Goal: Information Seeking & Learning: Learn about a topic

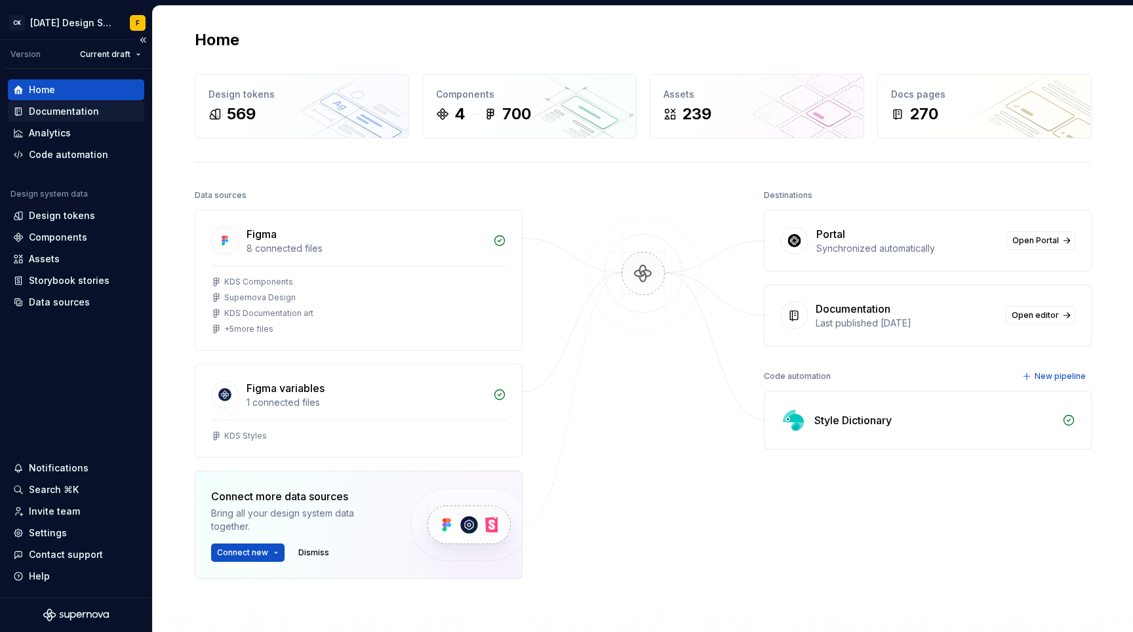
click at [70, 109] on div "Documentation" at bounding box center [64, 111] width 70 height 13
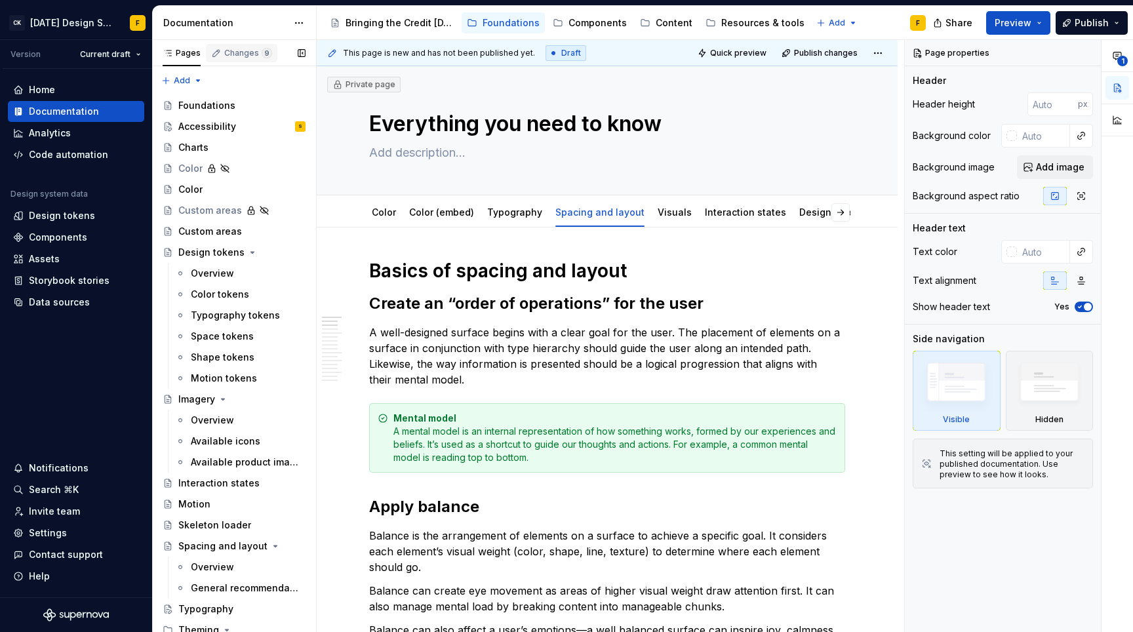
click at [239, 51] on div "Changes 9" at bounding box center [248, 53] width 48 height 10
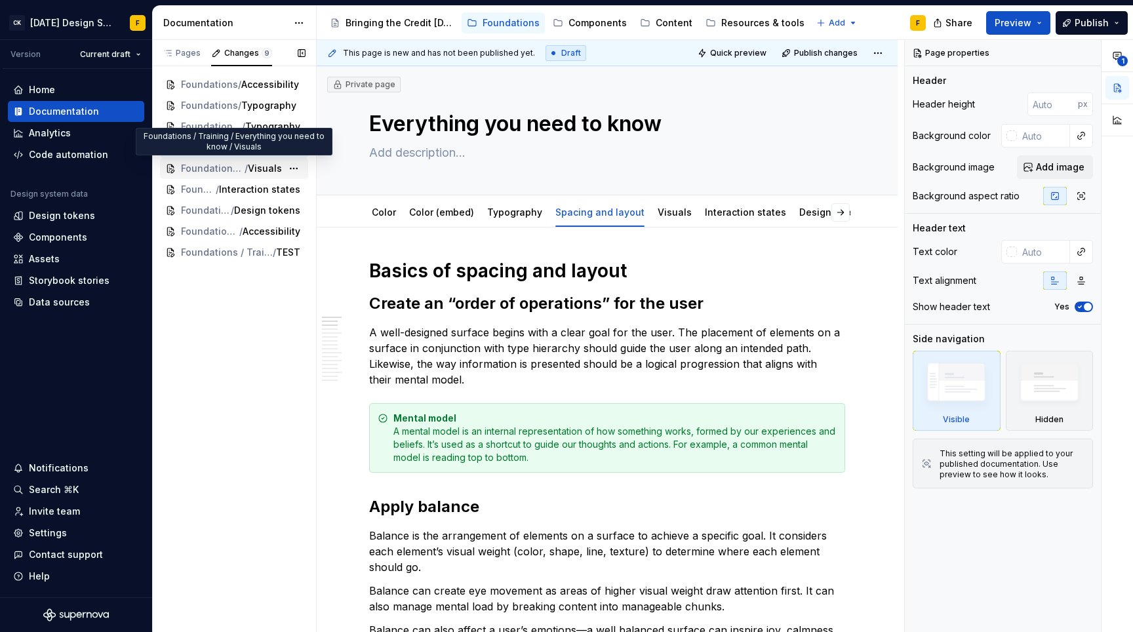
click at [224, 167] on span "Foundations / Training / Everything you need to know" at bounding box center [213, 168] width 64 height 13
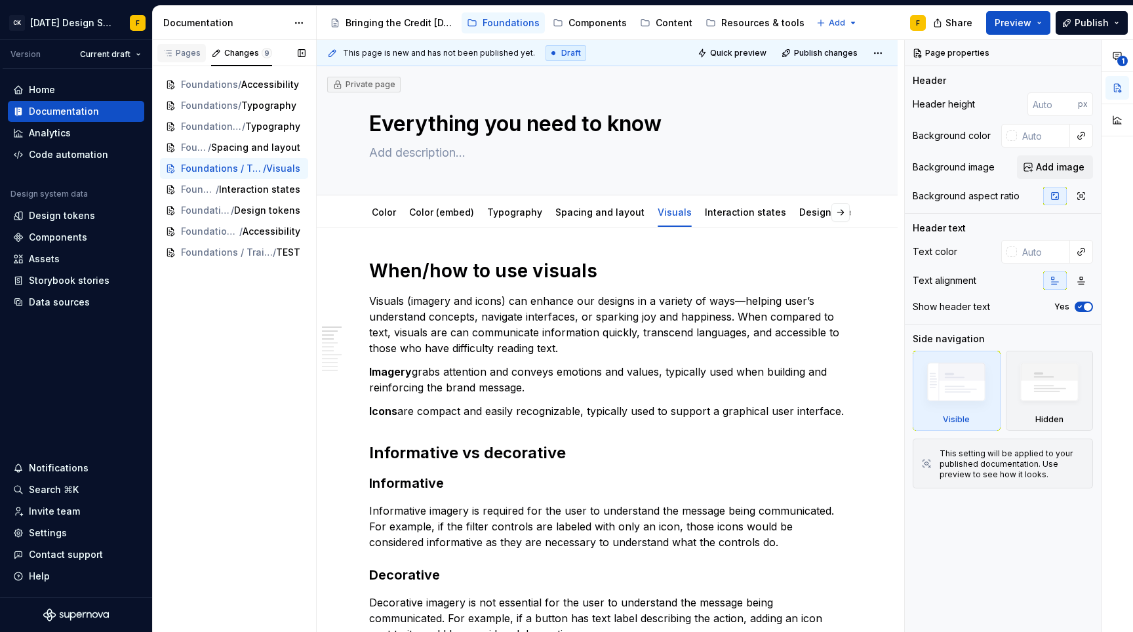
click at [179, 56] on div "Pages" at bounding box center [182, 53] width 38 height 10
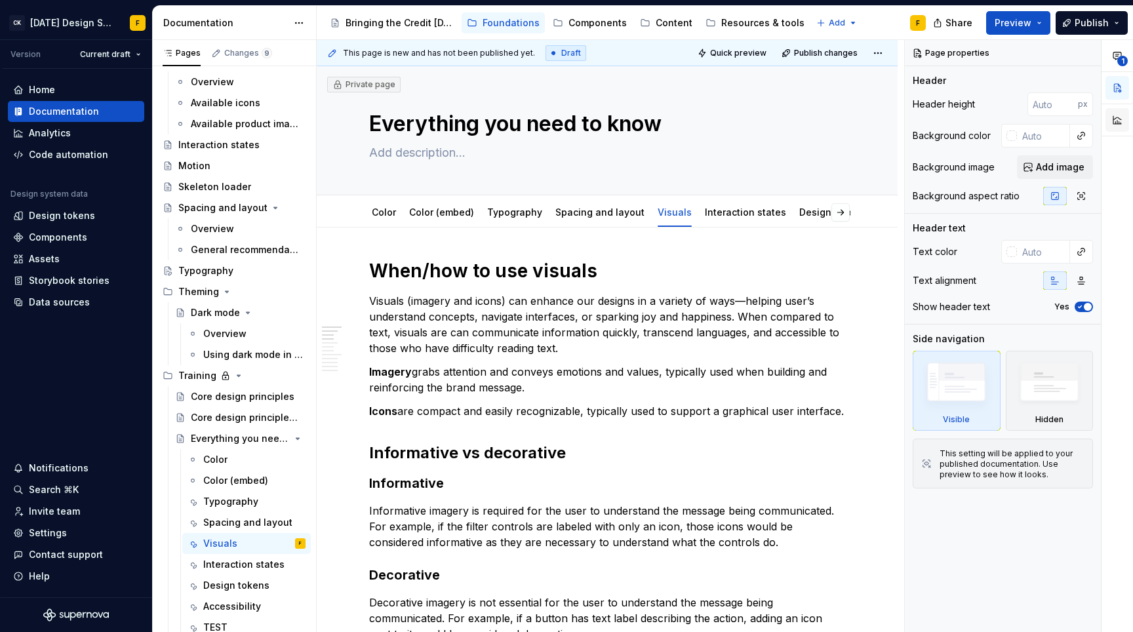
scroll to position [341, 0]
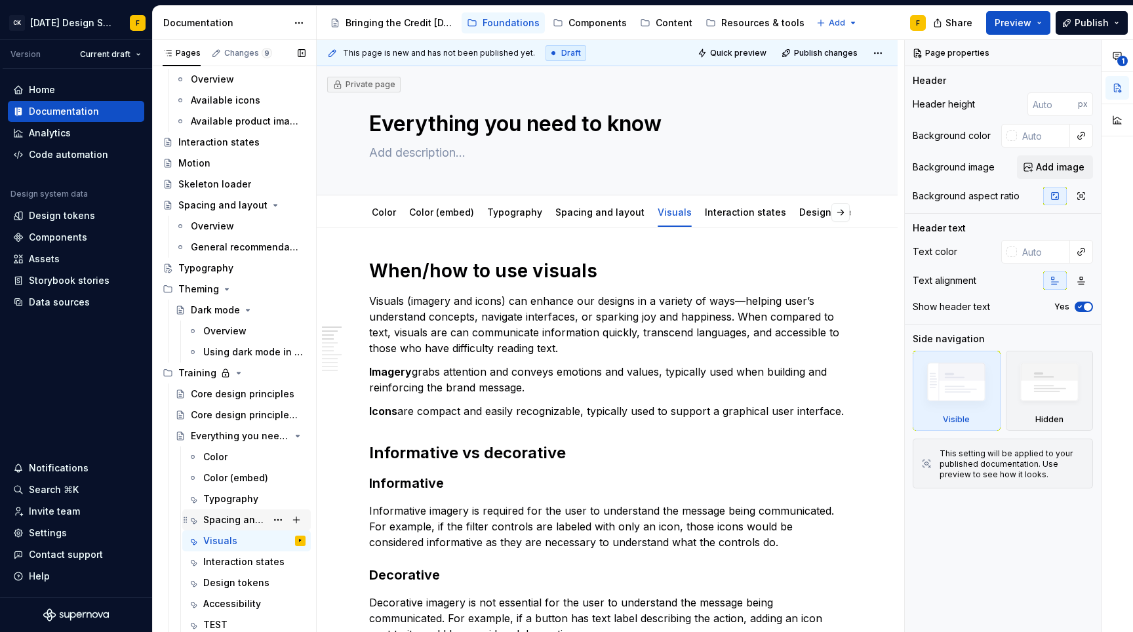
click at [216, 521] on div "Spacing and layout" at bounding box center [234, 519] width 63 height 13
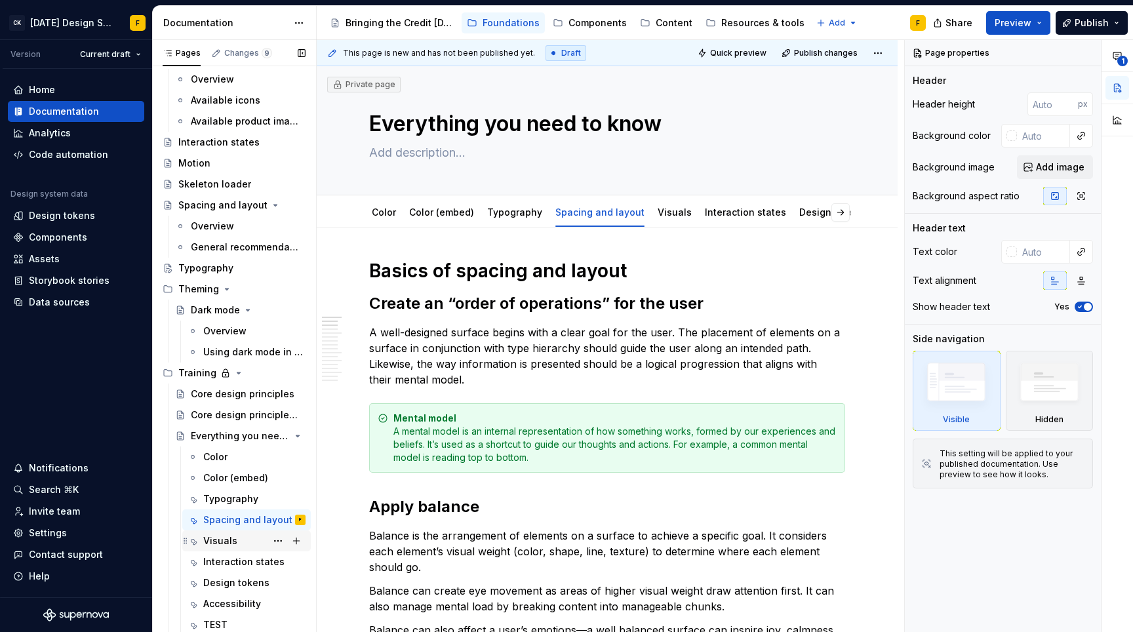
click at [221, 538] on div "Visuals" at bounding box center [220, 540] width 34 height 13
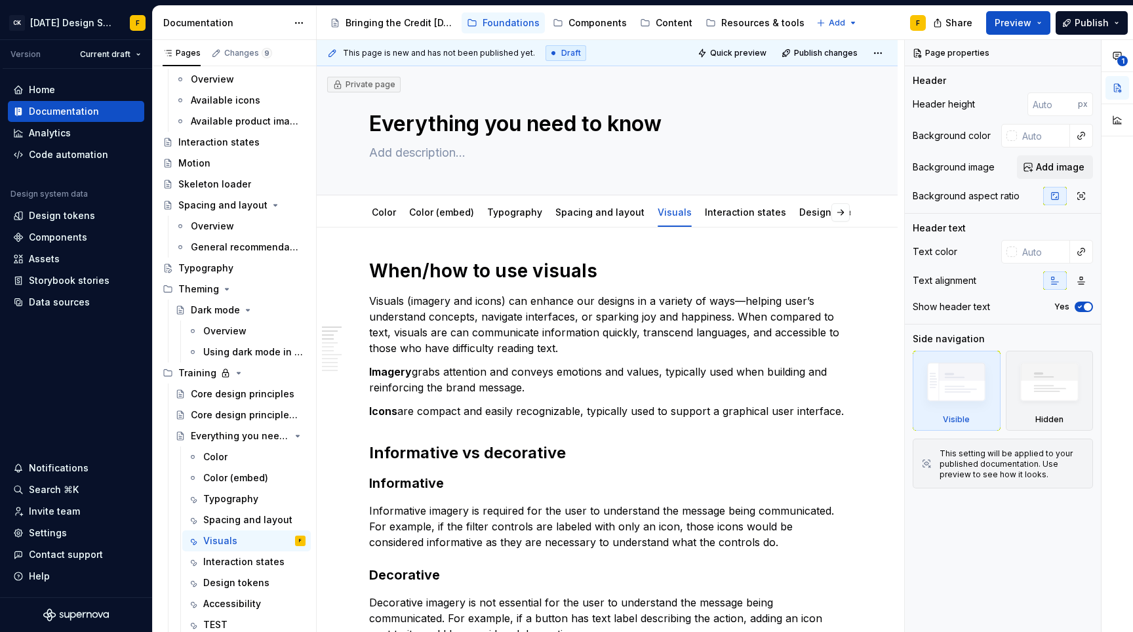
click at [437, 338] on p "Visuals (imagery and icons) can enhance our designs in a variety of ways—helpin…" at bounding box center [607, 324] width 476 height 63
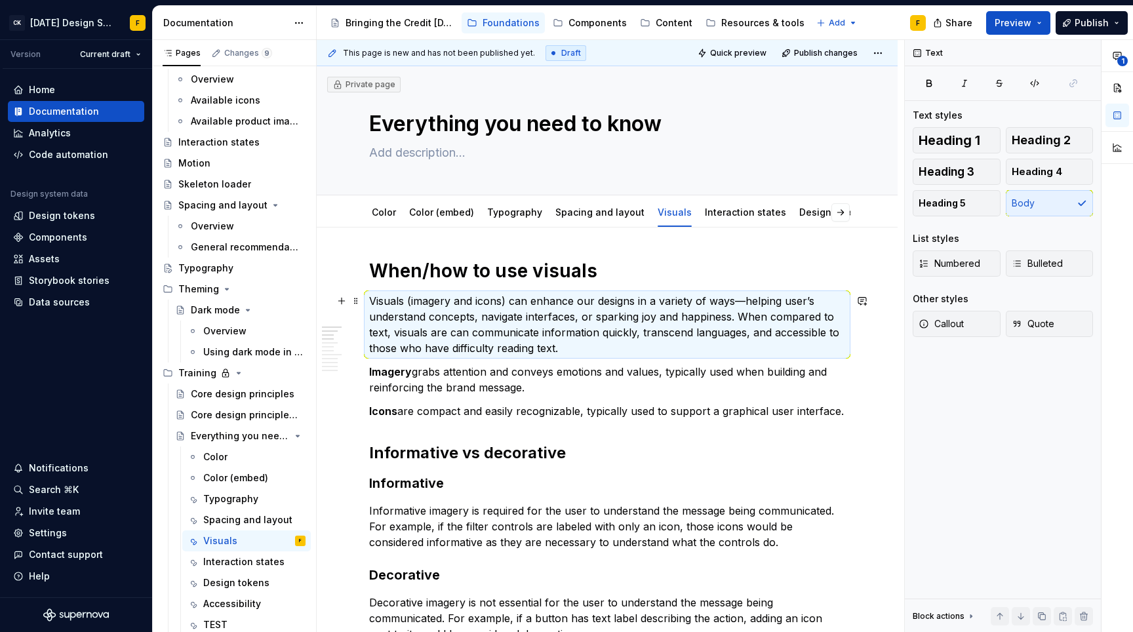
click at [437, 338] on p "Visuals (imagery and icons) can enhance our designs in a variety of ways—helpin…" at bounding box center [607, 324] width 476 height 63
click at [303, 52] on button "button" at bounding box center [301, 53] width 18 height 18
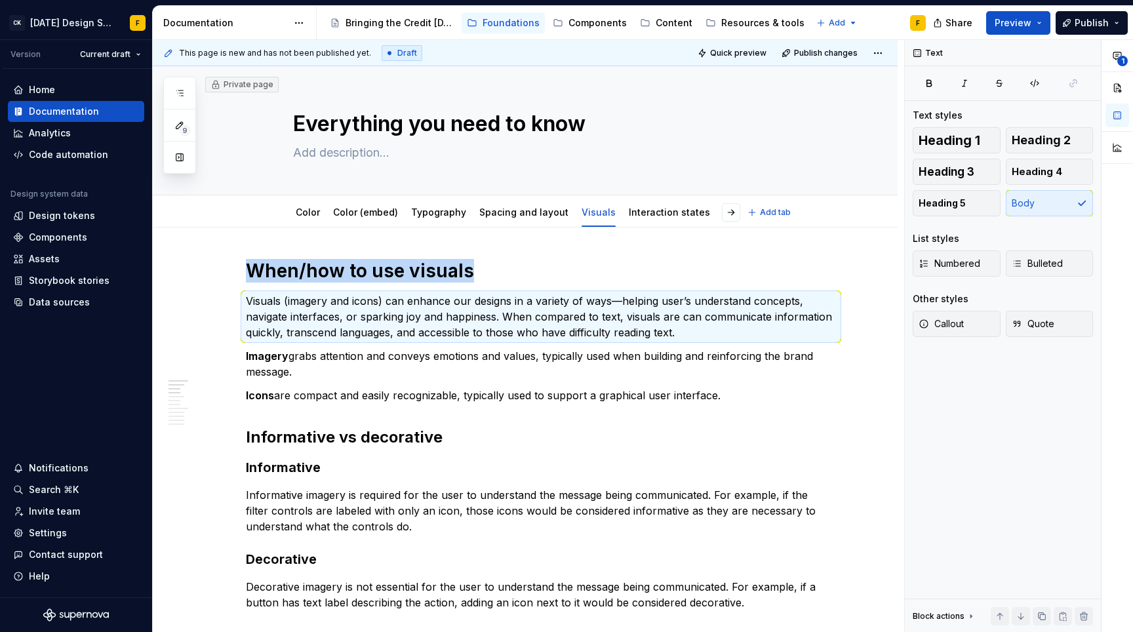
type textarea "*"
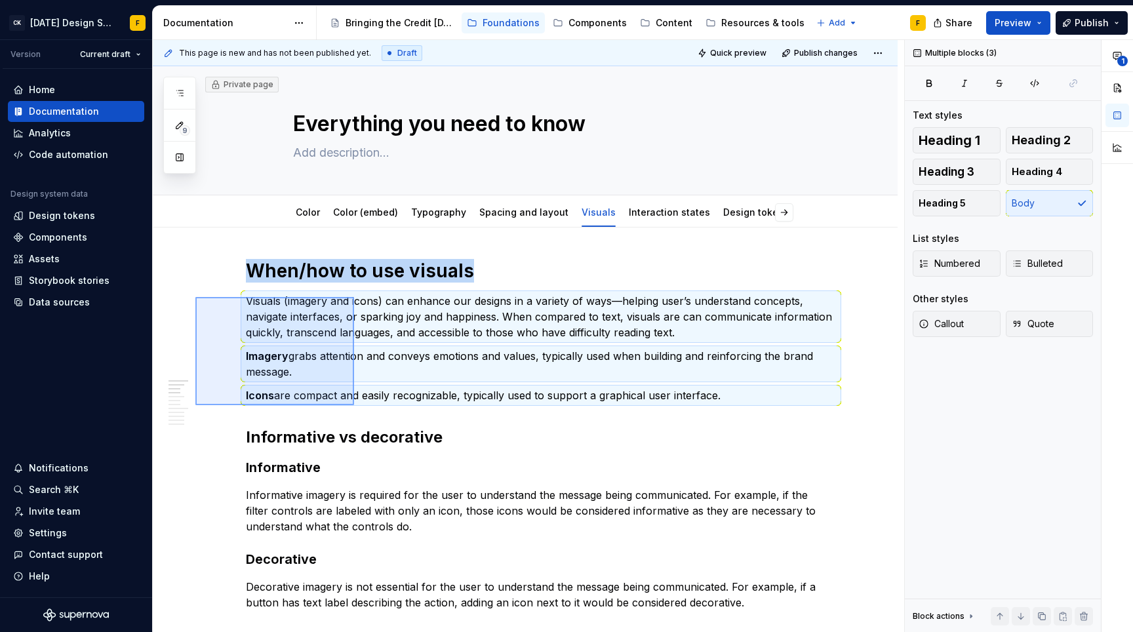
drag, startPoint x: 195, startPoint y: 297, endPoint x: 354, endPoint y: 405, distance: 192.0
click at [354, 405] on div "This page is new and has not been published yet. Draft Quick preview Publish ch…" at bounding box center [528, 336] width 751 height 593
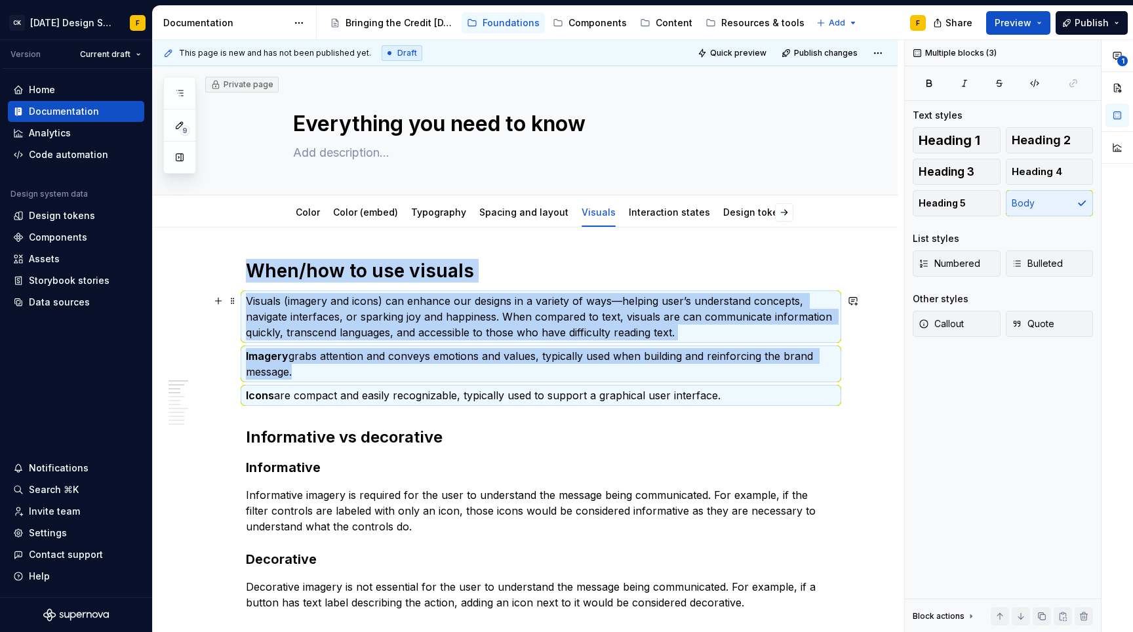
copy div "When/how to use visuals Visuals (imagery and icons) can enhance our designs in …"
click at [651, 323] on p "Visuals (imagery and icons) can enhance our designs in a variety of ways—helpin…" at bounding box center [541, 316] width 590 height 47
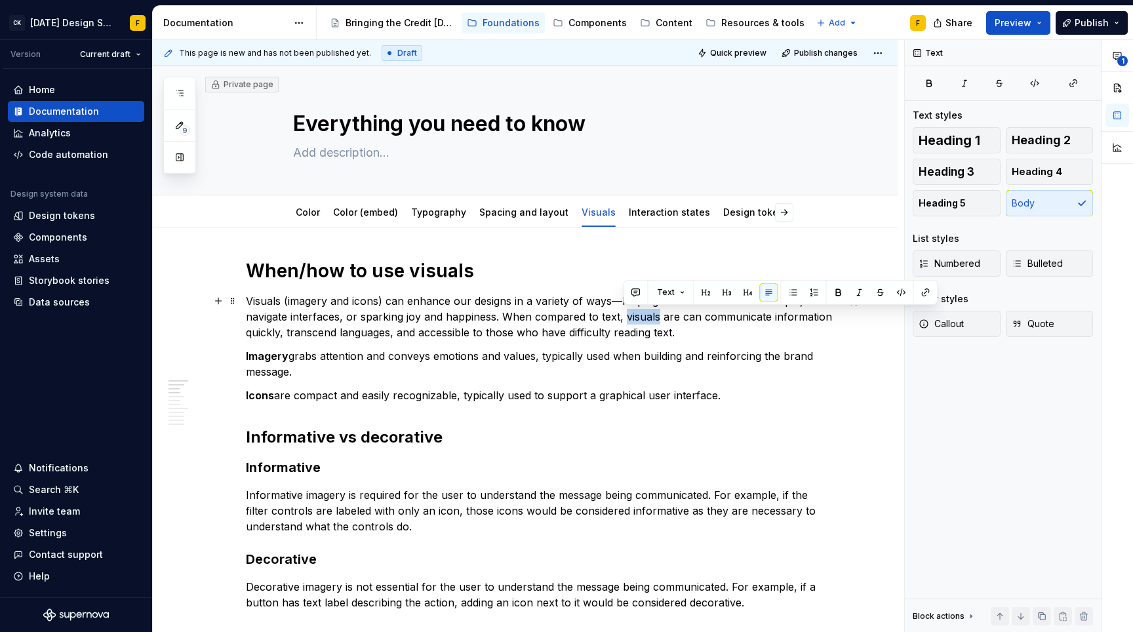
click at [651, 323] on p "Visuals (imagery and icons) can enhance our designs in a variety of ways—helpin…" at bounding box center [541, 316] width 590 height 47
click at [680, 333] on p "Visuals (imagery and icons) can enhance our designs in a variety of ways—helpin…" at bounding box center [541, 316] width 590 height 47
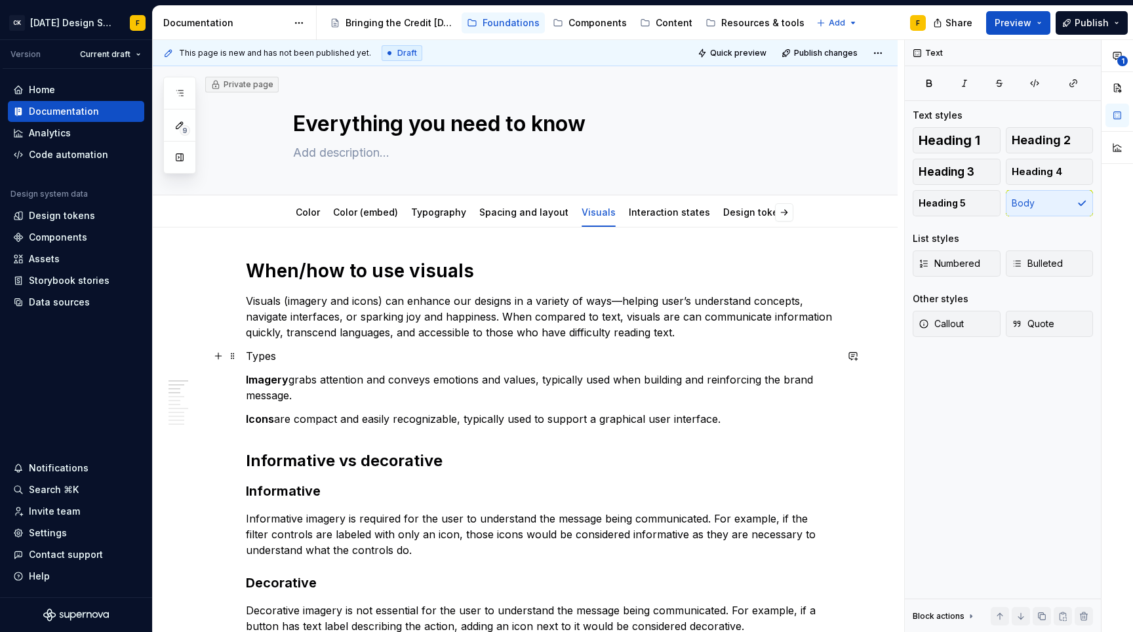
click at [262, 353] on p "Types" at bounding box center [541, 356] width 590 height 16
click at [330, 338] on button "button" at bounding box center [328, 332] width 18 height 18
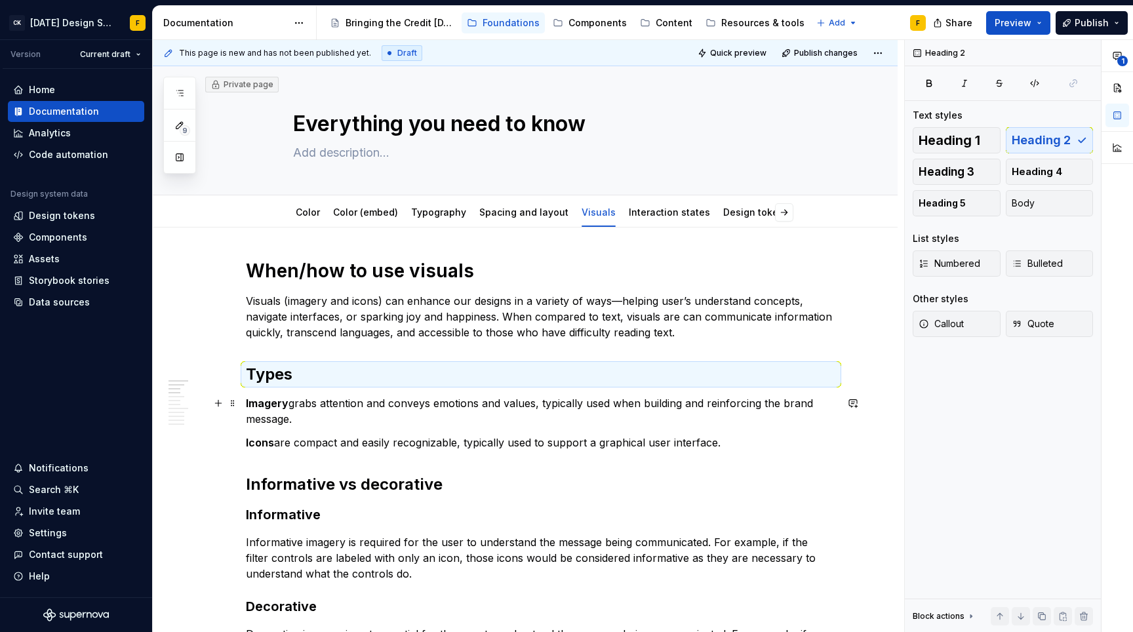
click at [335, 401] on p "Imagery grabs attention and conveys emotions and values, typically used when bu…" at bounding box center [541, 410] width 590 height 31
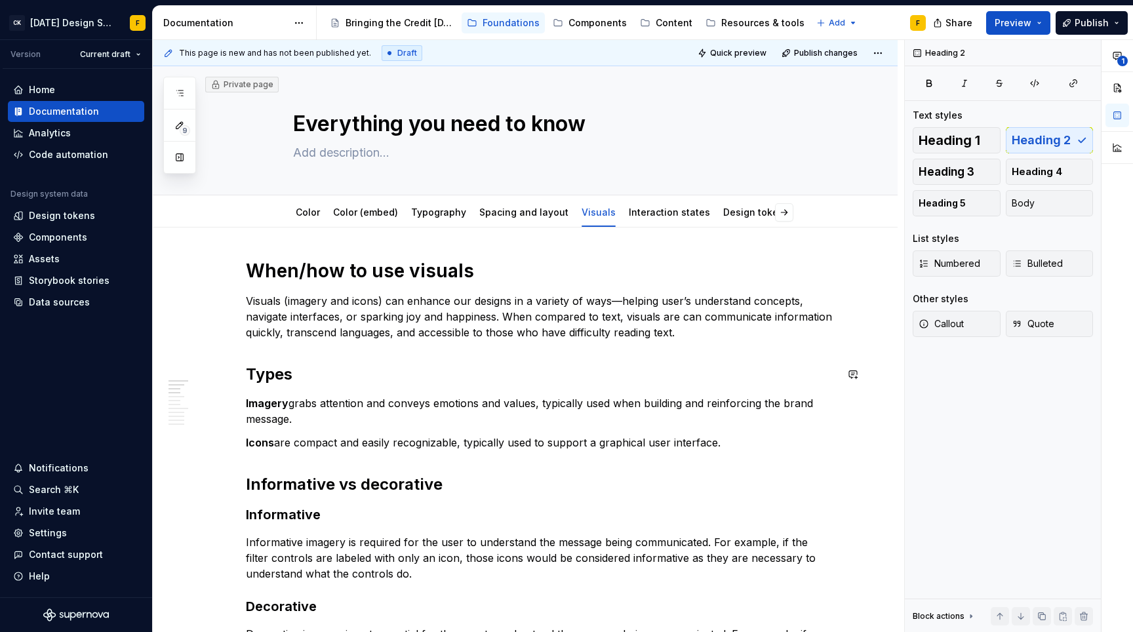
click at [328, 321] on p "Visuals (imagery and icons) can enhance our designs in a variety of ways—helpin…" at bounding box center [541, 316] width 590 height 47
click at [513, 321] on p "Visuals (imagery and icons) can enhance our designs in a variety of ways—helpin…" at bounding box center [541, 316] width 590 height 47
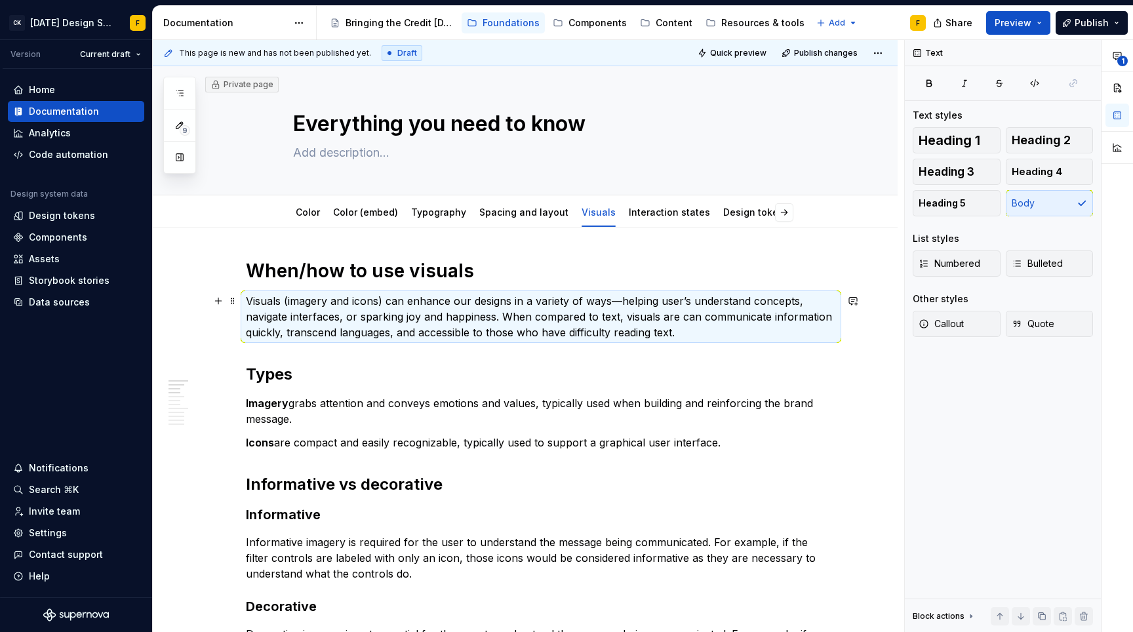
click at [513, 321] on p "Visuals (imagery and icons) can enhance our designs in a variety of ways—helpin…" at bounding box center [541, 316] width 590 height 47
click at [527, 318] on p "Visuals (imagery and icons) can enhance our designs in a variety of ways—helpin…" at bounding box center [541, 316] width 590 height 47
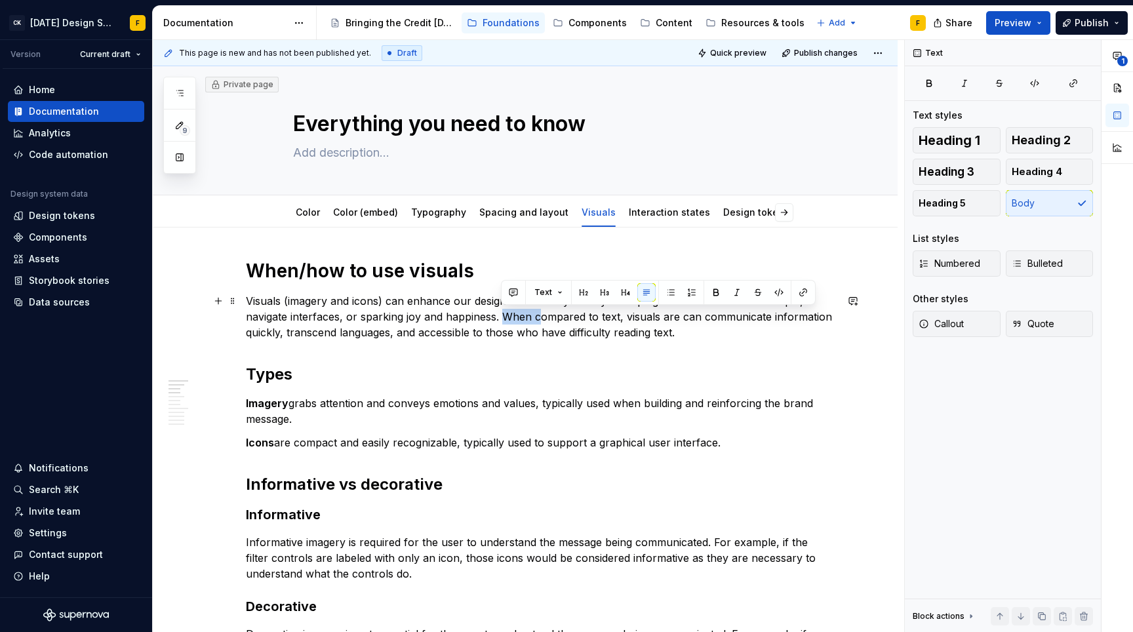
drag, startPoint x: 539, startPoint y: 315, endPoint x: 505, endPoint y: 323, distance: 34.8
click at [505, 323] on p "Visuals (imagery and icons) can enhance our designs in a variety of ways—helpin…" at bounding box center [541, 316] width 590 height 47
click at [640, 315] on p "Visuals (imagery and icons) can enhance our designs in a variety of ways—helpin…" at bounding box center [541, 316] width 590 height 47
click at [376, 330] on p "Visuals (imagery and icons) can enhance our designs in a variety of ways—helpin…" at bounding box center [541, 316] width 590 height 47
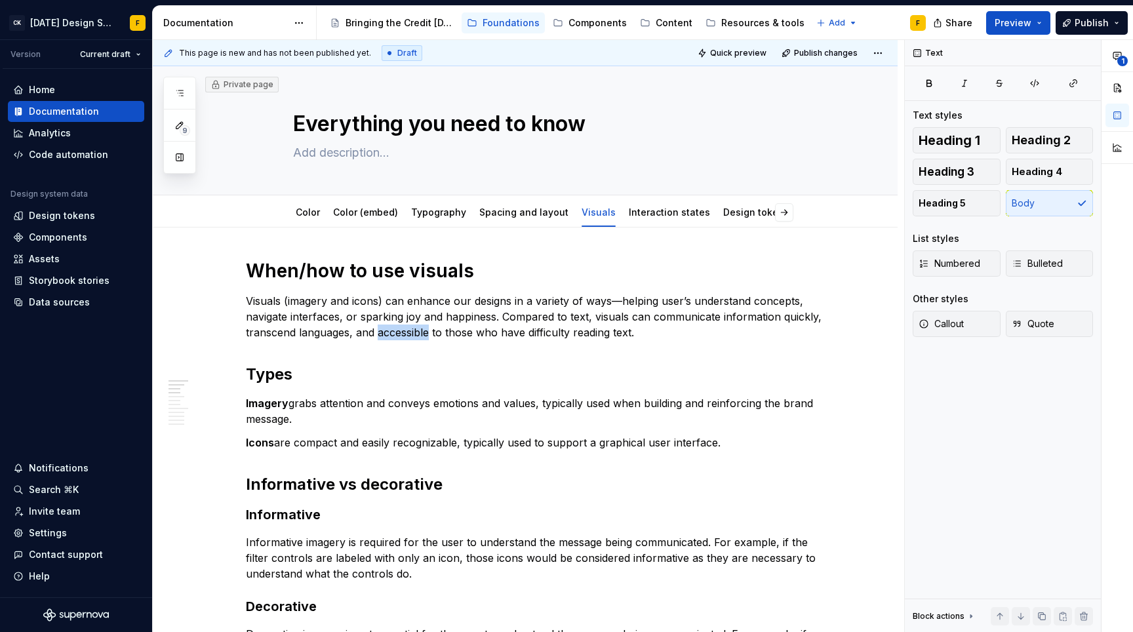
click at [376, 330] on p "Visuals (imagery and icons) can enhance our designs in a variety of ways—helpin…" at bounding box center [541, 316] width 590 height 47
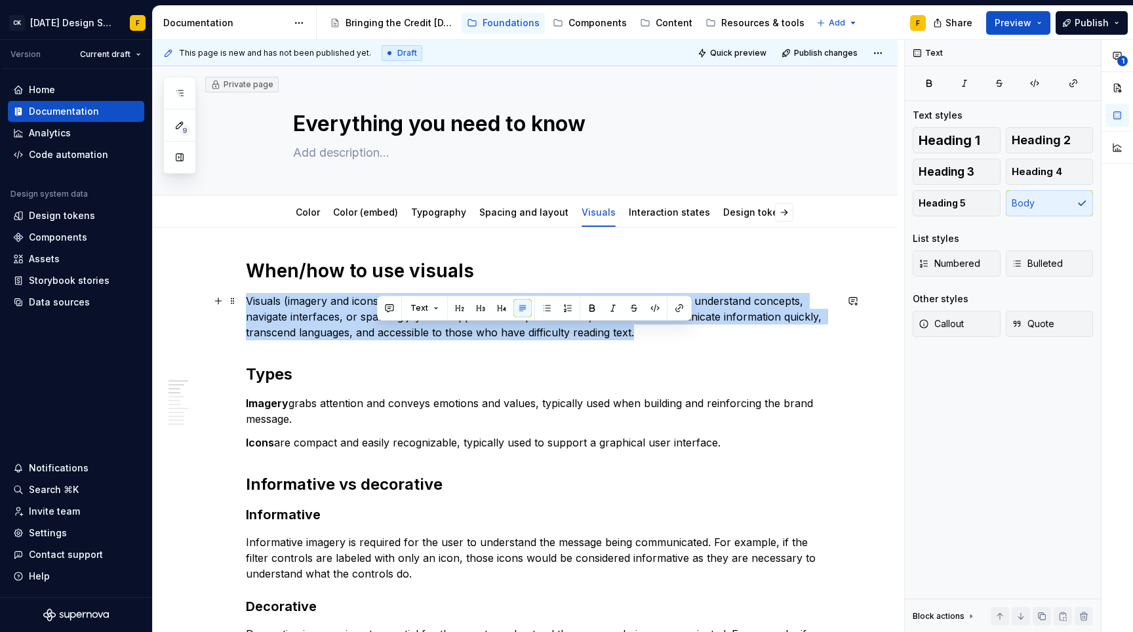
click at [376, 330] on p "Visuals (imagery and icons) can enhance our designs in a variety of ways—helpin…" at bounding box center [541, 316] width 590 height 47
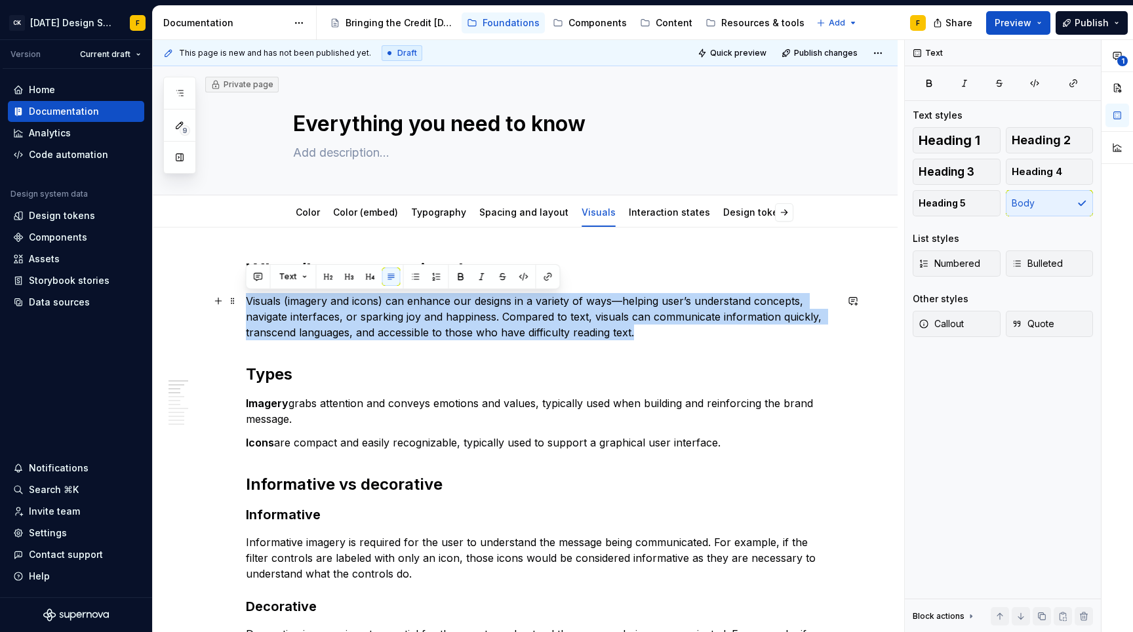
click at [376, 330] on p "Visuals (imagery and icons) can enhance our designs in a variety of ways—helpin…" at bounding box center [541, 316] width 590 height 47
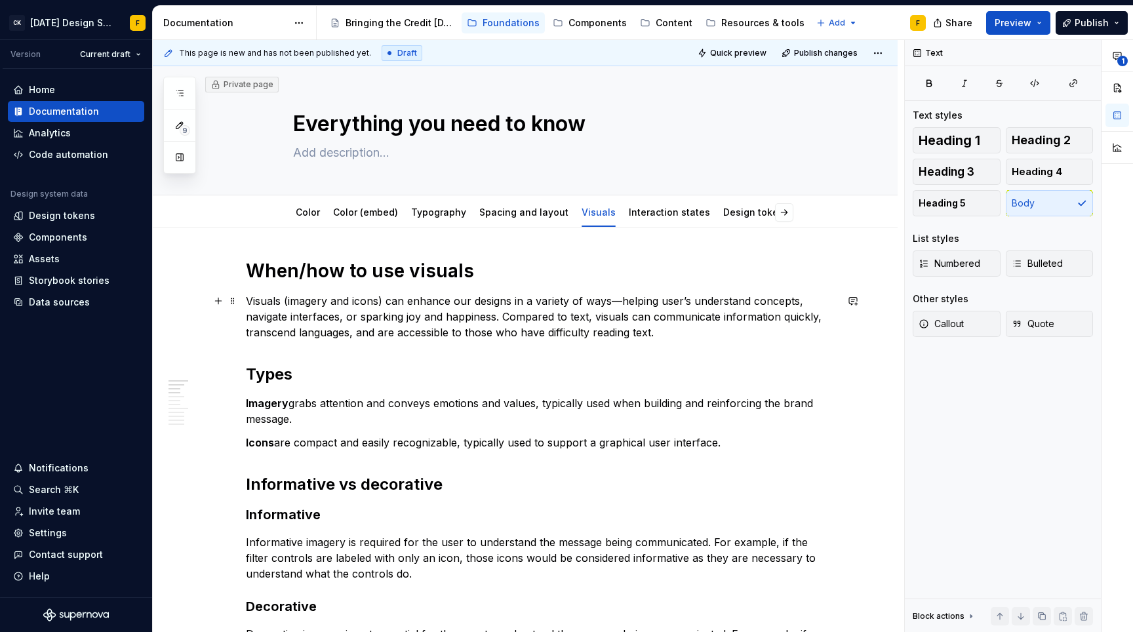
click at [621, 312] on p "Visuals (imagery and icons) can enhance our designs in a variety of ways—helpin…" at bounding box center [541, 316] width 590 height 47
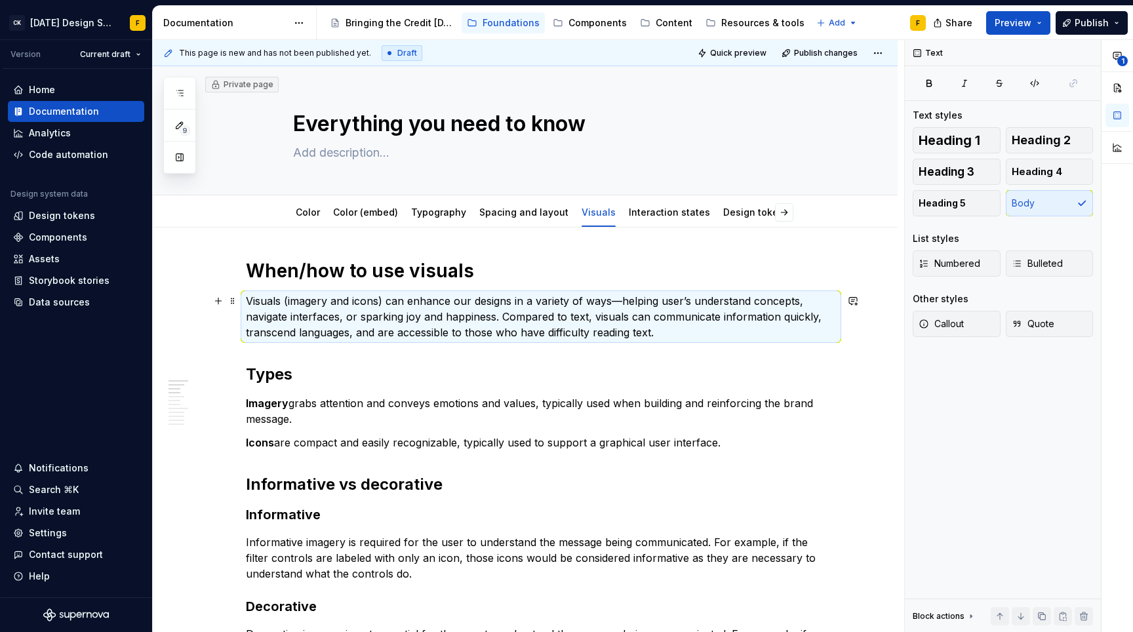
click at [621, 312] on p "Visuals (imagery and icons) can enhance our designs in a variety of ways—helpin…" at bounding box center [541, 316] width 590 height 47
click at [644, 331] on p "Visuals (imagery and icons) can enhance our designs in a variety of ways—helpin…" at bounding box center [541, 316] width 590 height 47
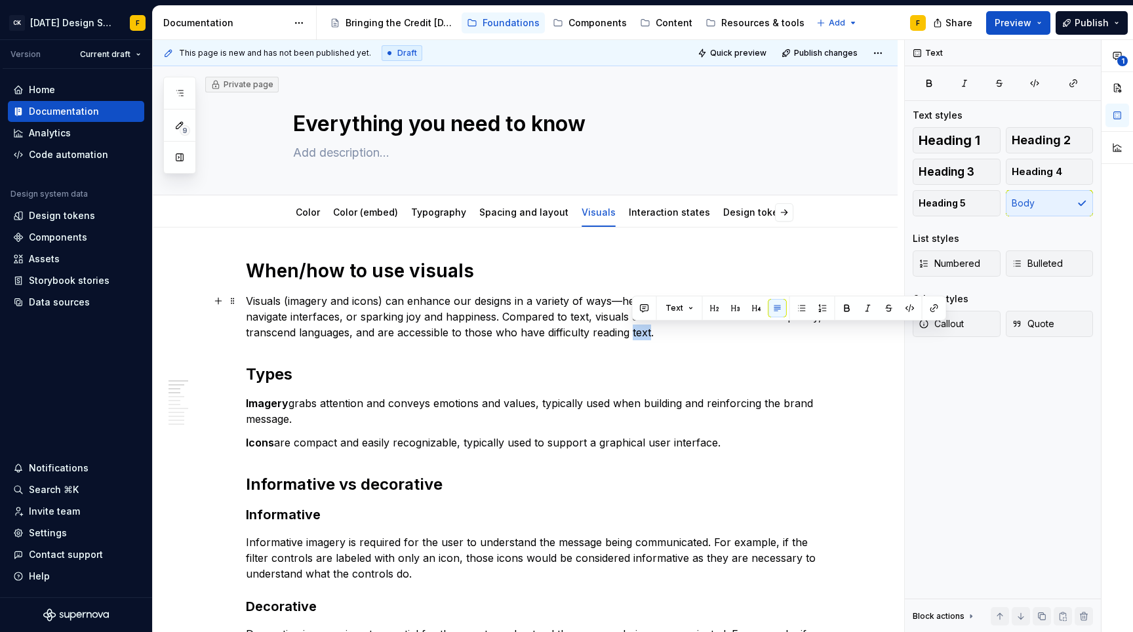
click at [642, 330] on p "Visuals (imagery and icons) can enhance our designs in a variety of ways—helpin…" at bounding box center [541, 316] width 590 height 47
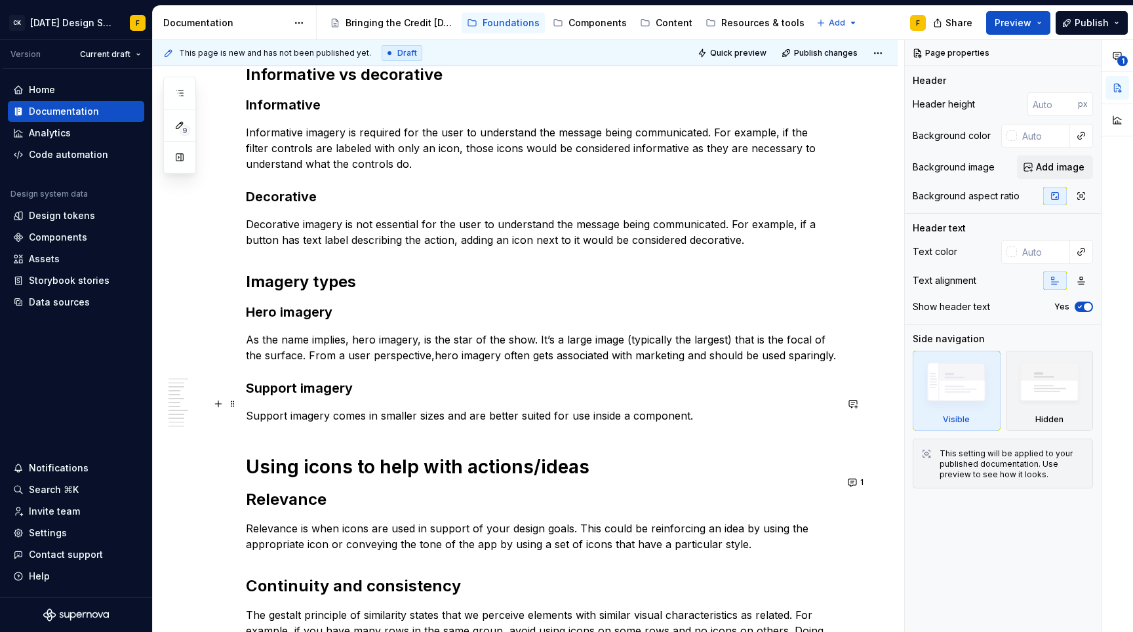
scroll to position [388, 0]
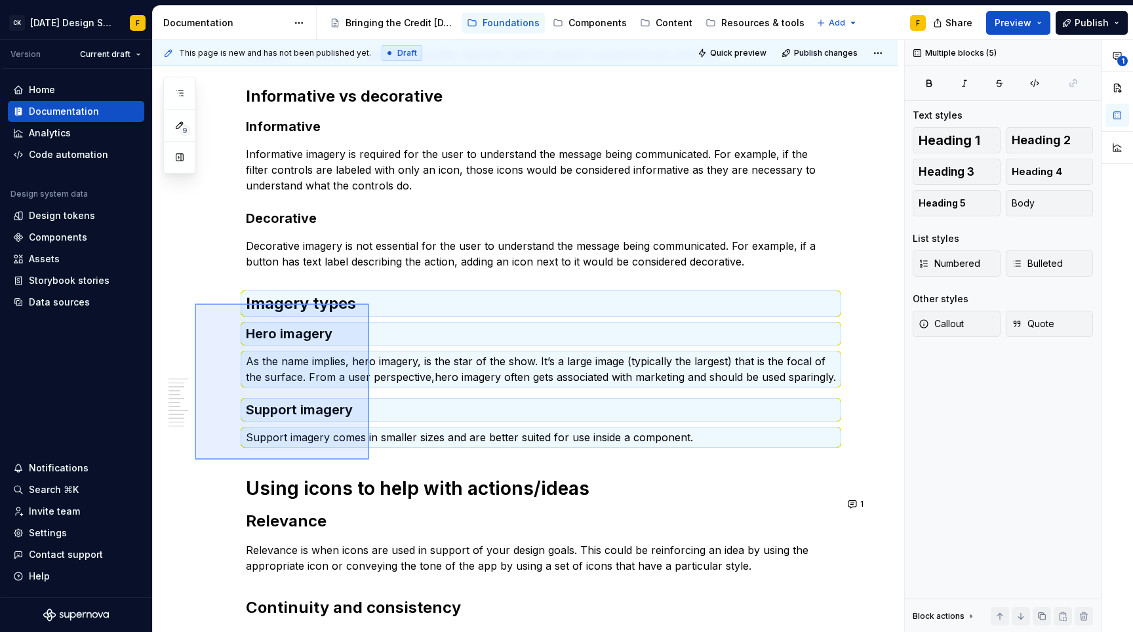
drag, startPoint x: 195, startPoint y: 304, endPoint x: 369, endPoint y: 460, distance: 234.0
click at [369, 460] on div "This page is new and has not been published yet. Draft Quick preview Publish ch…" at bounding box center [528, 336] width 751 height 593
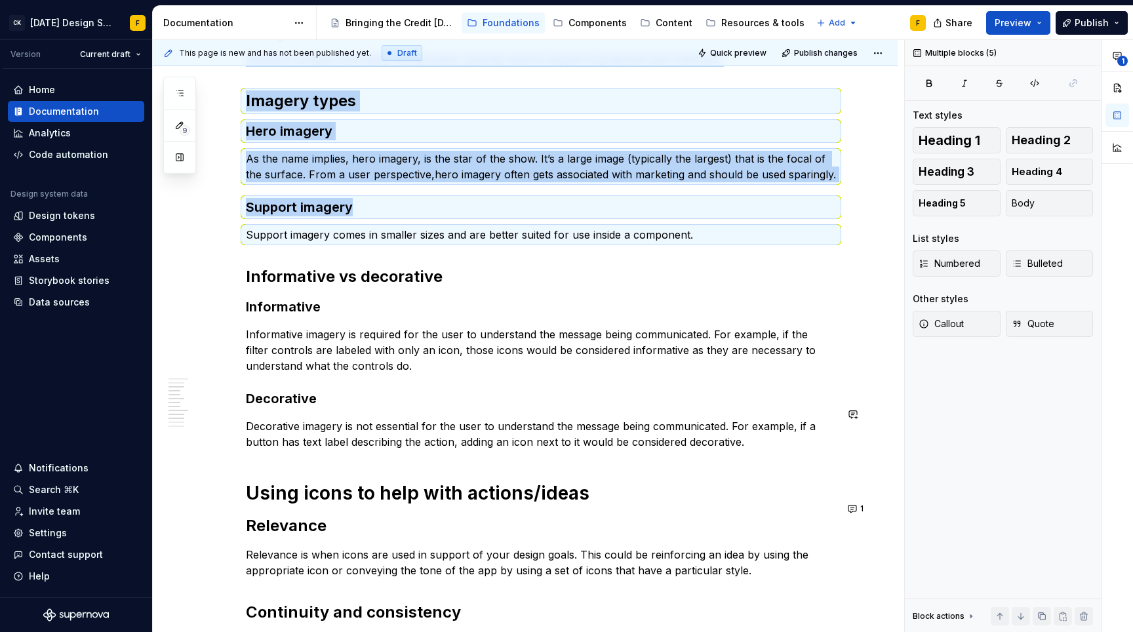
scroll to position [141, 0]
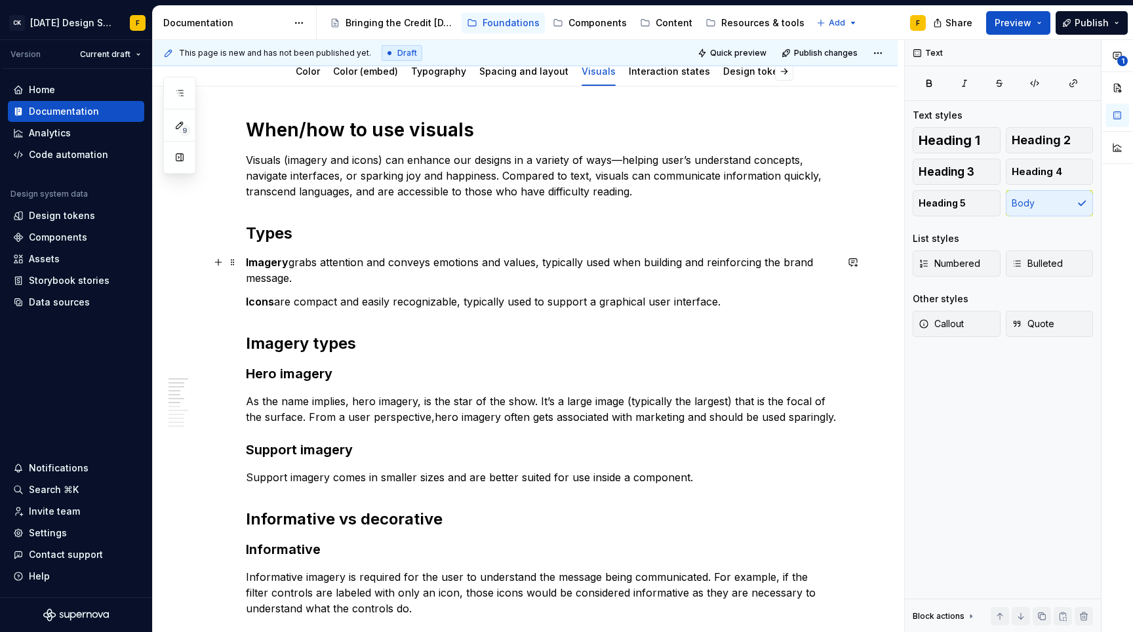
click at [350, 272] on p "Imagery grabs attention and conveys emotions and values, typically used when bu…" at bounding box center [541, 269] width 590 height 31
click at [309, 274] on p "Imagery grabs attention and conveys emotions and values, typically used when bu…" at bounding box center [541, 269] width 590 height 31
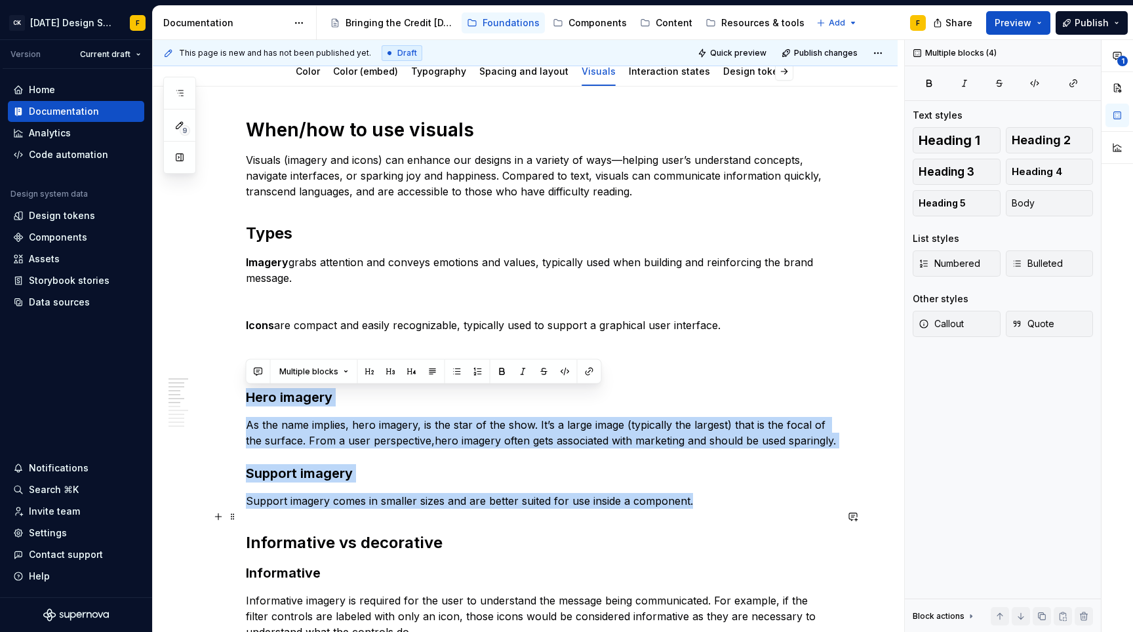
drag, startPoint x: 248, startPoint y: 399, endPoint x: 693, endPoint y: 515, distance: 459.8
click at [693, 515] on div "When/how to use visuals Visuals (imagery and icons) can enhance our designs in …" at bounding box center [541, 626] width 590 height 1017
copy div "Hero imagery As the name implies, hero imagery, is the star of the show. It’s a…"
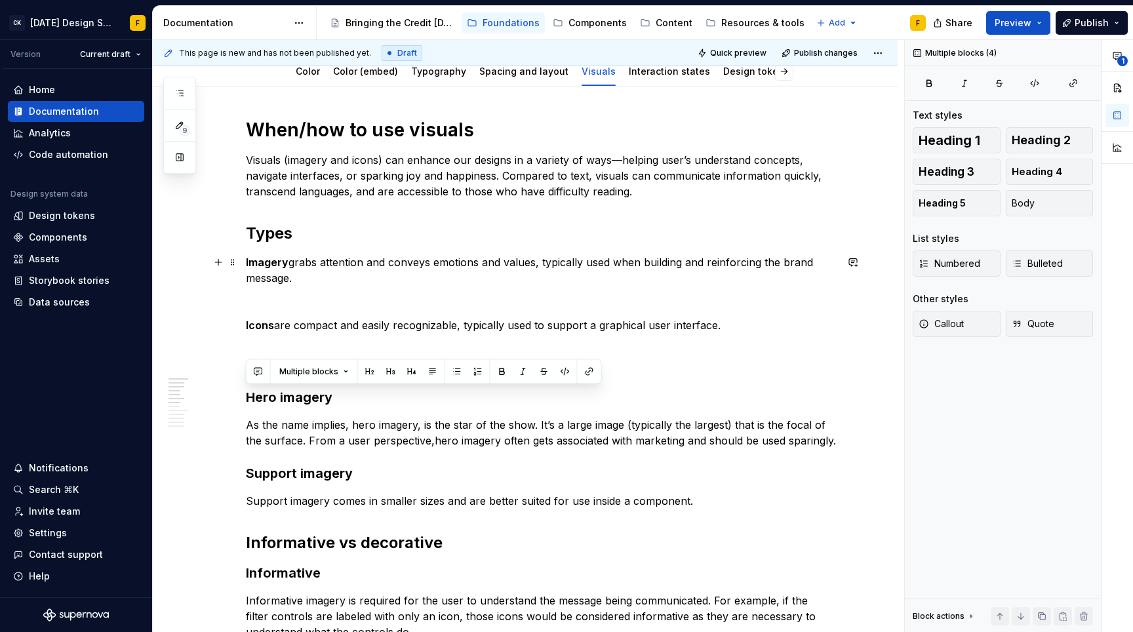
click at [313, 276] on p "Imagery grabs attention and conveys emotions and values, typically used when bu…" at bounding box center [541, 269] width 590 height 31
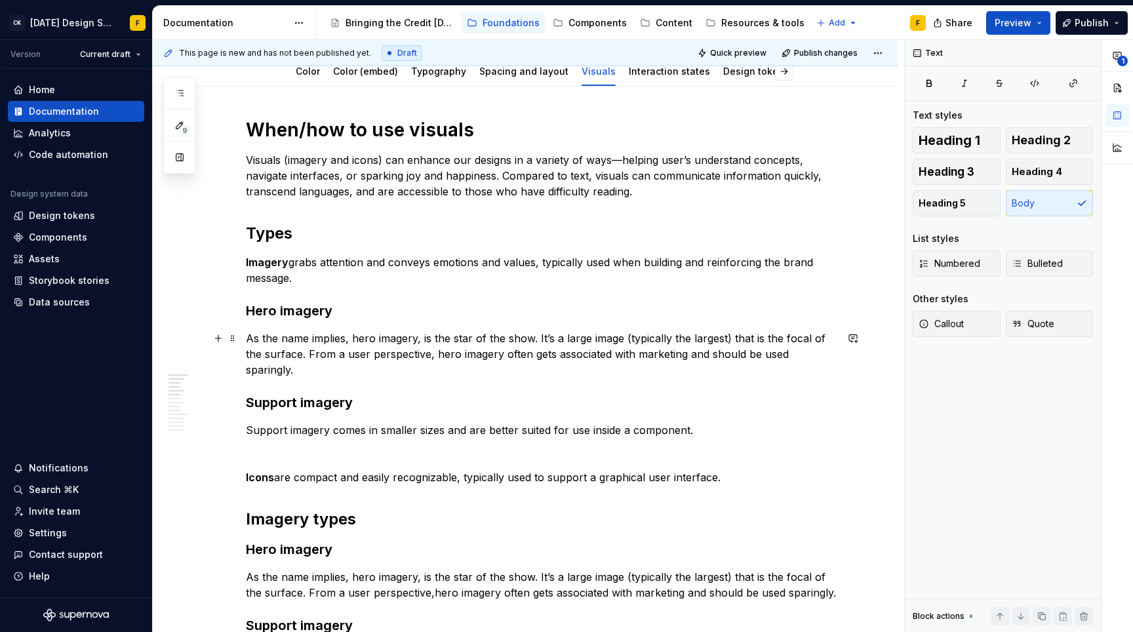
click at [250, 338] on p "As the name implies, hero imagery, is the star of the show. It’s a large image …" at bounding box center [541, 353] width 590 height 47
click at [619, 345] on p "As the name implies, hero imagery, is the star of the show. It’s a large image …" at bounding box center [541, 353] width 590 height 47
click at [631, 344] on p "As the name implies, hero imagery, is the star of the show. It’s a large image …" at bounding box center [541, 353] width 590 height 47
click at [633, 401] on h3 "Support imagery" at bounding box center [541, 402] width 590 height 18
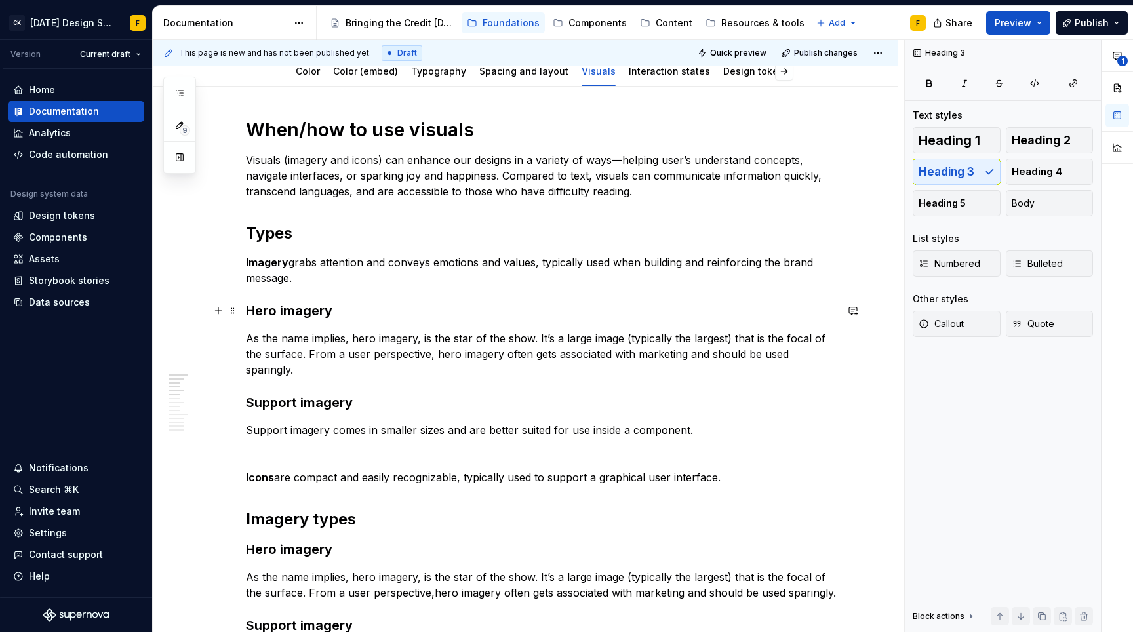
click at [267, 312] on h3 "Hero imagery" at bounding box center [541, 311] width 590 height 18
click at [246, 339] on p "As the name implies, hero imagery, is the star of the show. It’s a large image …" at bounding box center [541, 353] width 590 height 47
click at [282, 338] on p "As the name implies, hero imagery, is the star of the show. It’s a large image …" at bounding box center [541, 353] width 590 height 47
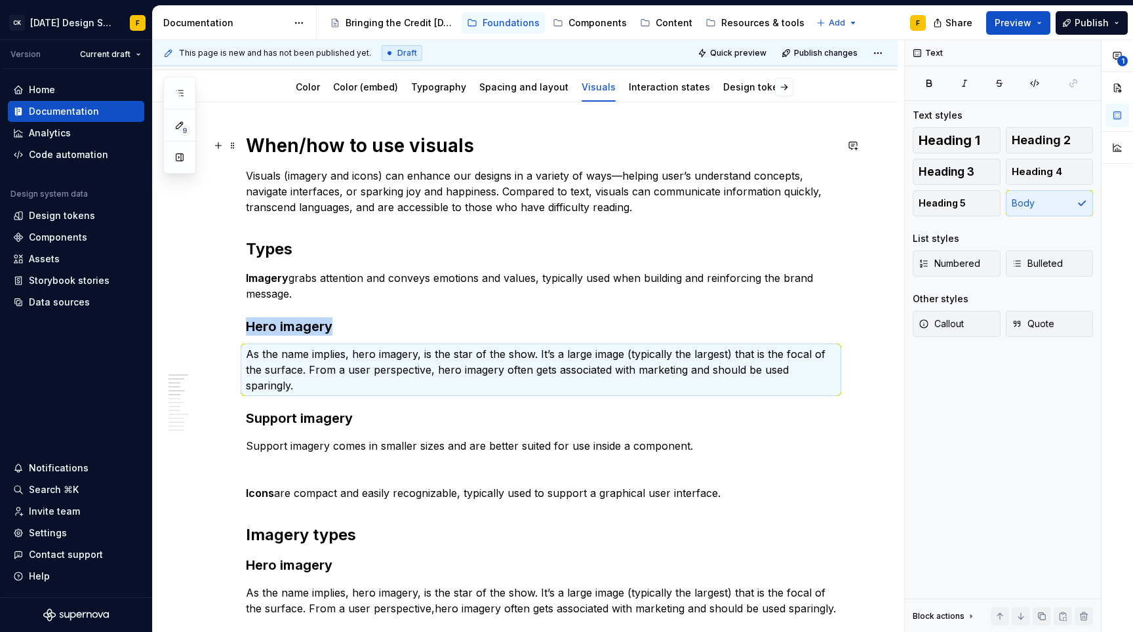
scroll to position [91, 0]
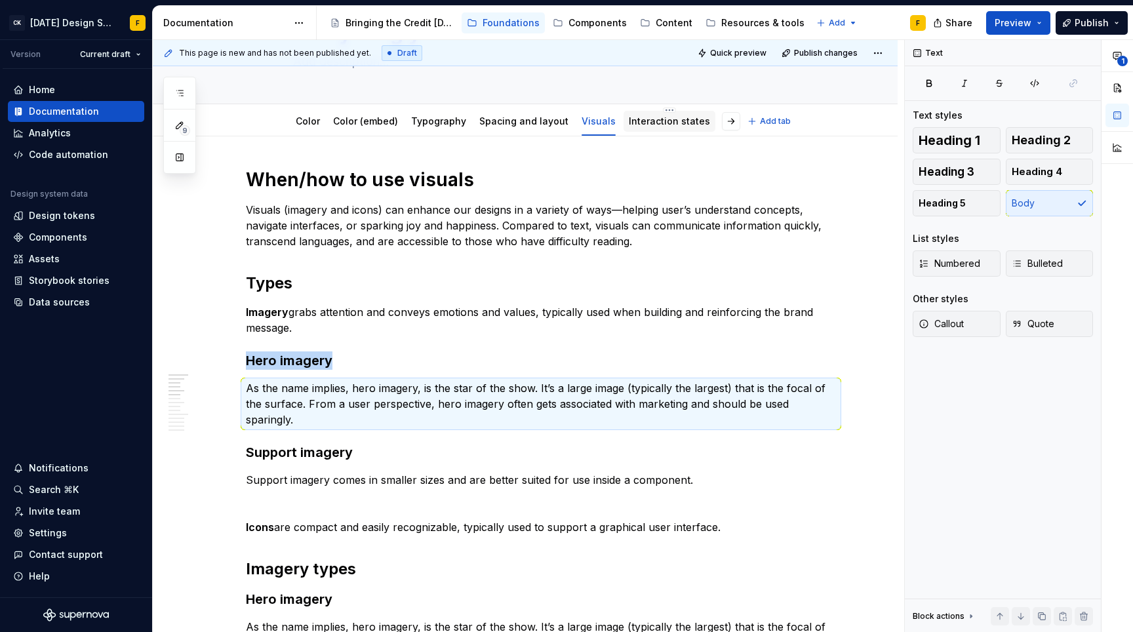
click at [651, 123] on link "Interaction states" at bounding box center [669, 120] width 81 height 11
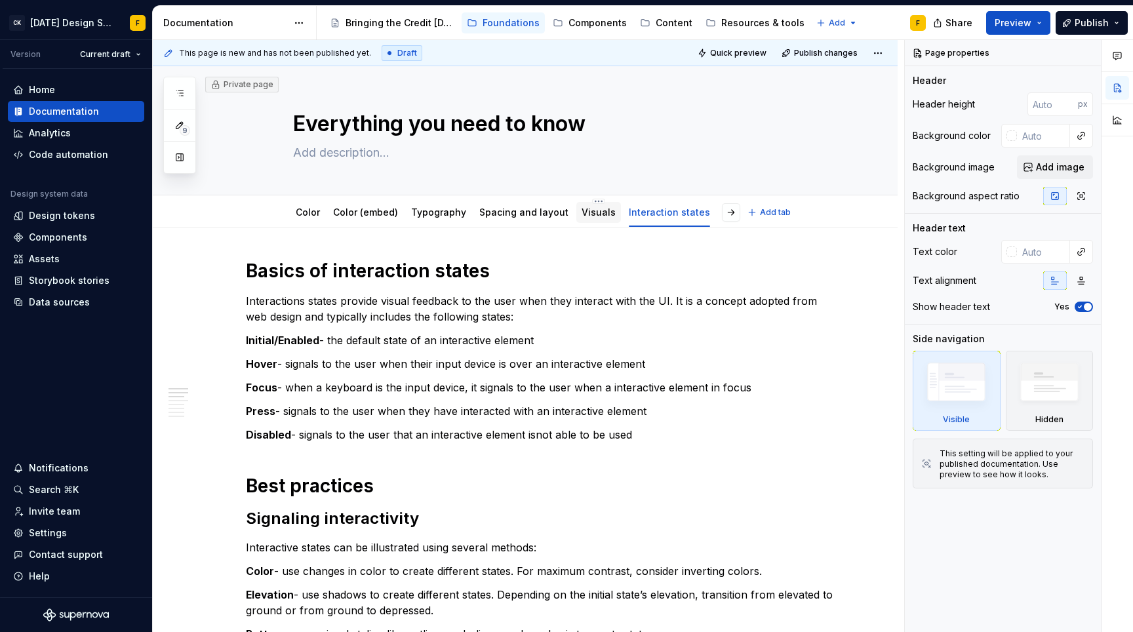
click at [590, 216] on link "Visuals" at bounding box center [598, 212] width 34 height 11
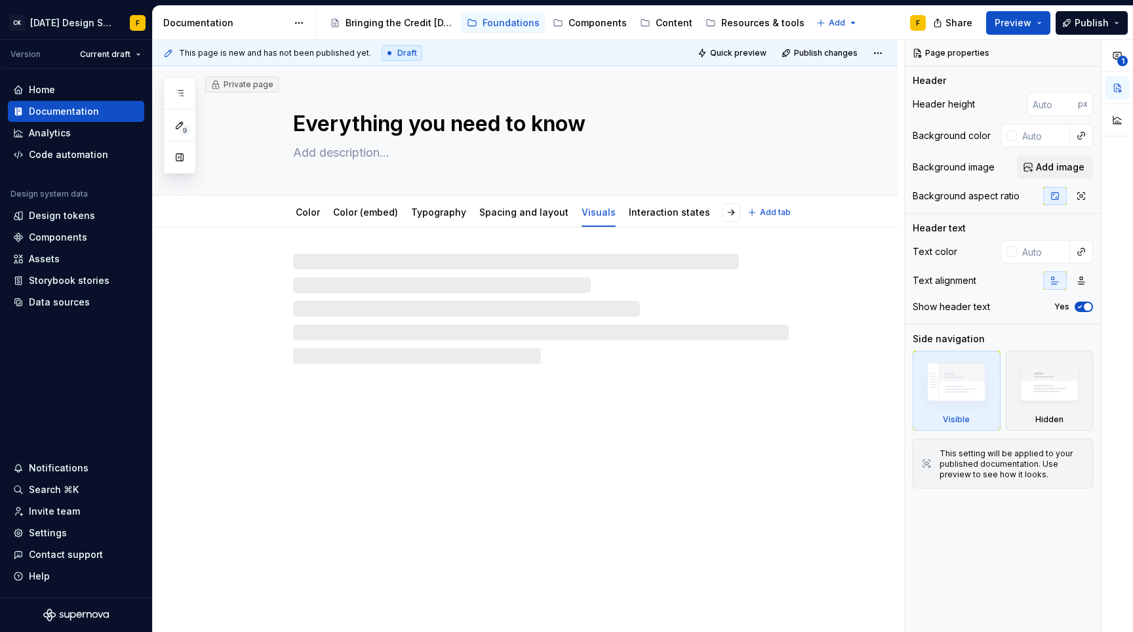
type textarea "*"
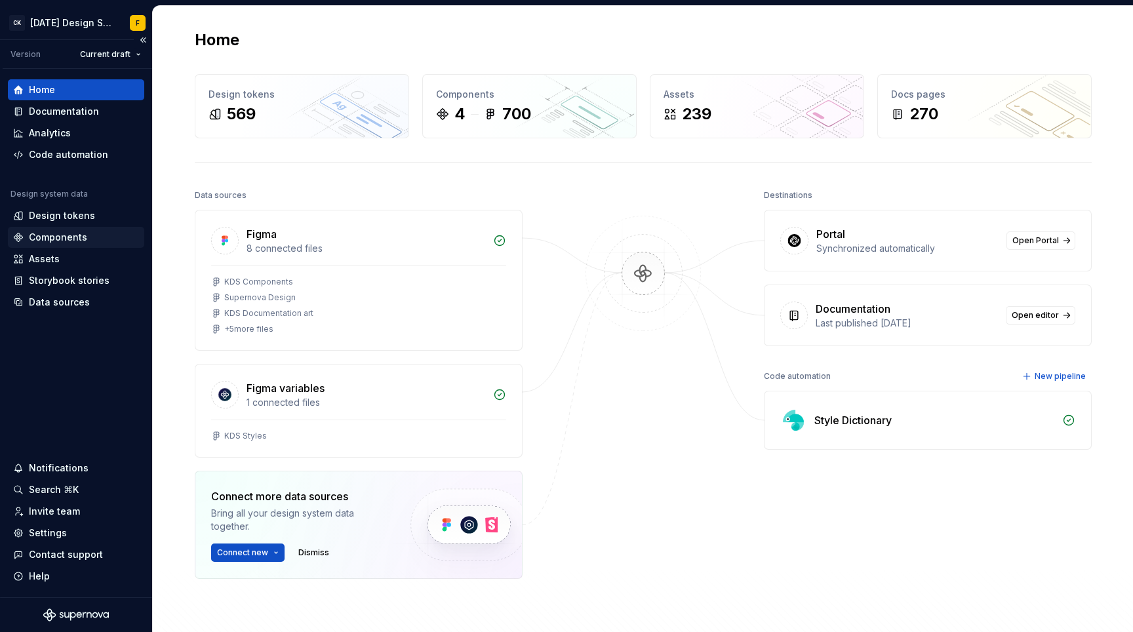
click at [66, 234] on div "Components" at bounding box center [58, 237] width 58 height 13
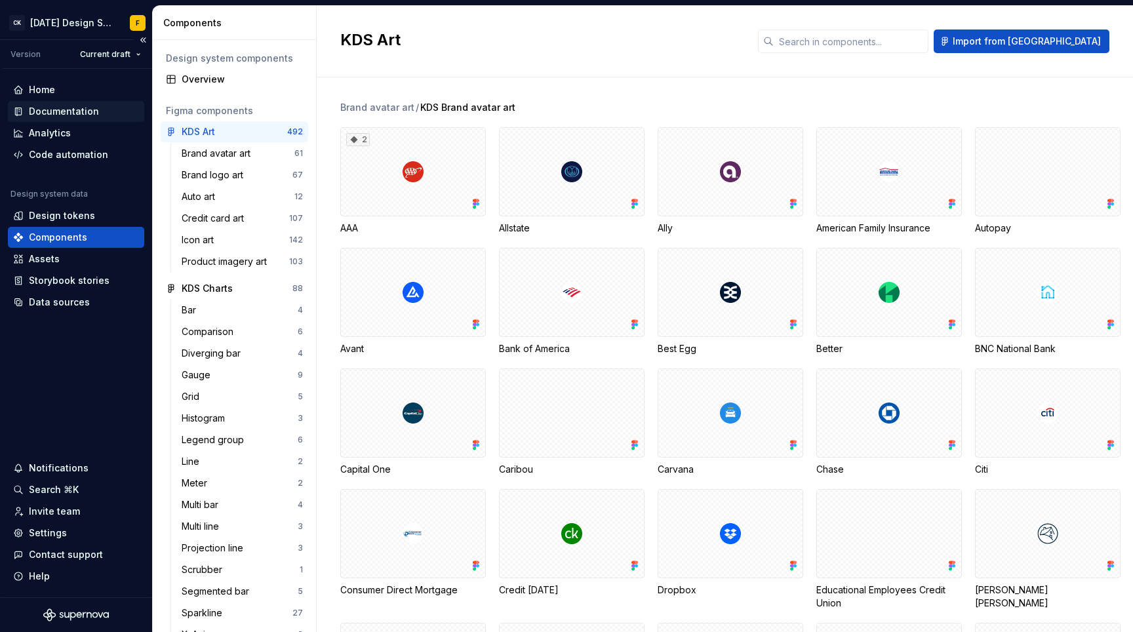
click at [55, 118] on div "Documentation" at bounding box center [76, 111] width 136 height 21
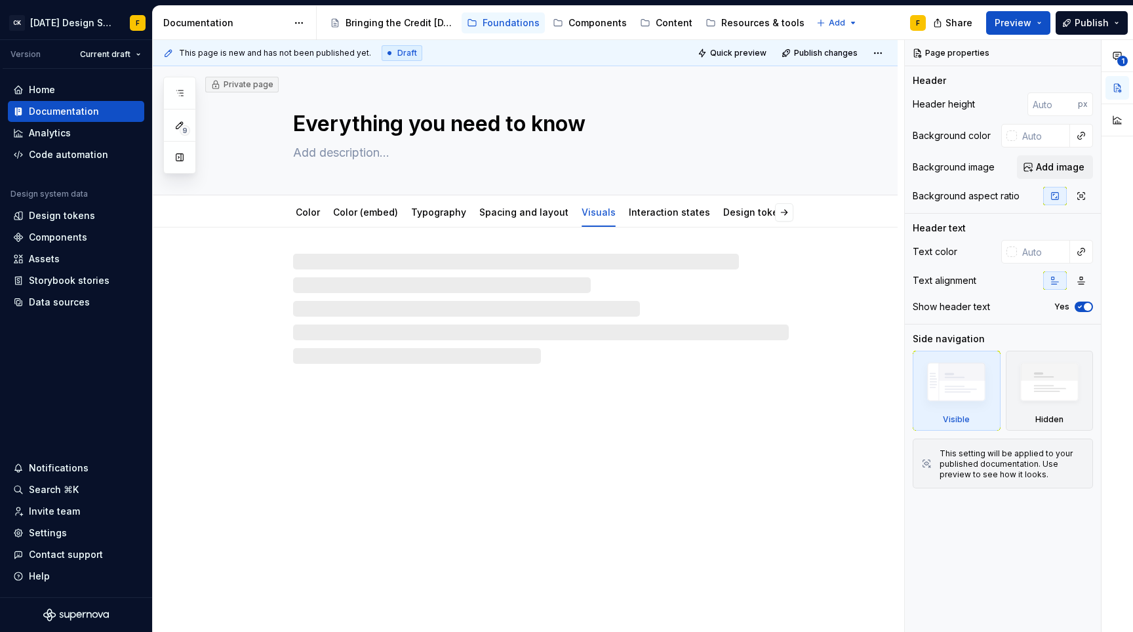
type textarea "*"
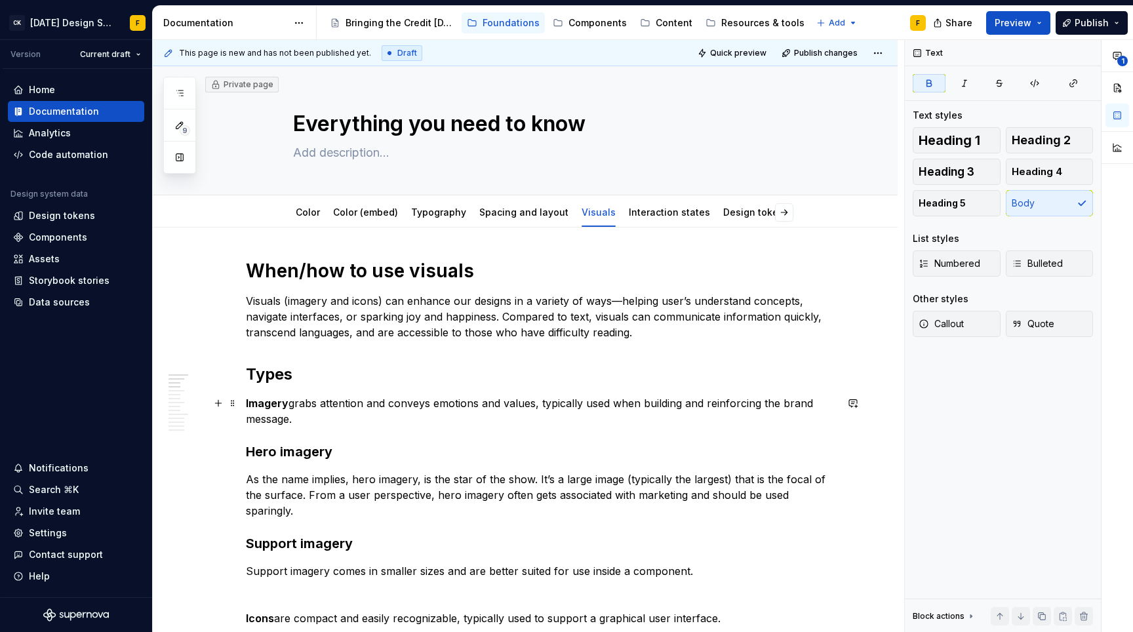
click at [258, 404] on strong "Imagery" at bounding box center [267, 403] width 43 height 13
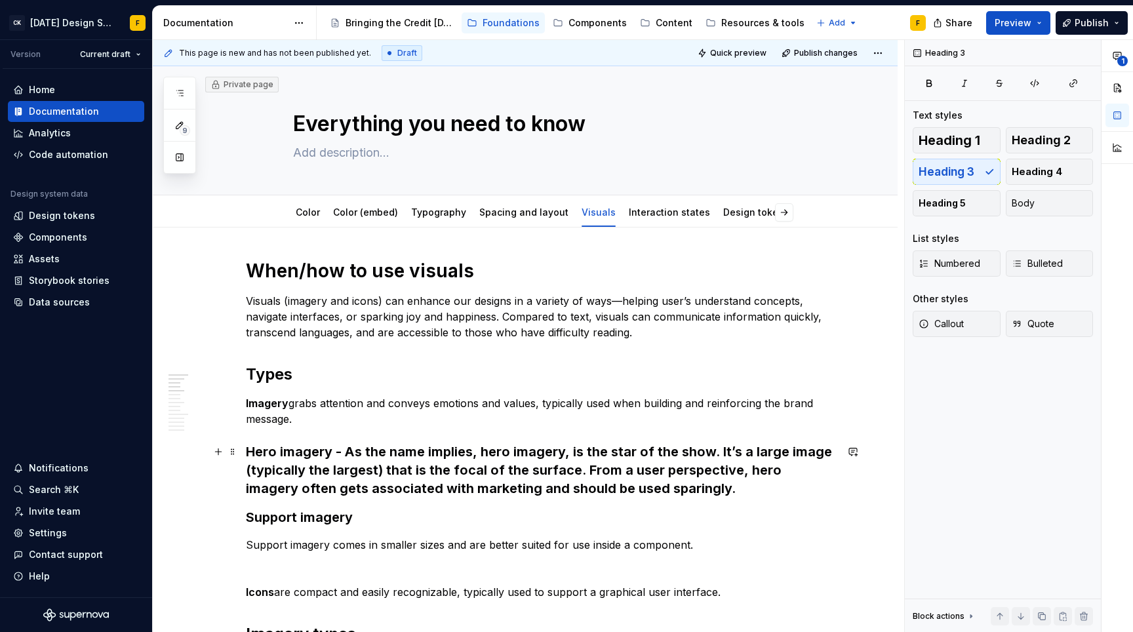
click at [683, 492] on h3 "Hero imagery - As the name implies, hero imagery, is the star of the show. It’s…" at bounding box center [541, 470] width 590 height 55
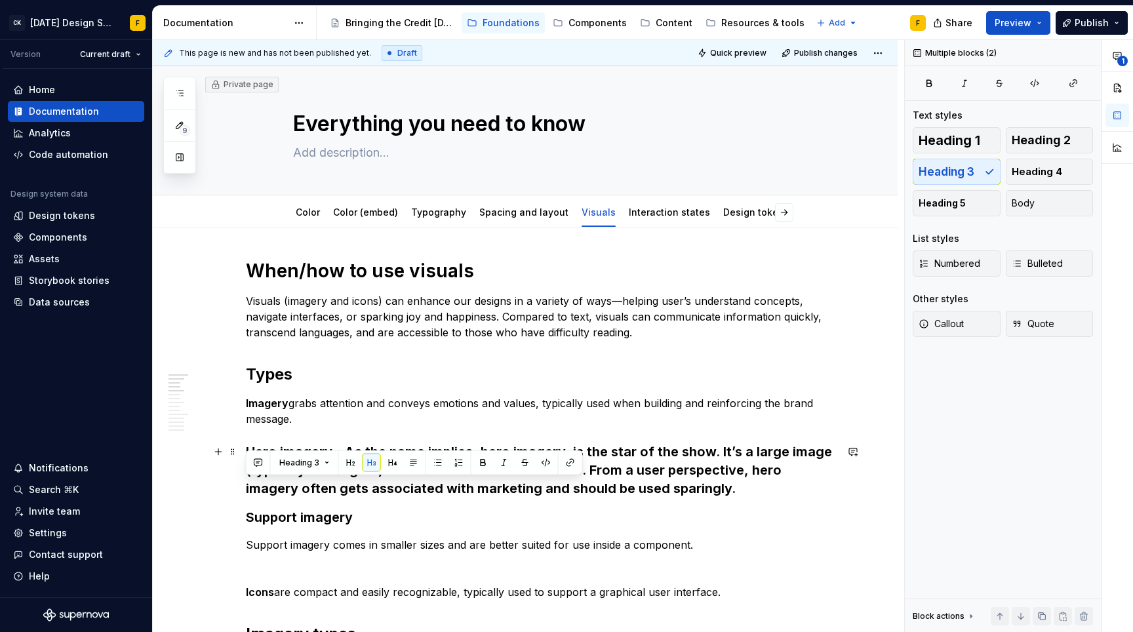
click at [683, 492] on h3 "Hero imagery - As the name implies, hero imagery, is the star of the show. It’s…" at bounding box center [541, 470] width 590 height 55
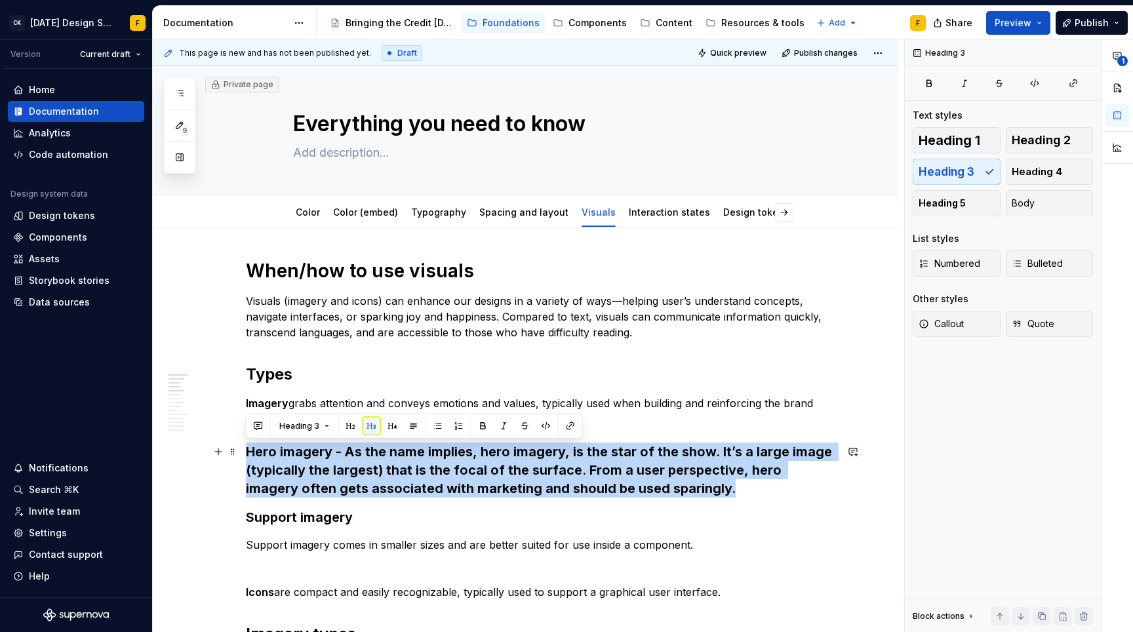
click at [683, 492] on h3 "Hero imagery - As the name implies, hero imagery, is the star of the show. It’s…" at bounding box center [541, 470] width 590 height 55
click at [317, 421] on span "Heading 3" at bounding box center [299, 426] width 40 height 10
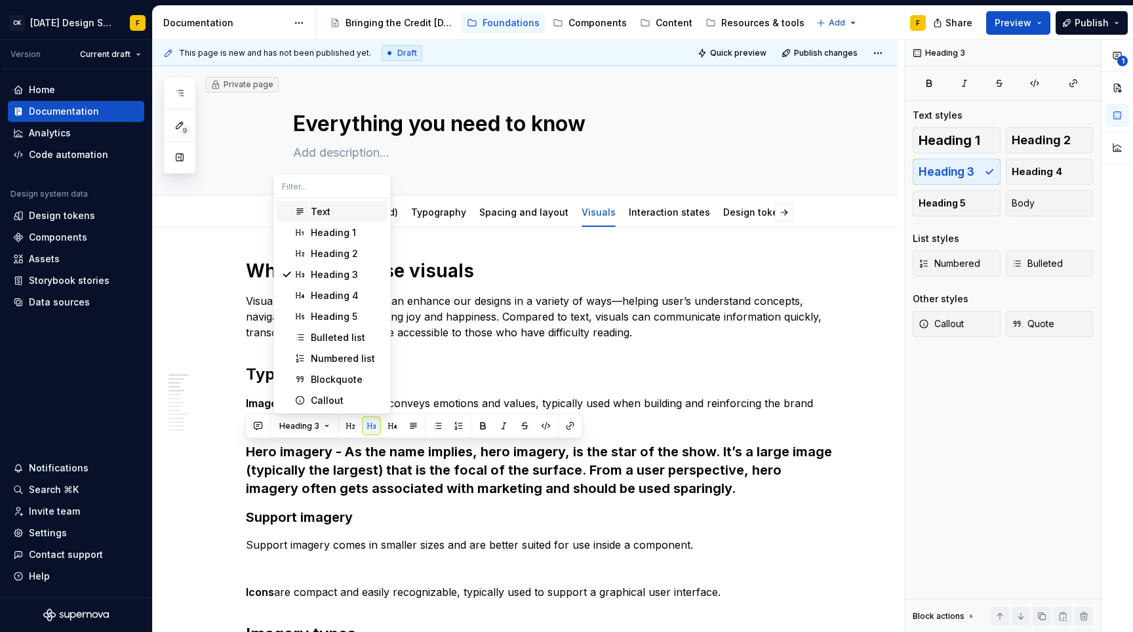
click at [321, 208] on div "Text" at bounding box center [321, 211] width 20 height 13
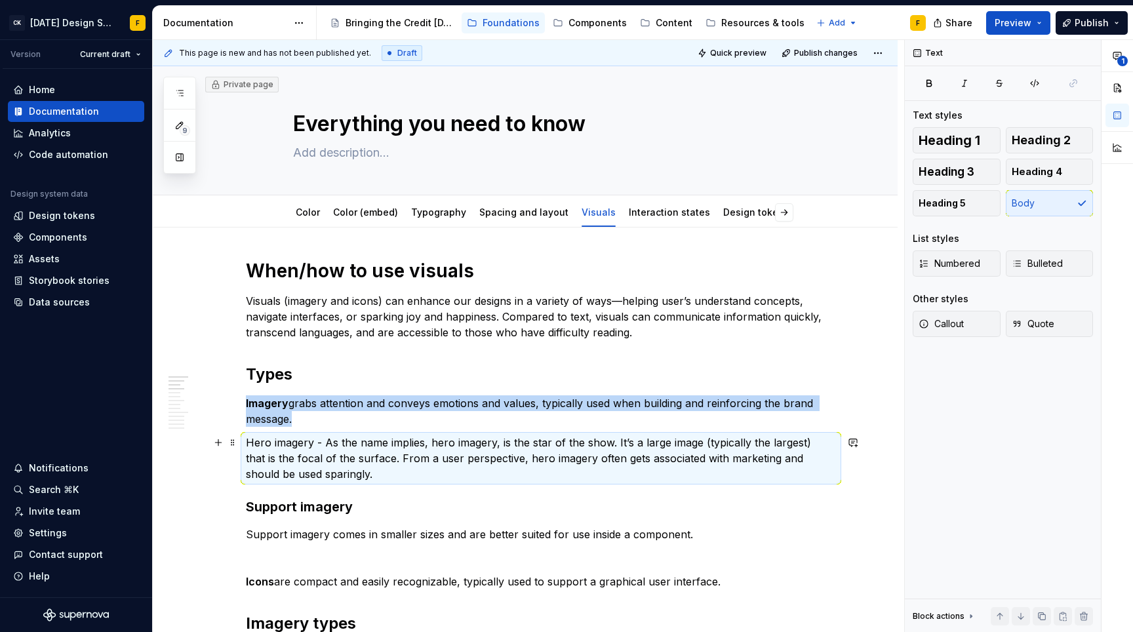
click at [310, 448] on p "Hero imagery - As the name implies, hero imagery, is the star of the show. It’s…" at bounding box center [541, 458] width 590 height 47
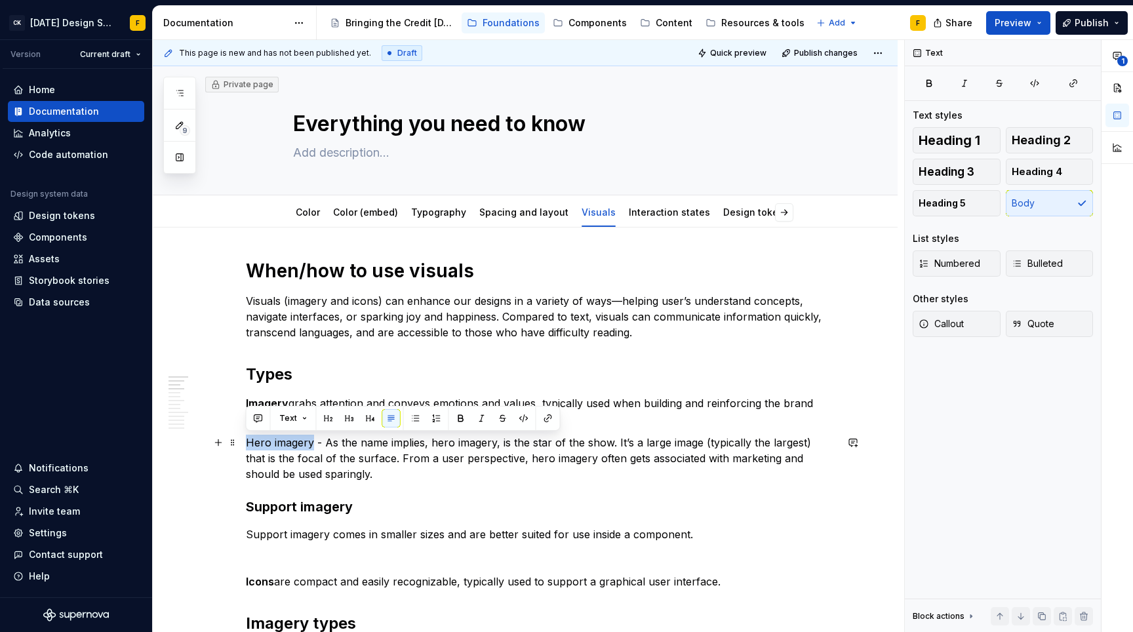
drag, startPoint x: 311, startPoint y: 442, endPoint x: 241, endPoint y: 443, distance: 70.2
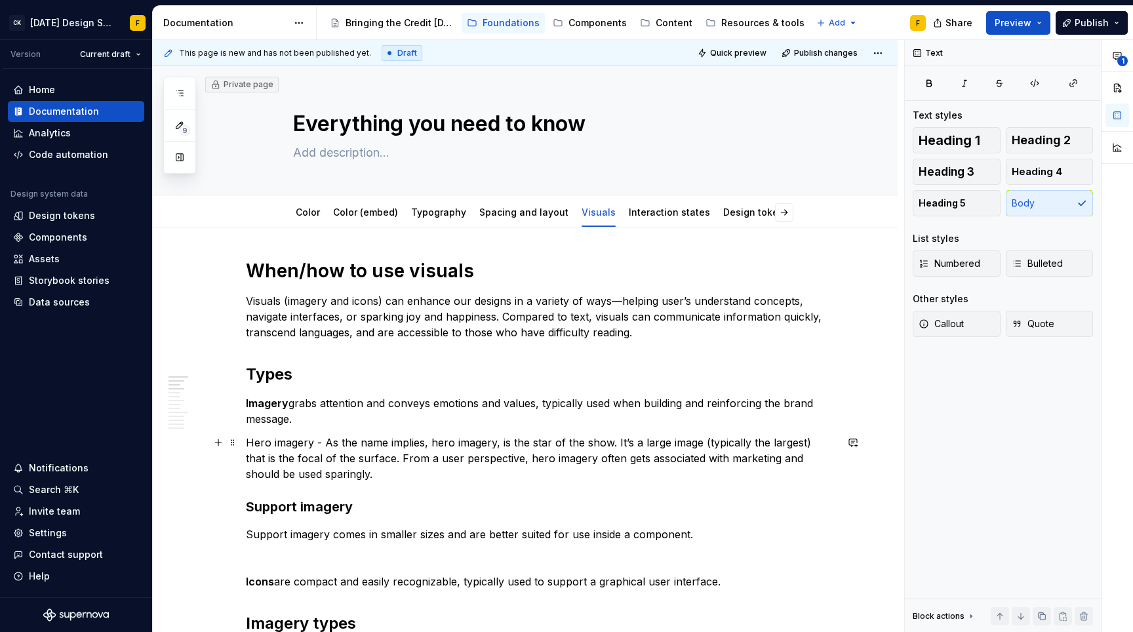
click at [282, 444] on p "Hero imagery - As the name implies, hero imagery, is the star of the show. It’s…" at bounding box center [541, 458] width 590 height 47
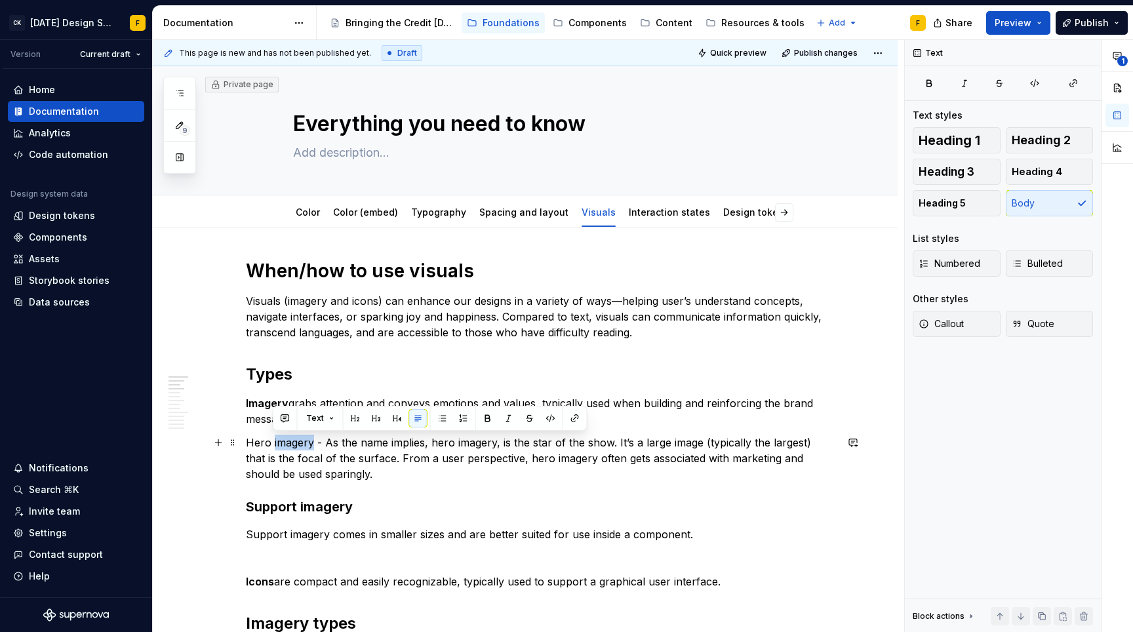
click at [282, 444] on p "Hero imagery - As the name implies, hero imagery, is the star of the show. It’s…" at bounding box center [541, 458] width 590 height 47
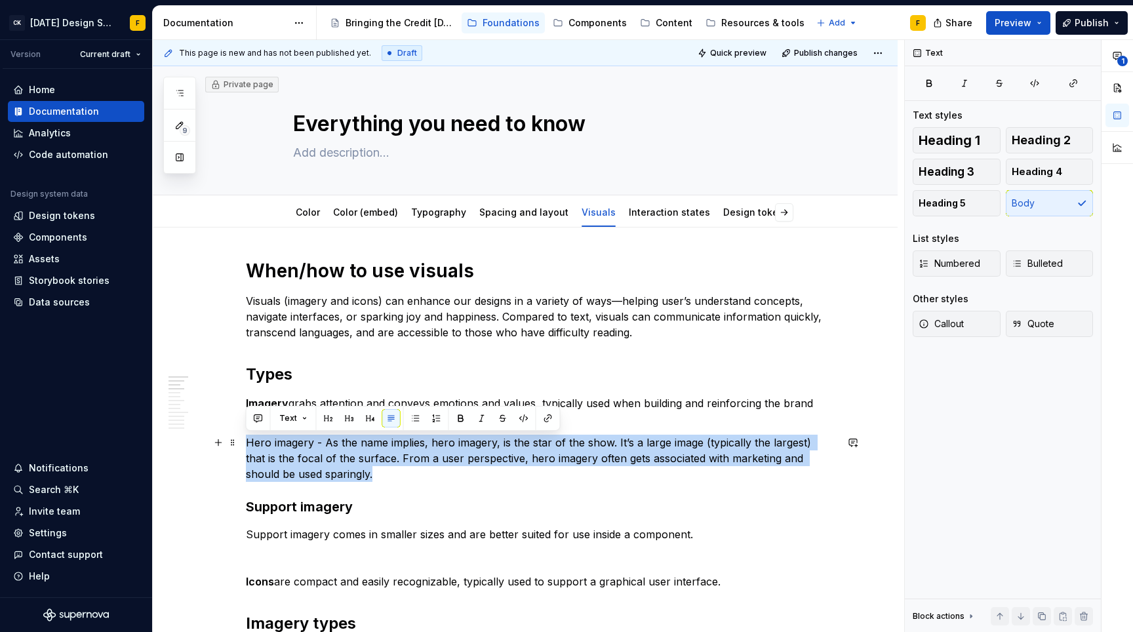
click at [282, 444] on p "Hero imagery - As the name implies, hero imagery, is the star of the show. It’s…" at bounding box center [541, 458] width 590 height 47
click at [310, 444] on p "Hero imagery - As the name implies, hero imagery, is the star of the show. It’s…" at bounding box center [541, 458] width 590 height 47
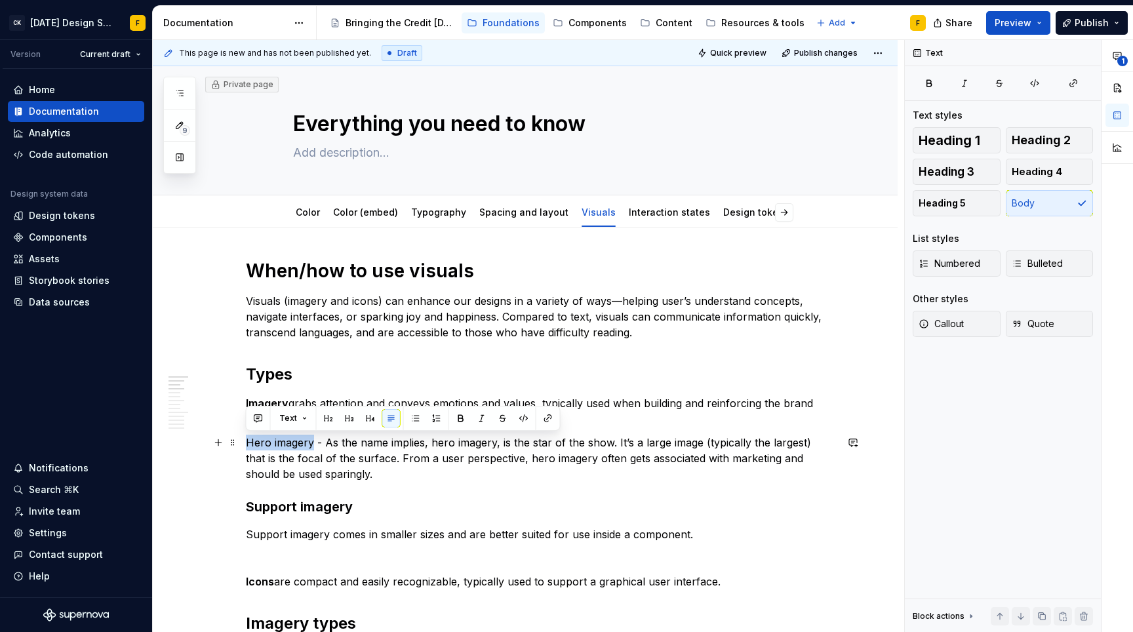
drag, startPoint x: 310, startPoint y: 443, endPoint x: 247, endPoint y: 444, distance: 62.9
click at [247, 444] on p "Hero imagery - As the name implies, hero imagery, is the star of the show. It’s…" at bounding box center [541, 458] width 590 height 47
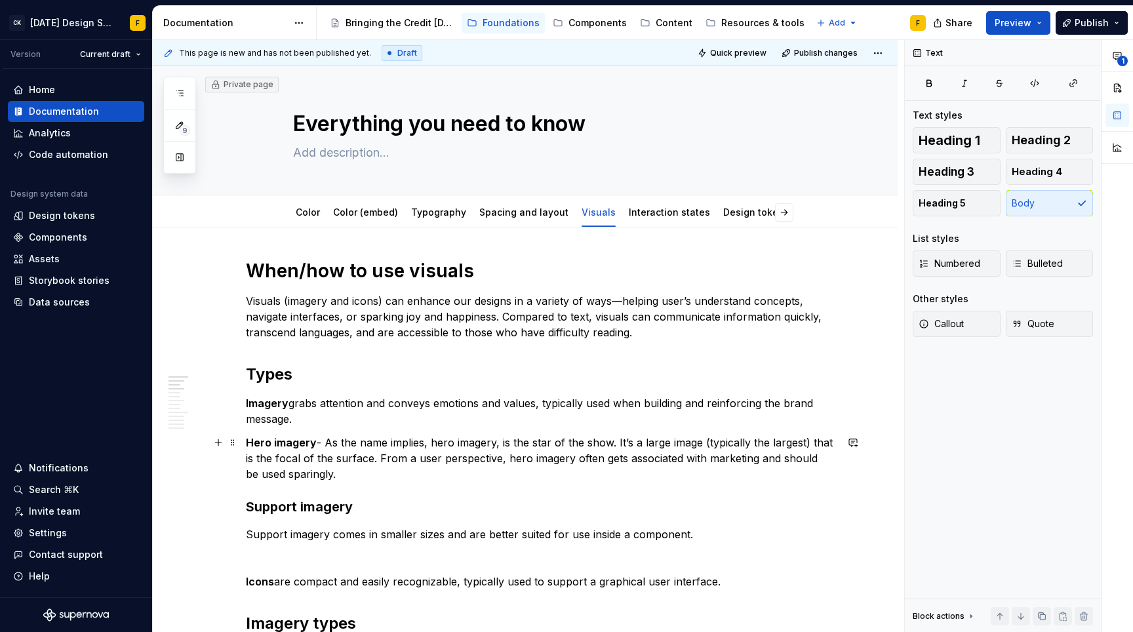
click at [333, 454] on p "Hero imagery - As the name implies, hero imagery, is the star of the show. It’s…" at bounding box center [541, 458] width 590 height 47
click at [290, 403] on p "Imagery grabs attention and conveys emotions and values, typically used when bu…" at bounding box center [541, 410] width 590 height 31
click at [277, 381] on h2 "Types" at bounding box center [541, 374] width 590 height 21
click at [286, 405] on strong "Imagery" at bounding box center [267, 403] width 43 height 13
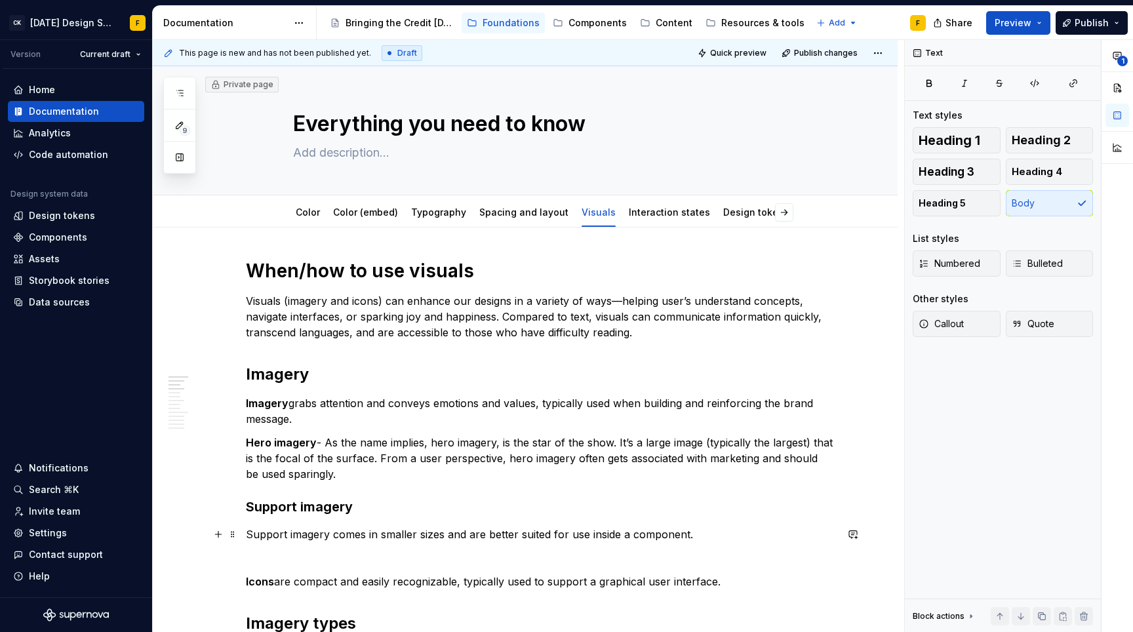
click at [246, 536] on p "Support imagery comes in smaller sizes and are better suited for use inside a c…" at bounding box center [541, 534] width 590 height 16
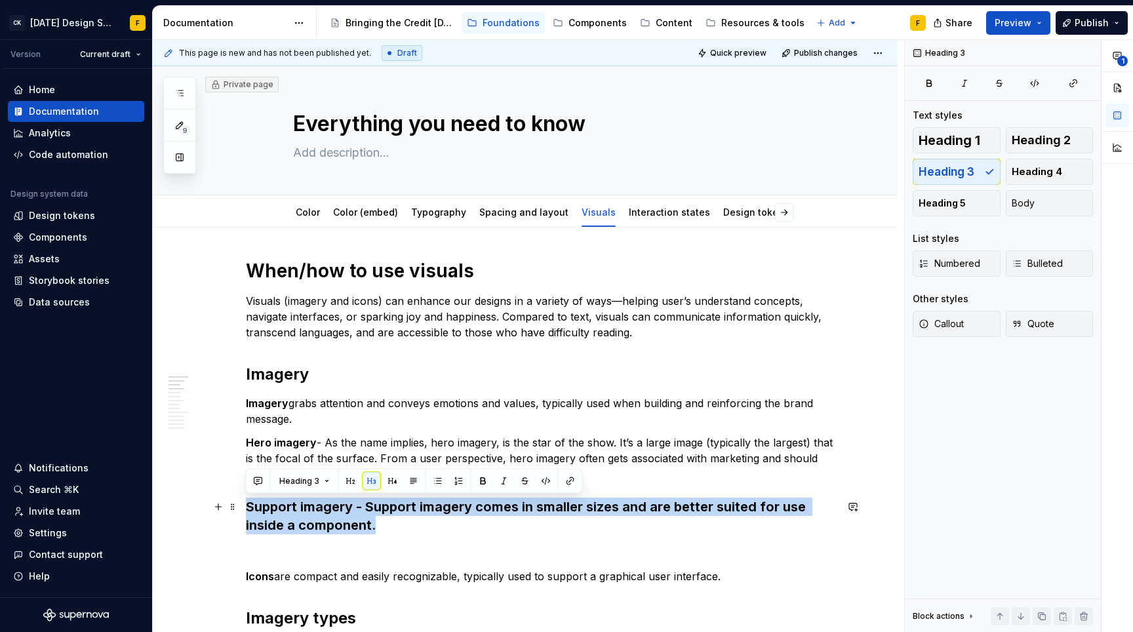
drag, startPoint x: 379, startPoint y: 525, endPoint x: 242, endPoint y: 503, distance: 138.8
click at [309, 482] on span "Heading 3" at bounding box center [299, 481] width 40 height 10
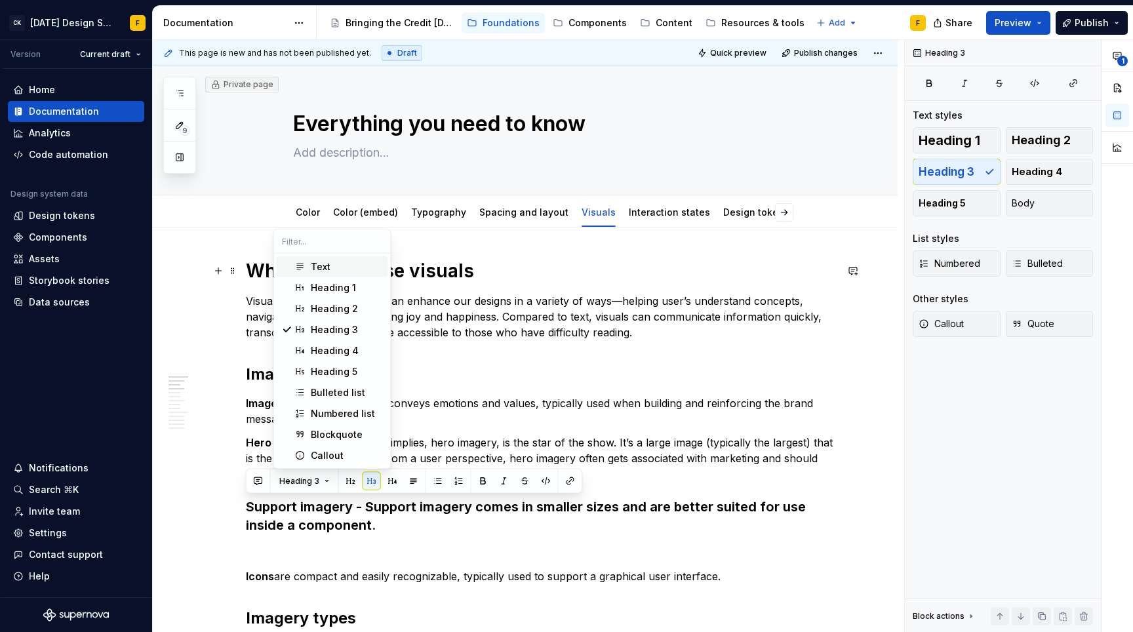
click at [318, 271] on div "Text" at bounding box center [321, 266] width 20 height 13
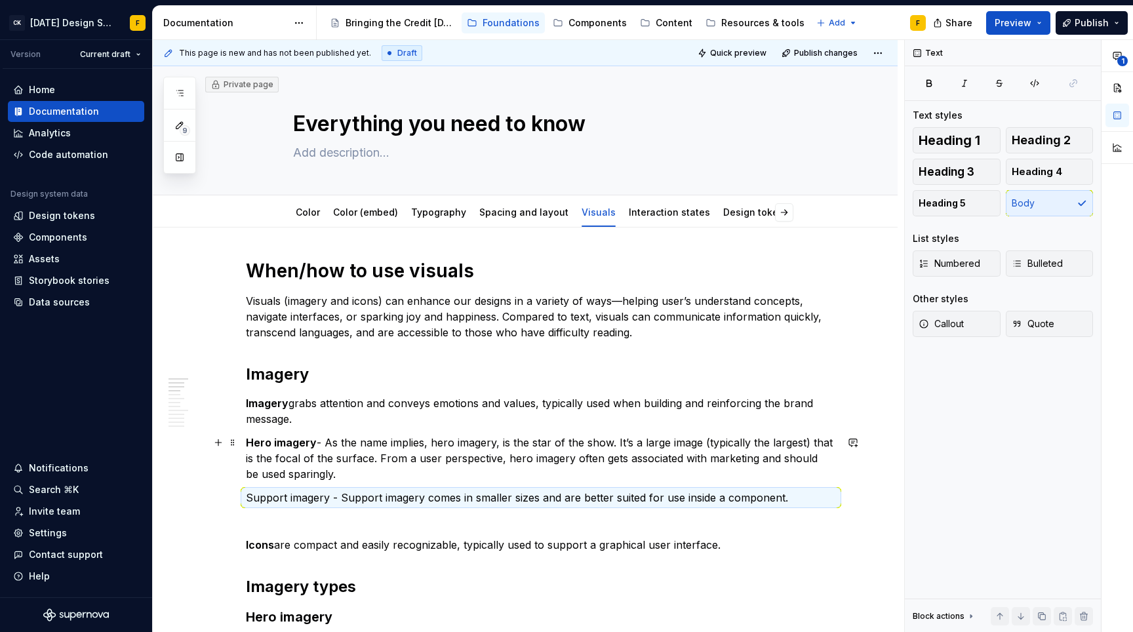
click at [328, 452] on p "Hero imagery - As the name implies, hero imagery, is the star of the show. It’s…" at bounding box center [541, 458] width 590 height 47
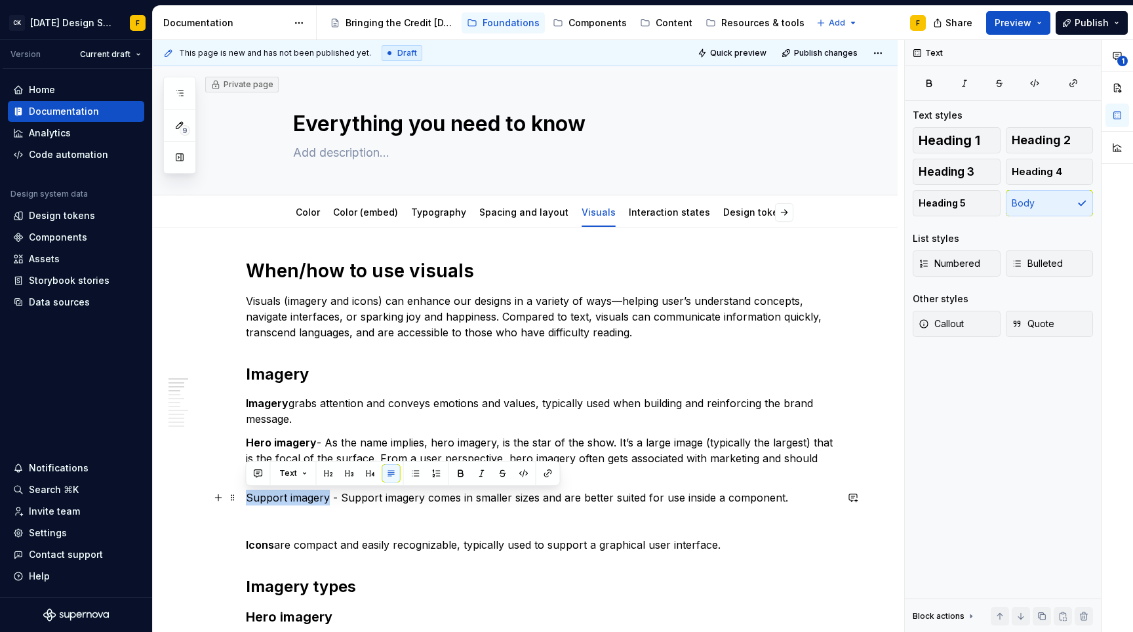
drag, startPoint x: 327, startPoint y: 496, endPoint x: 247, endPoint y: 499, distance: 80.0
click at [247, 499] on p "Support imagery - Support imagery comes in smaller sizes and are better suited …" at bounding box center [541, 498] width 590 height 16
click at [456, 469] on button "button" at bounding box center [461, 473] width 18 height 18
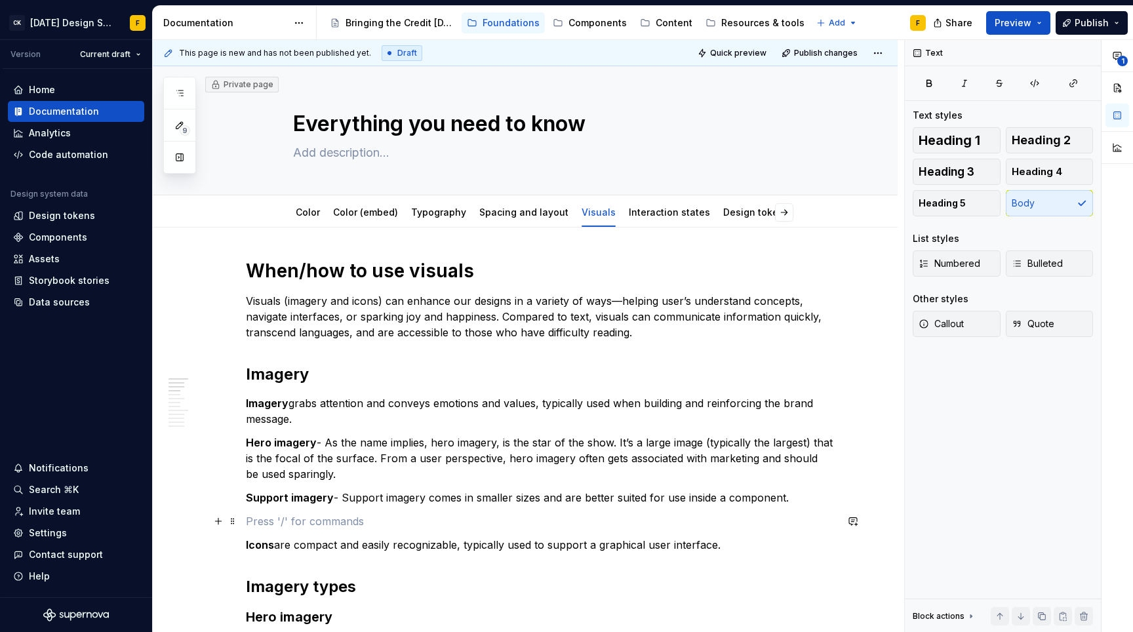
click at [381, 514] on p at bounding box center [541, 521] width 590 height 16
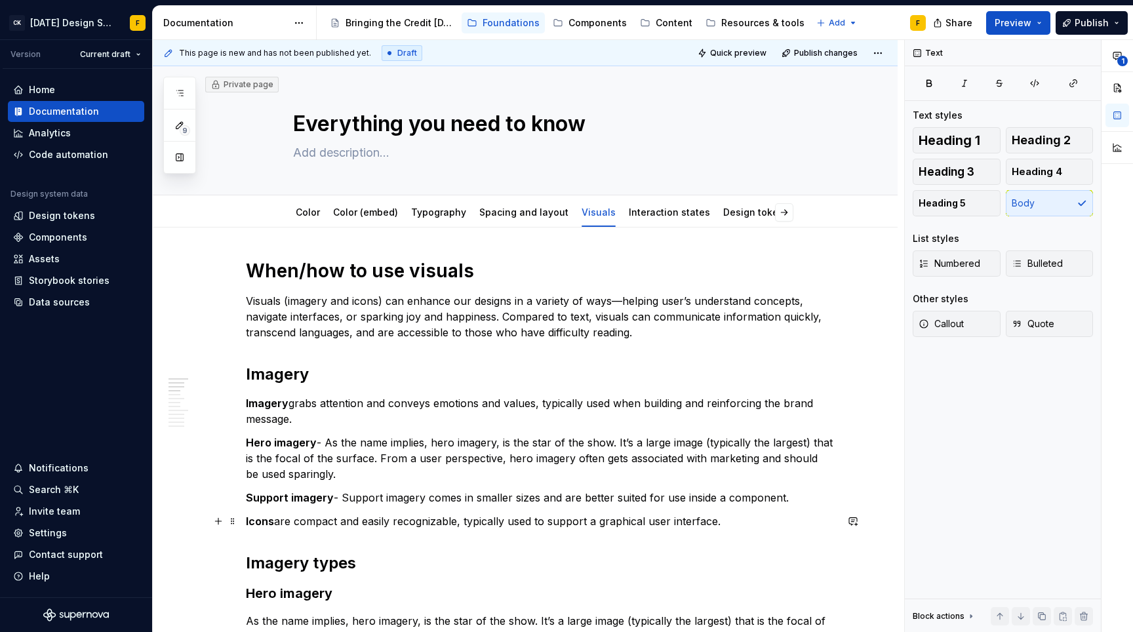
click at [246, 521] on strong "Icons" at bounding box center [260, 521] width 28 height 13
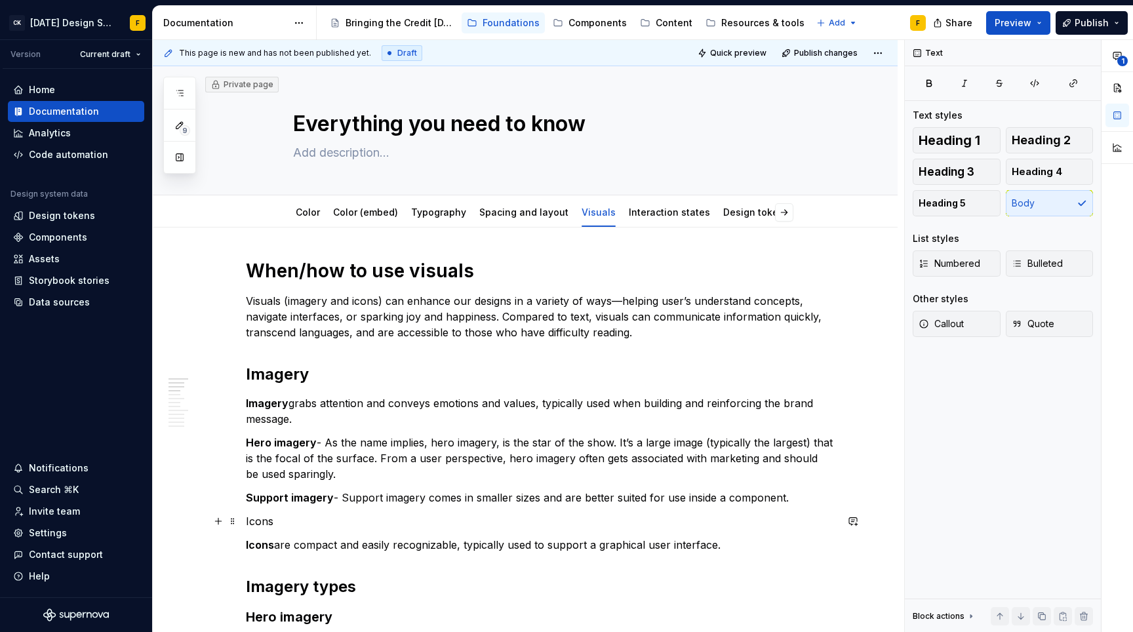
click at [262, 521] on p "Icons" at bounding box center [541, 521] width 590 height 16
click at [328, 497] on button "button" at bounding box center [328, 497] width 18 height 18
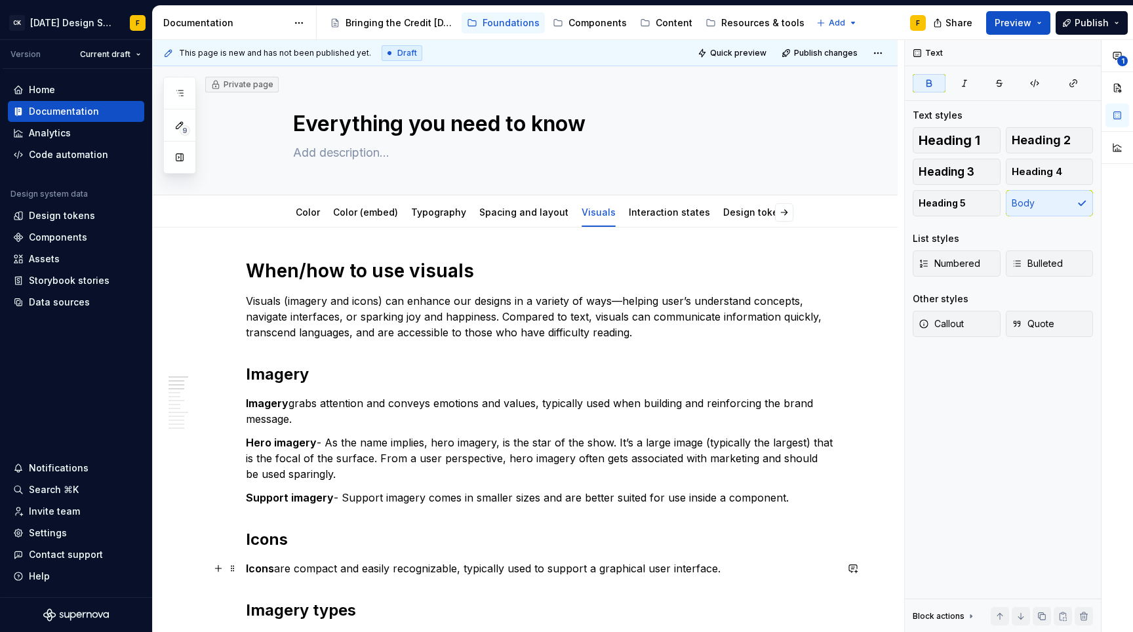
click at [260, 571] on strong "Icons" at bounding box center [260, 568] width 28 height 13
click at [460, 542] on button "button" at bounding box center [461, 544] width 18 height 18
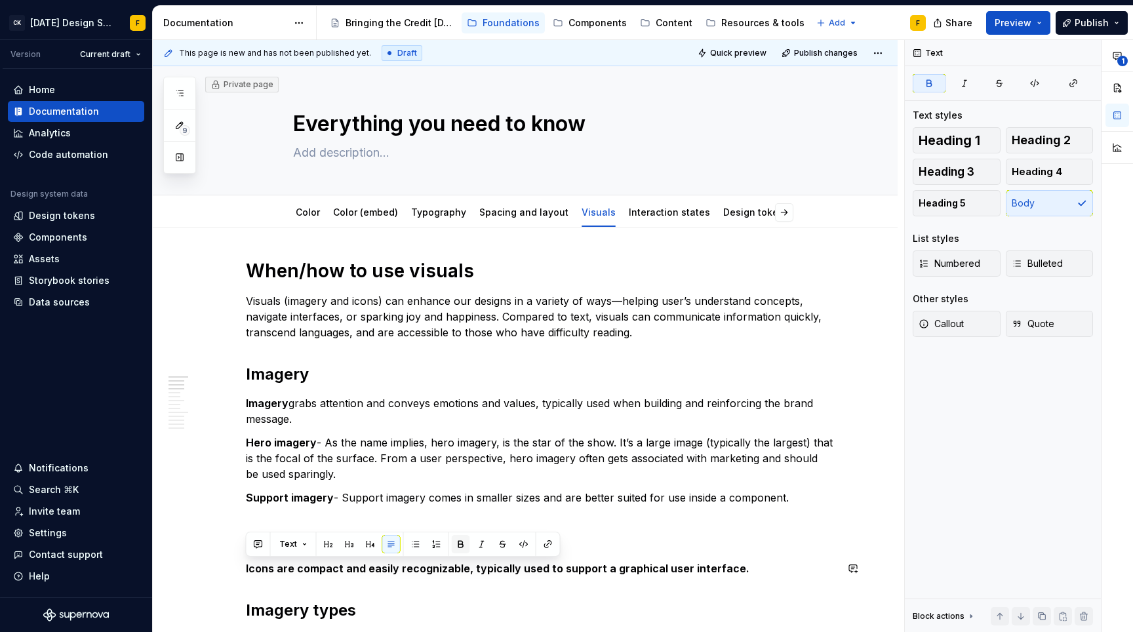
click at [460, 542] on button "button" at bounding box center [461, 544] width 18 height 18
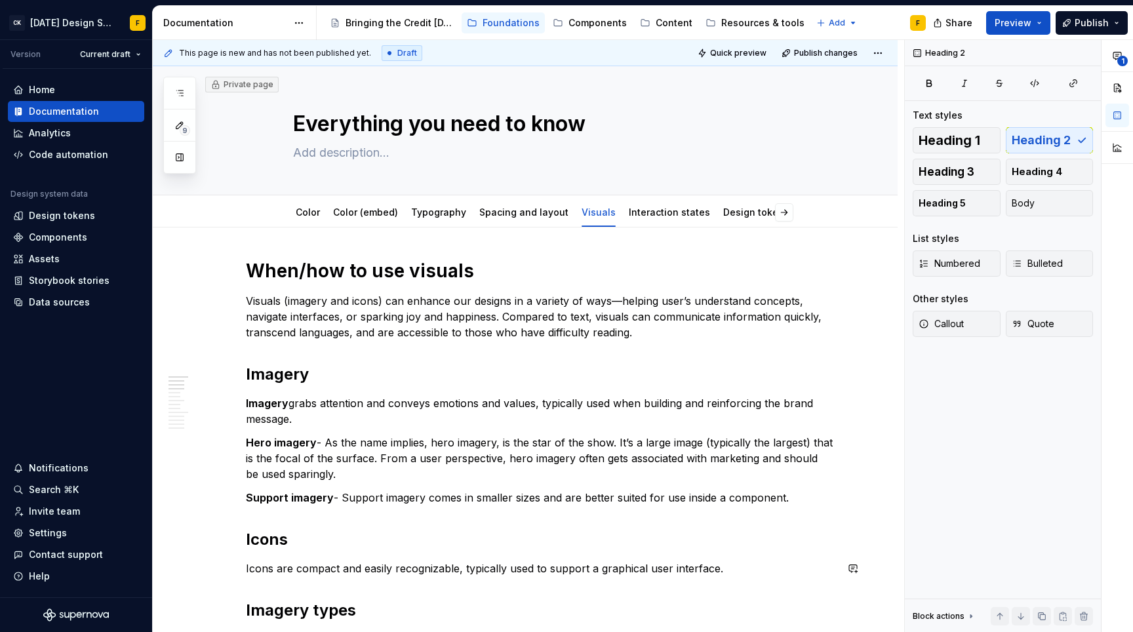
click at [289, 502] on strong "Support imagery" at bounding box center [290, 497] width 88 height 13
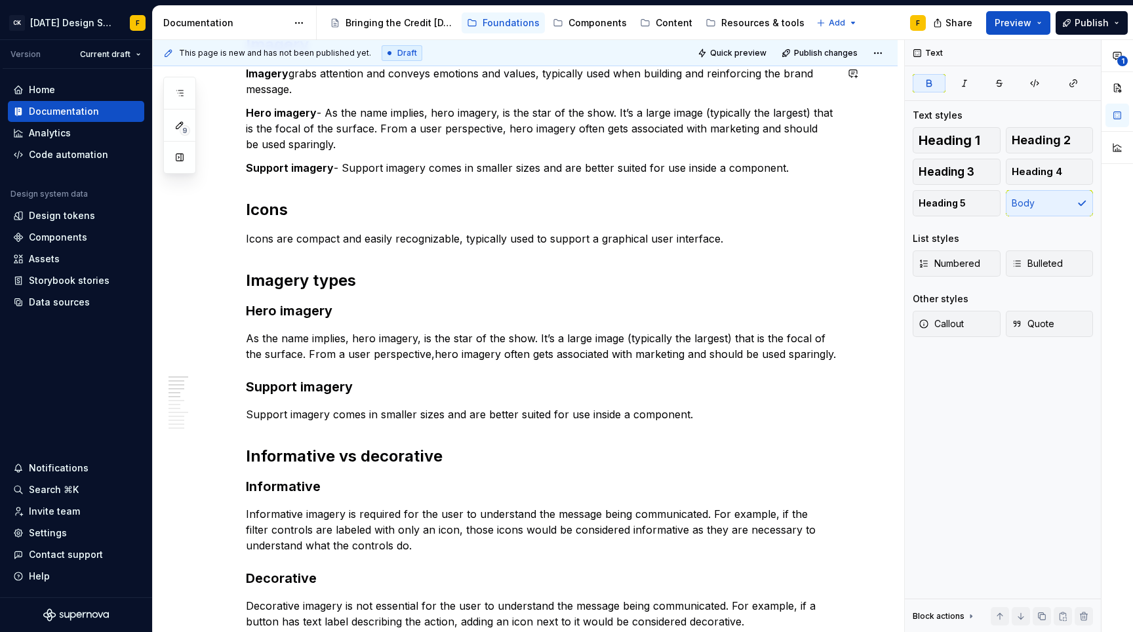
scroll to position [331, 0]
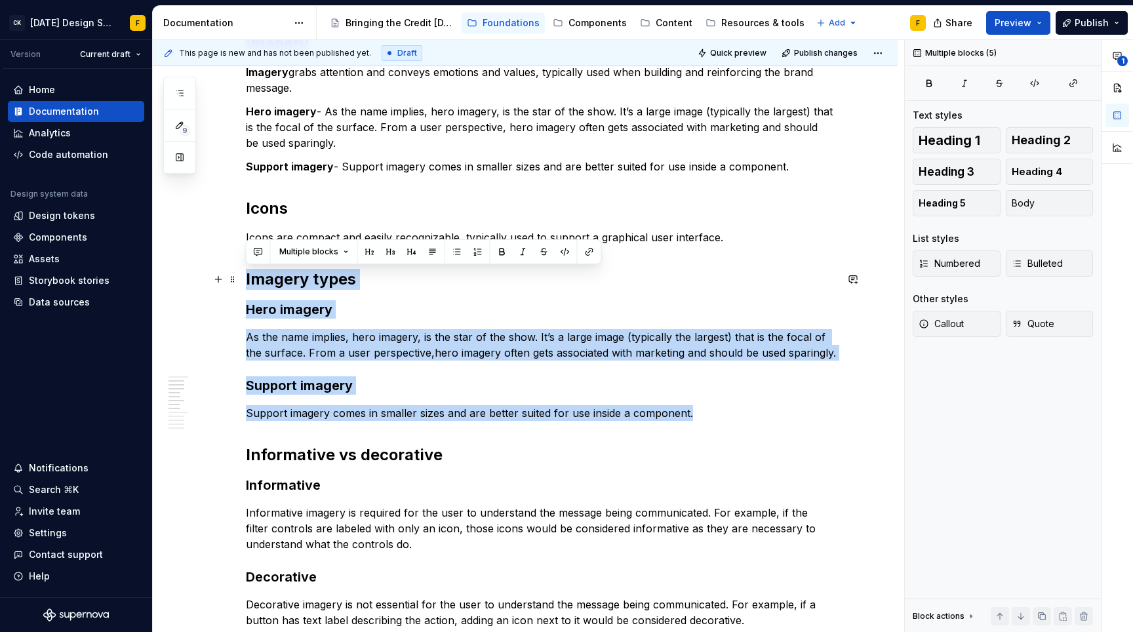
drag, startPoint x: 707, startPoint y: 425, endPoint x: 239, endPoint y: 277, distance: 490.3
click at [239, 277] on div "When/how to use visuals Visuals (imagery and icons) can enhance our designs in …" at bounding box center [525, 574] width 745 height 1356
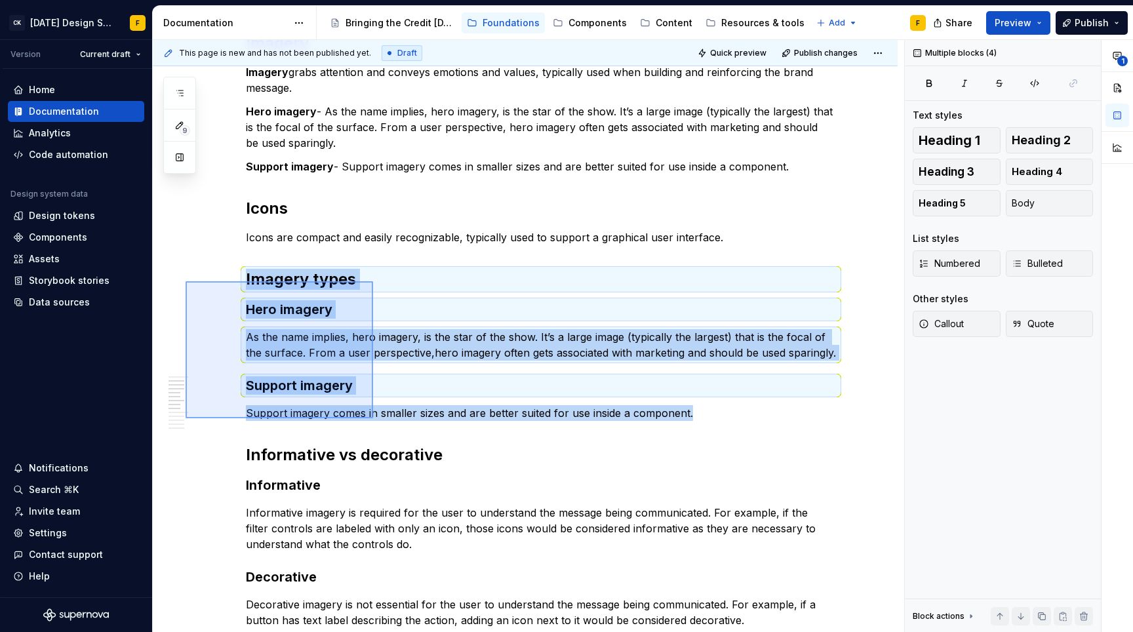
drag, startPoint x: 186, startPoint y: 281, endPoint x: 373, endPoint y: 420, distance: 233.4
click at [373, 420] on div "This page is new and has not been published yet. Draft Quick preview Publish ch…" at bounding box center [528, 336] width 751 height 593
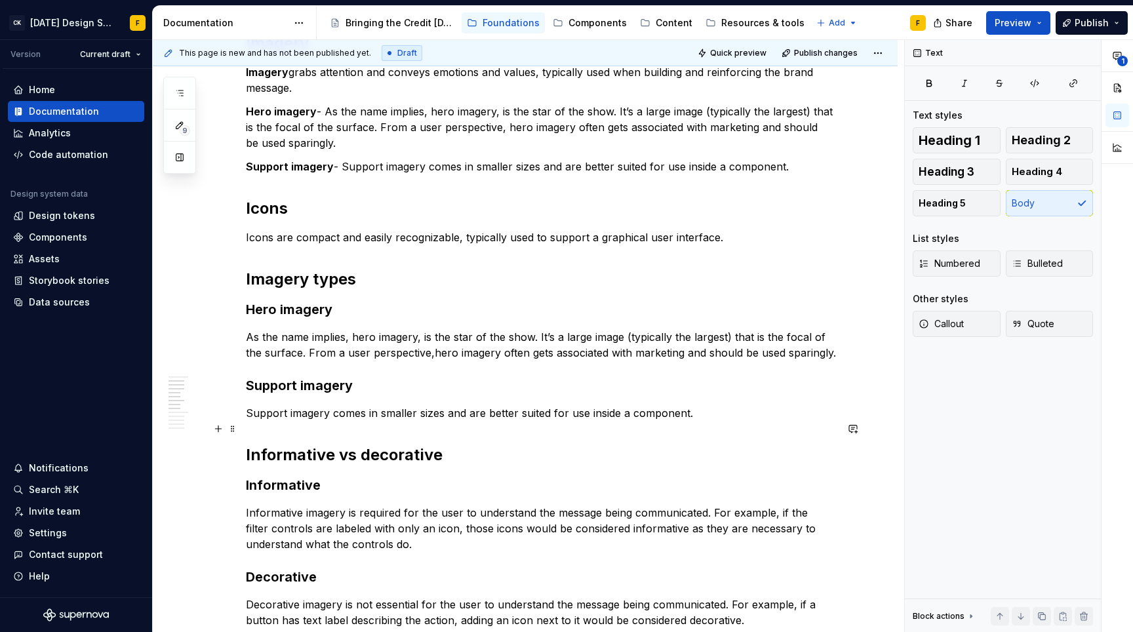
click at [318, 421] on p "Support imagery comes in smaller sizes and are better suited for use inside a c…" at bounding box center [541, 413] width 590 height 16
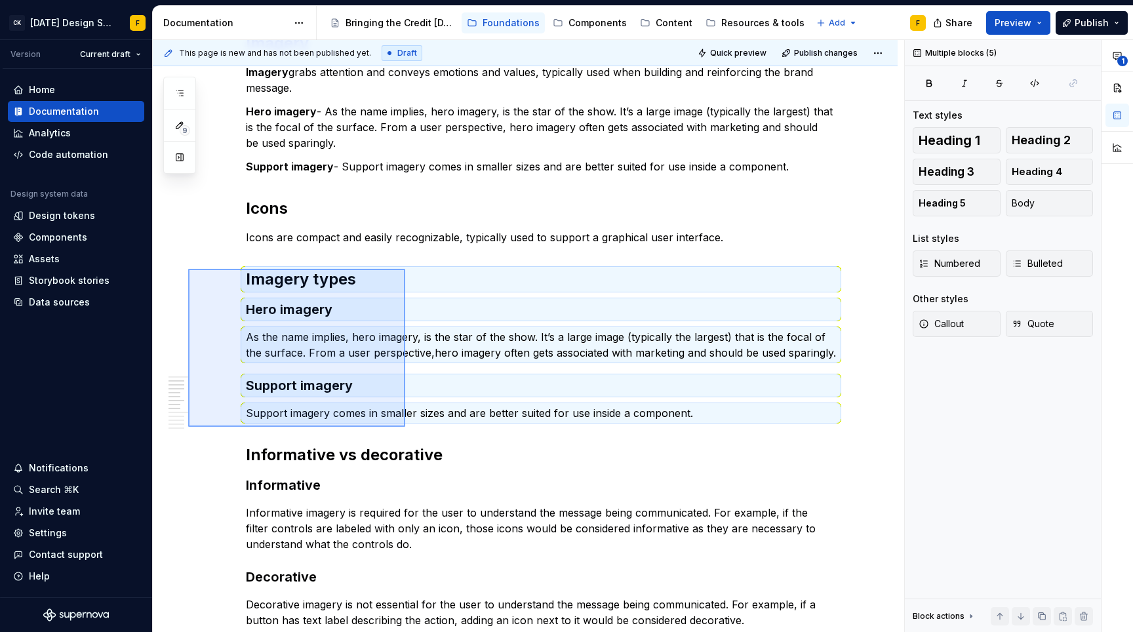
drag, startPoint x: 188, startPoint y: 269, endPoint x: 405, endPoint y: 427, distance: 268.4
click at [405, 427] on div "This page is new and has not been published yet. Draft Quick preview Publish ch…" at bounding box center [528, 336] width 751 height 593
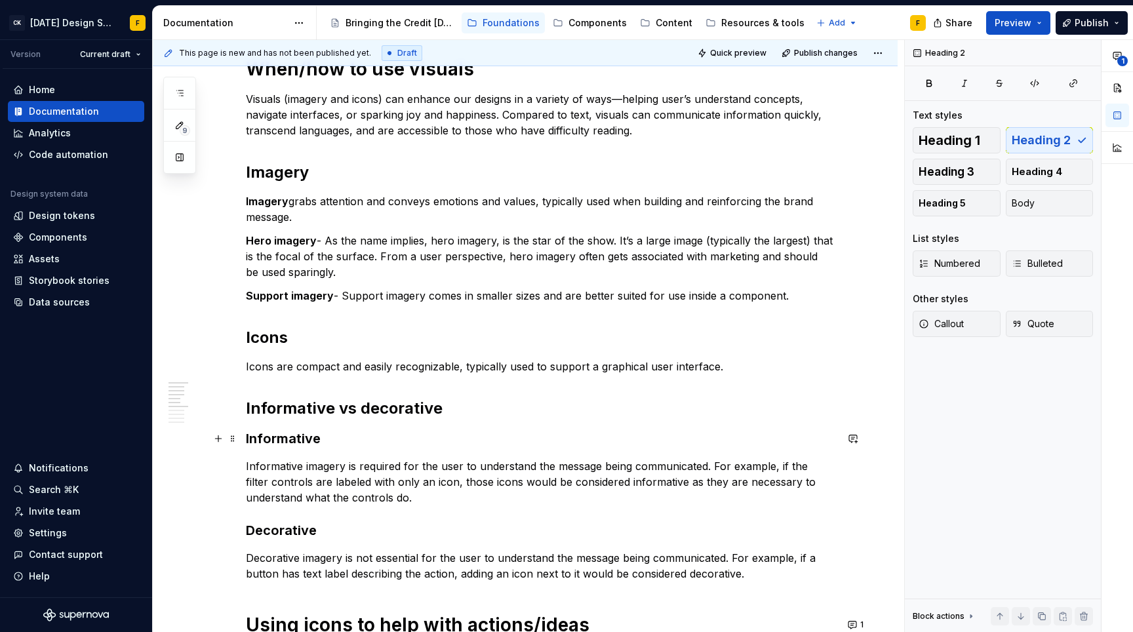
scroll to position [200, 0]
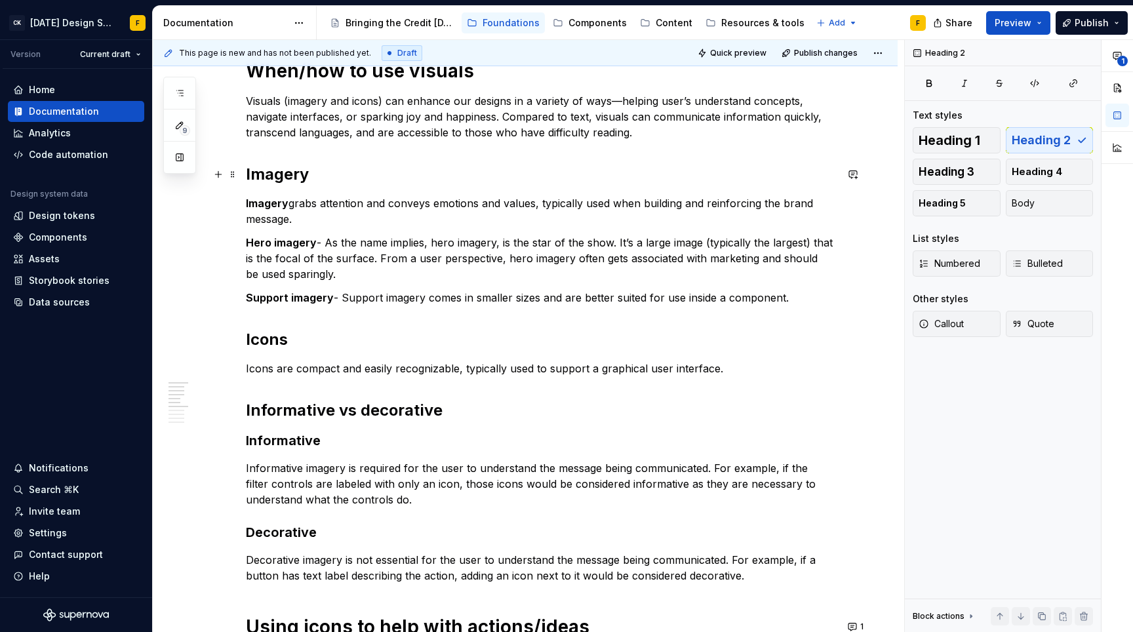
click at [284, 176] on h2 "Imagery" at bounding box center [541, 174] width 590 height 21
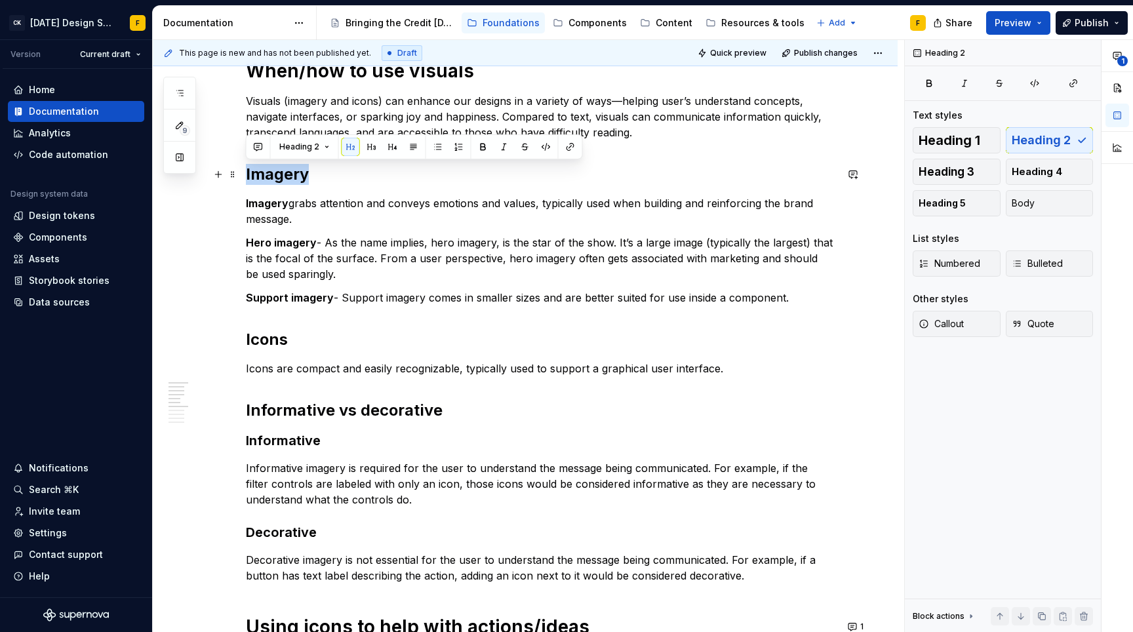
click at [284, 176] on h2 "Imagery" at bounding box center [541, 174] width 590 height 21
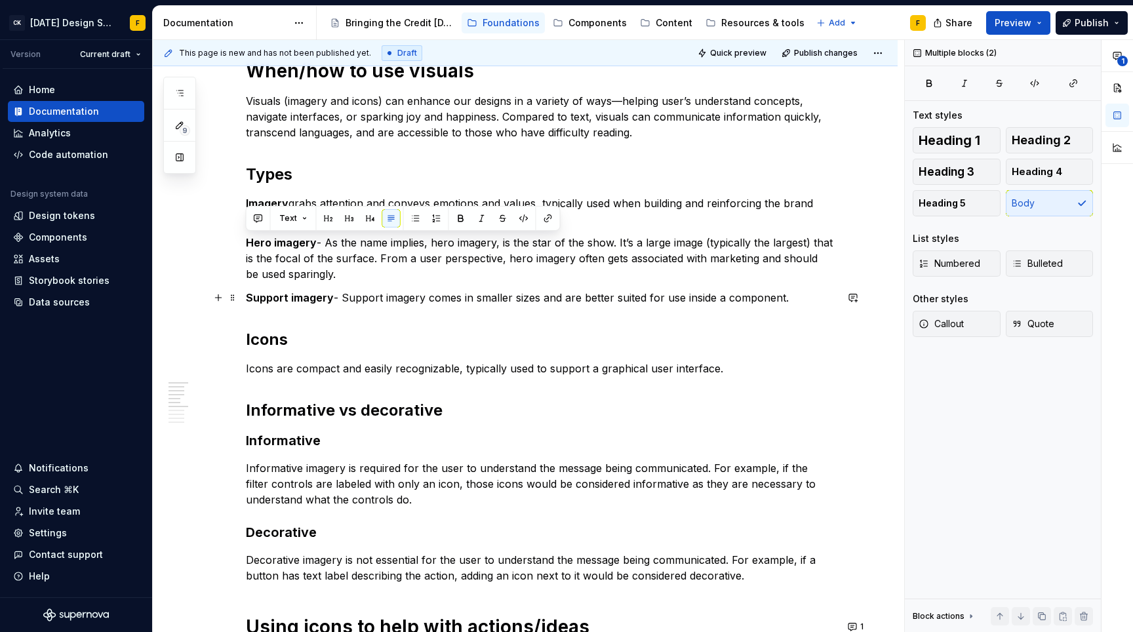
drag, startPoint x: 247, startPoint y: 243, endPoint x: 785, endPoint y: 297, distance: 541.0
click at [785, 297] on div "When/how to use visuals Visuals (imagery and icons) can enhance our designs in …" at bounding box center [541, 531] width 590 height 944
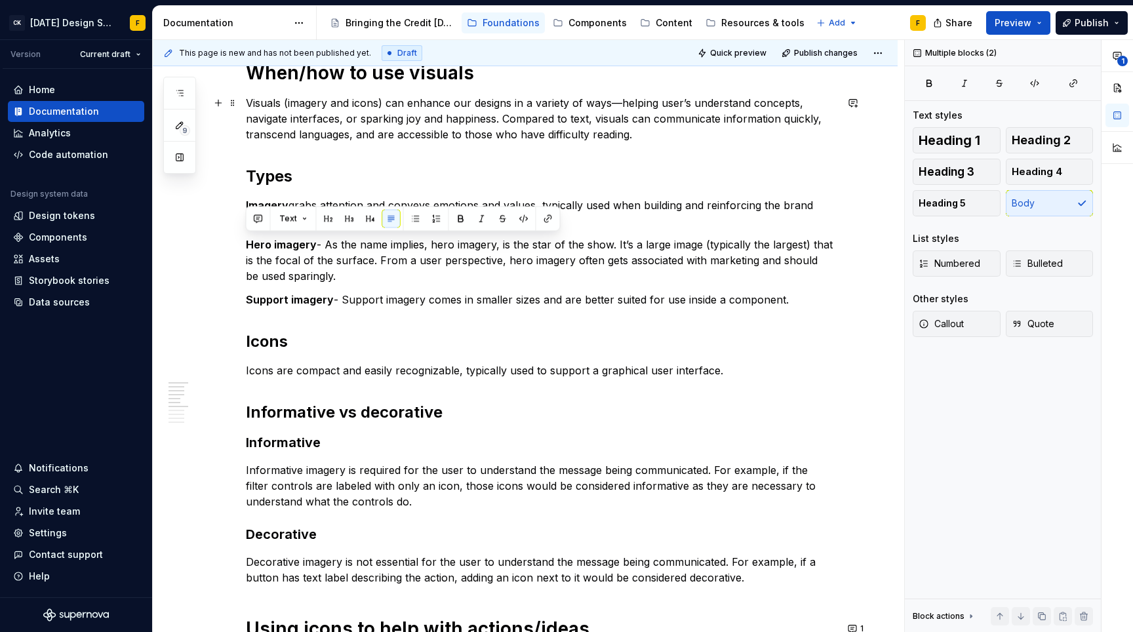
scroll to position [197, 0]
click at [412, 225] on button "button" at bounding box center [415, 221] width 18 height 18
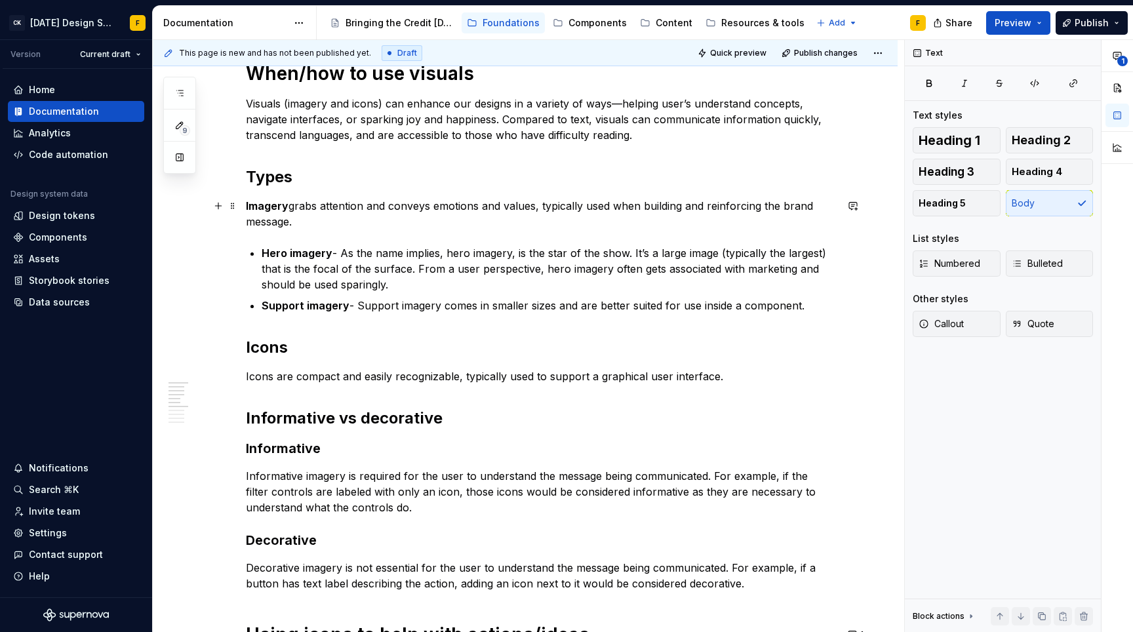
click at [371, 218] on p "Imagery grabs attention and conveys emotions and values, typically used when bu…" at bounding box center [541, 213] width 590 height 31
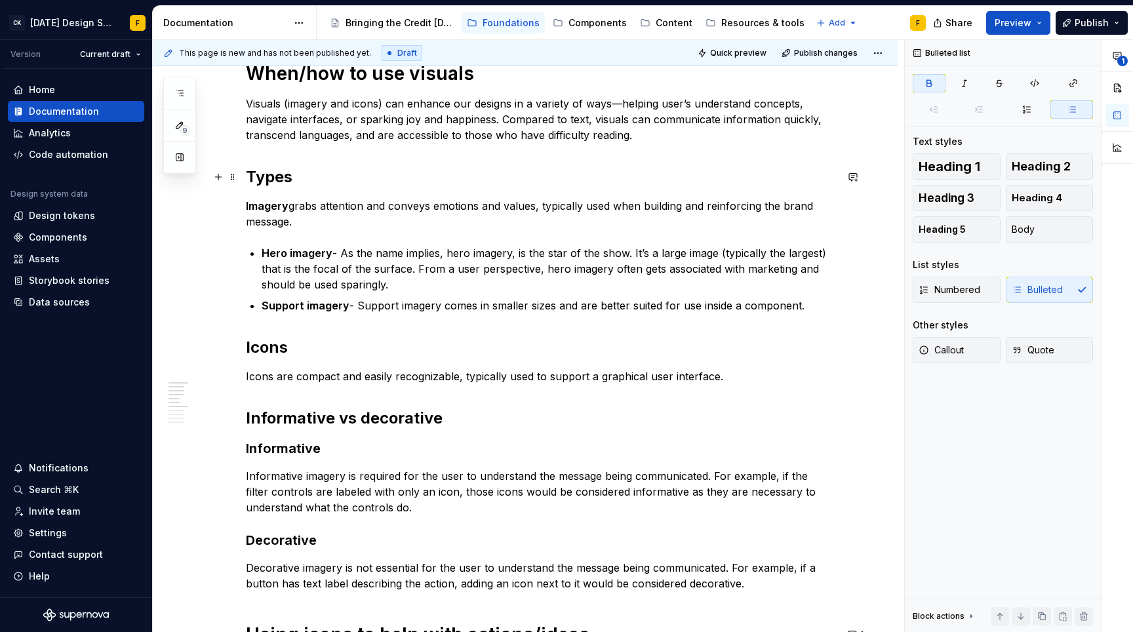
click at [274, 181] on h2 "Types" at bounding box center [541, 177] width 590 height 21
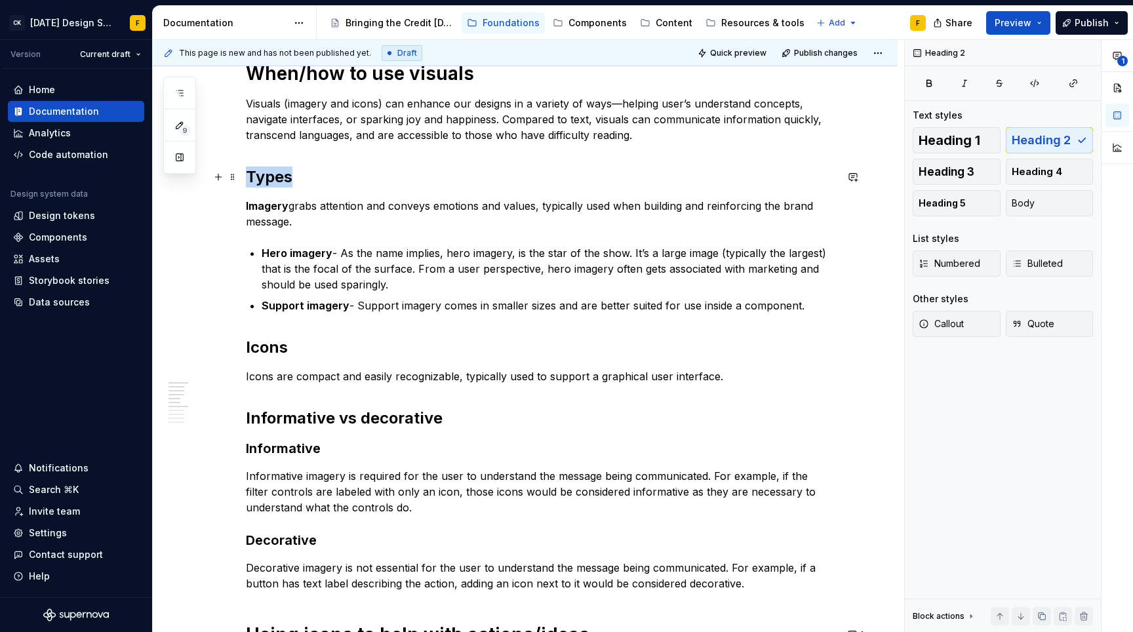
click at [274, 181] on h2 "Types" at bounding box center [541, 177] width 590 height 21
click at [264, 208] on strong "Imagery" at bounding box center [267, 205] width 43 height 13
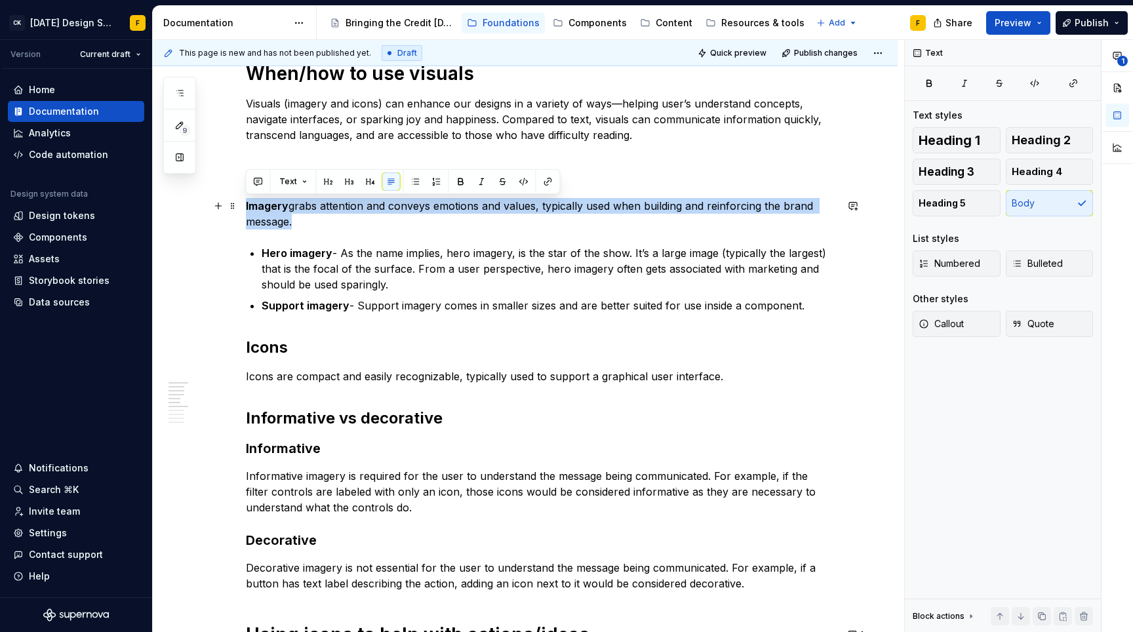
click at [264, 208] on strong "Imagery" at bounding box center [267, 205] width 43 height 13
click at [317, 225] on p "Imagery grabs attention and conveys emotions and values, typically used when bu…" at bounding box center [541, 213] width 590 height 31
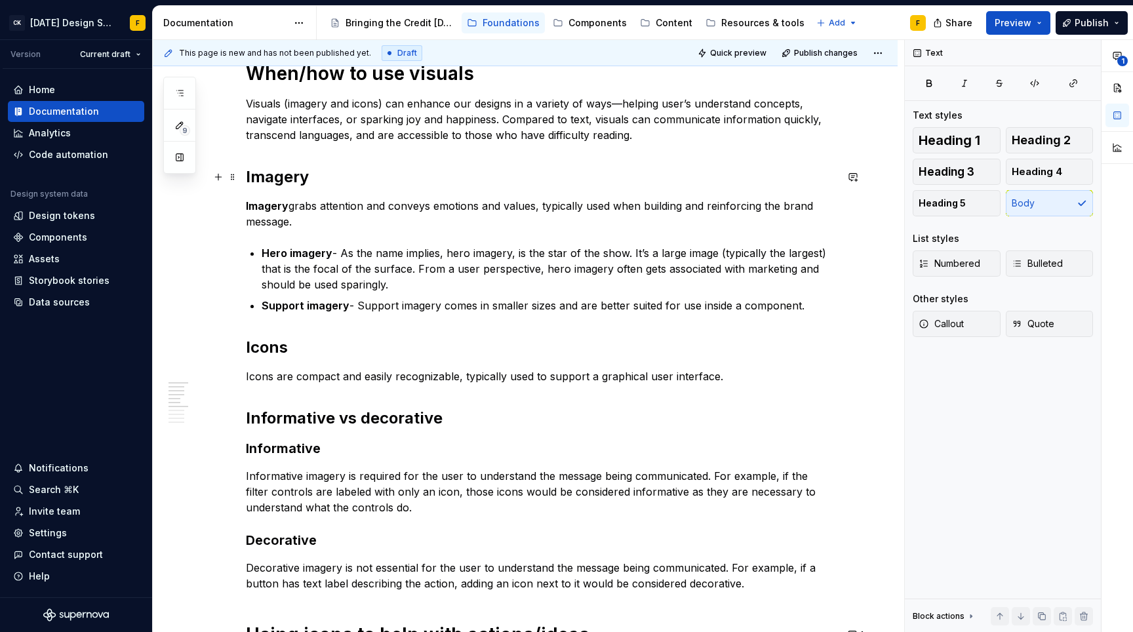
click at [264, 183] on h2 "Imagery" at bounding box center [541, 177] width 590 height 21
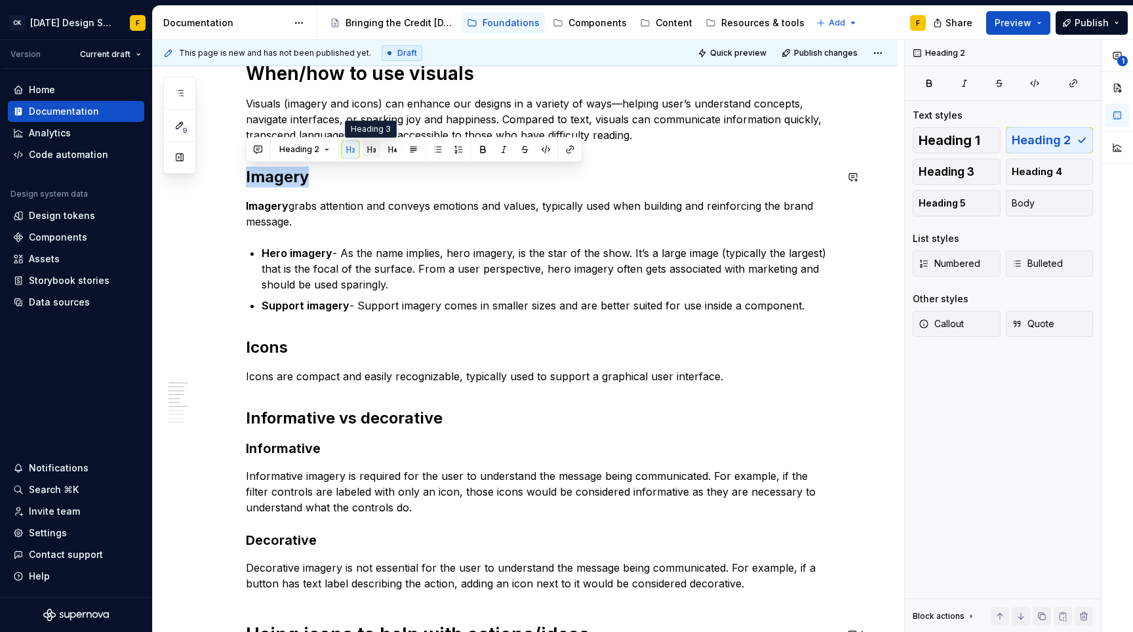
click at [369, 153] on button "button" at bounding box center [372, 149] width 18 height 18
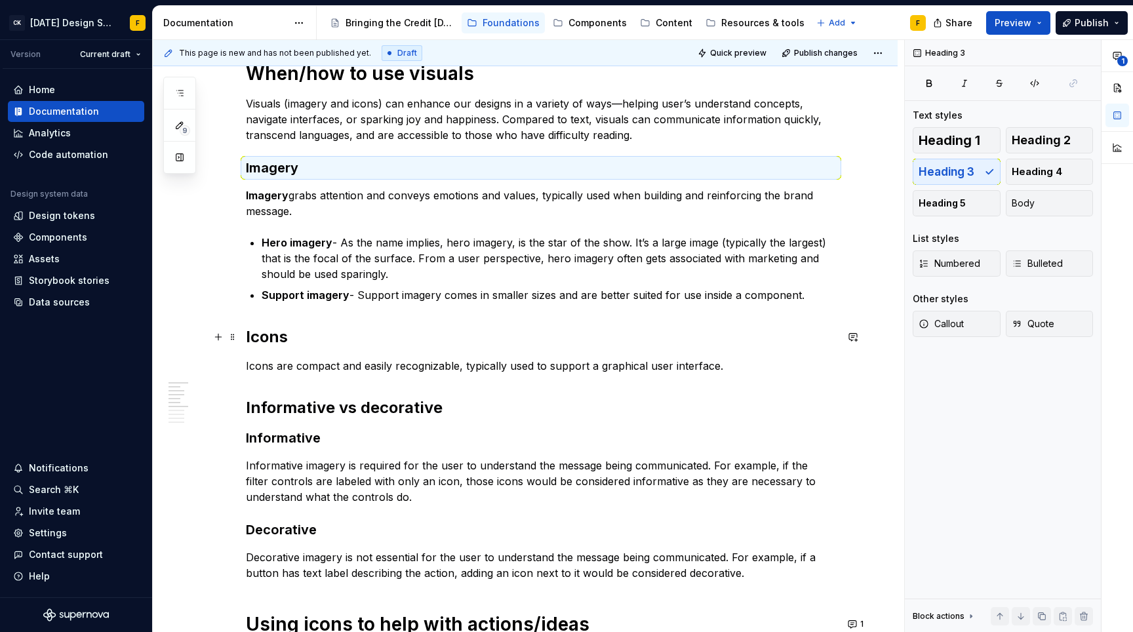
click at [271, 337] on h2 "Icons" at bounding box center [541, 336] width 590 height 21
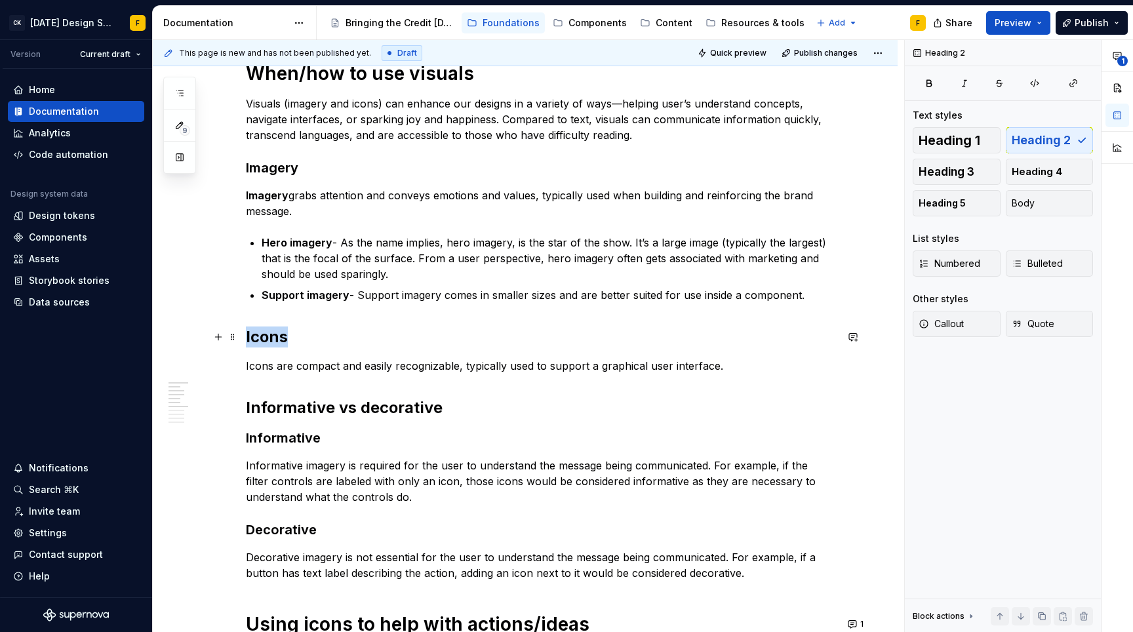
click at [271, 337] on h2 "Icons" at bounding box center [541, 336] width 590 height 21
click at [370, 309] on button "button" at bounding box center [372, 309] width 18 height 18
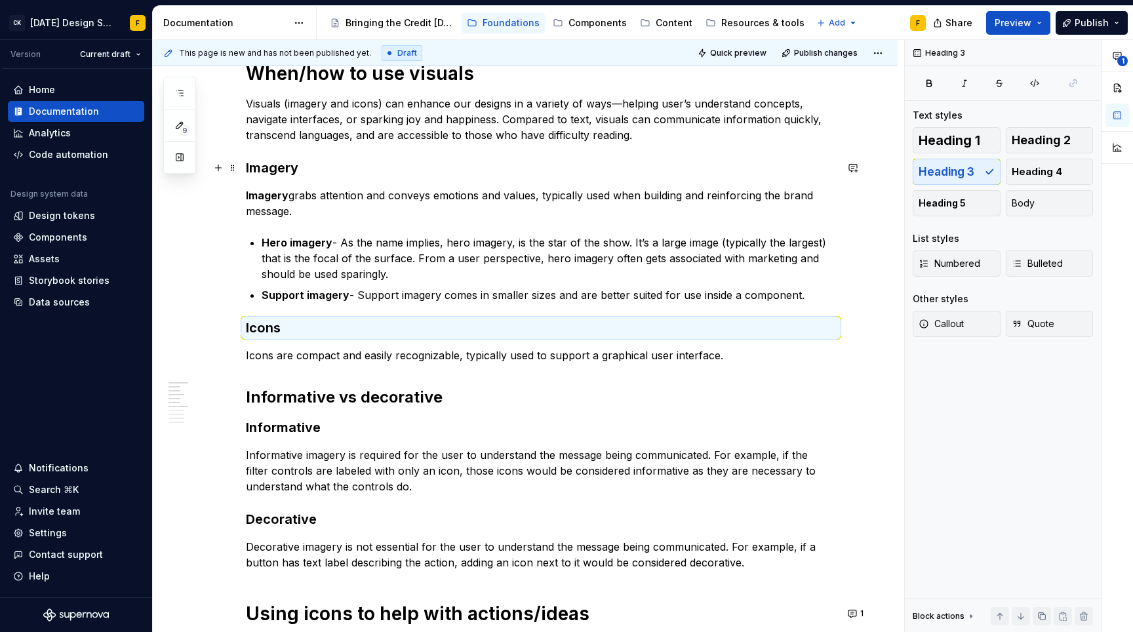
click at [253, 168] on h3 "Imagery" at bounding box center [541, 168] width 590 height 18
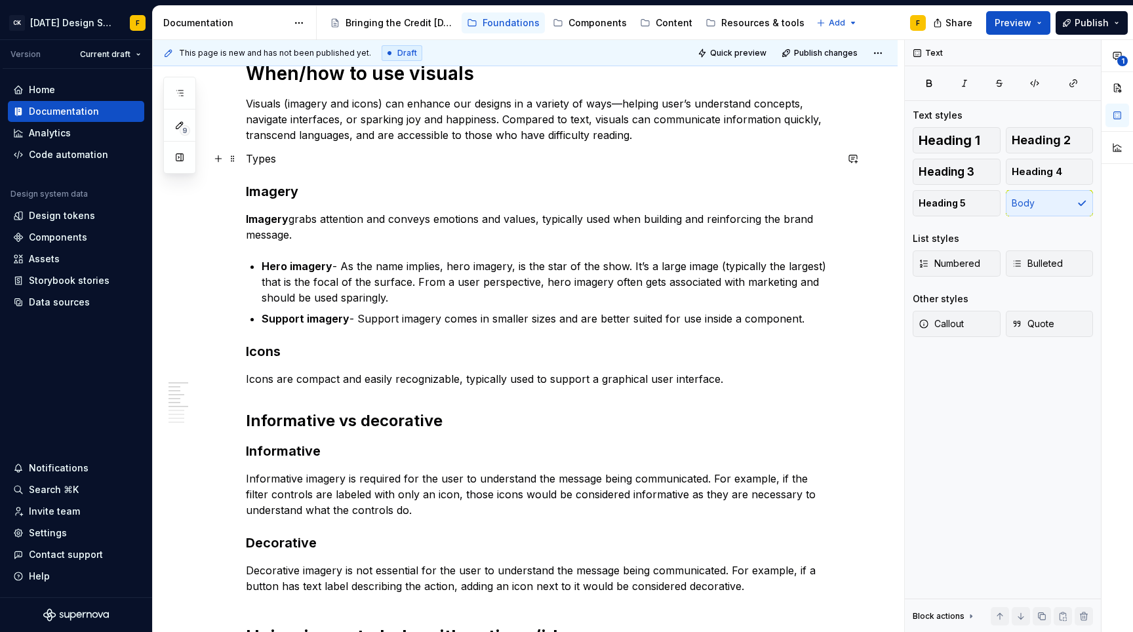
click at [266, 152] on p "Types" at bounding box center [541, 159] width 590 height 16
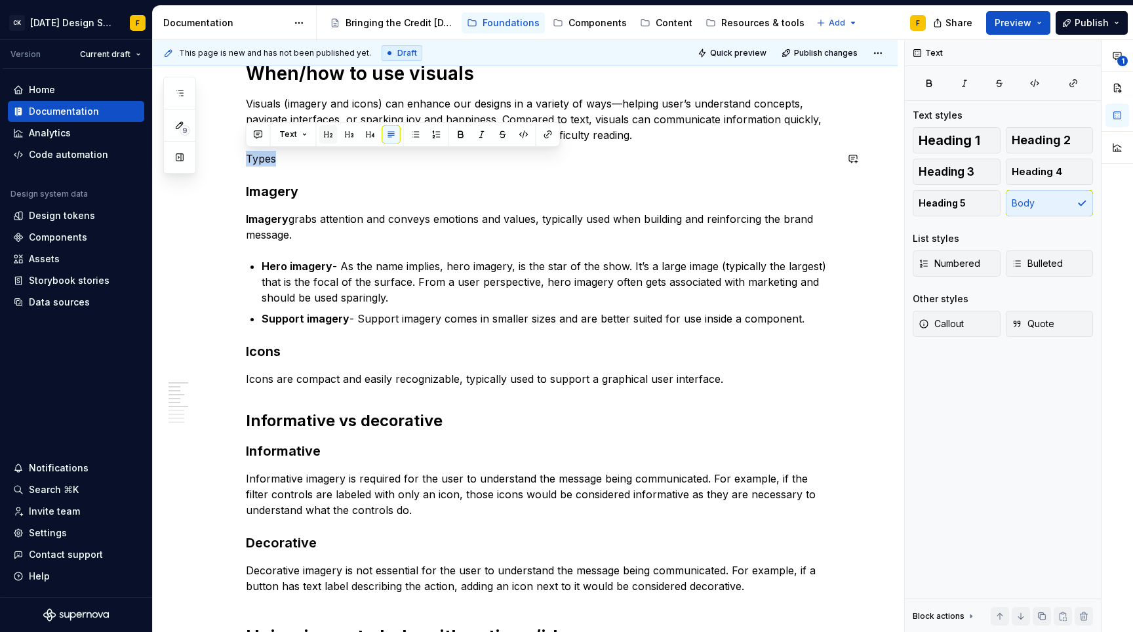
click at [330, 134] on button "button" at bounding box center [328, 134] width 18 height 18
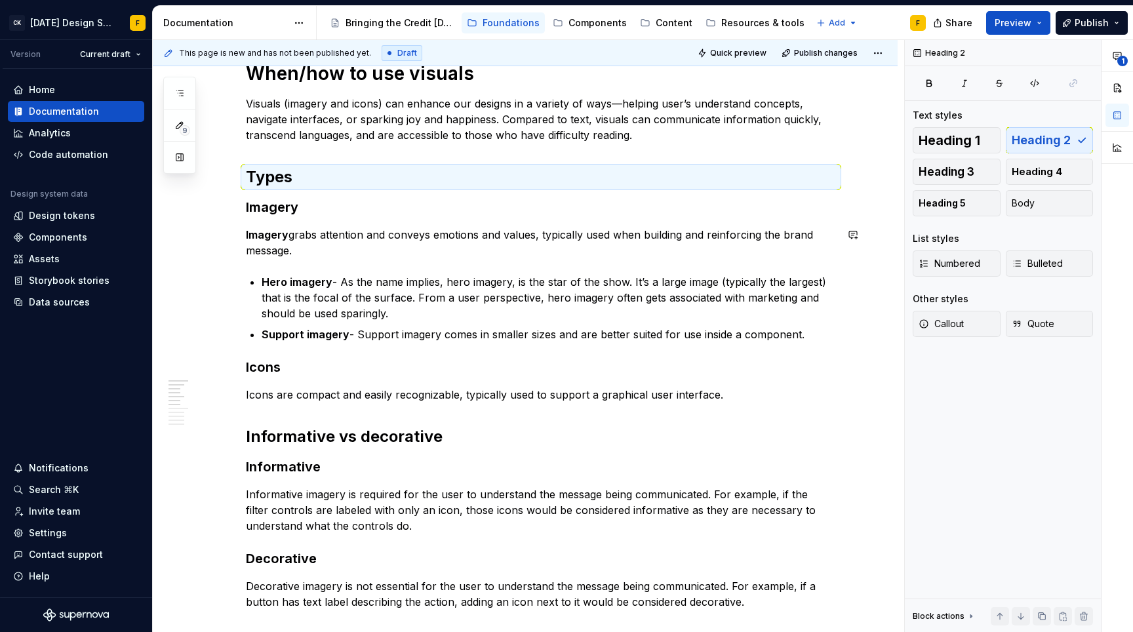
click at [302, 222] on div "When/how to use visuals Visuals (imagery and icons) can enhance our designs in …" at bounding box center [541, 546] width 590 height 968
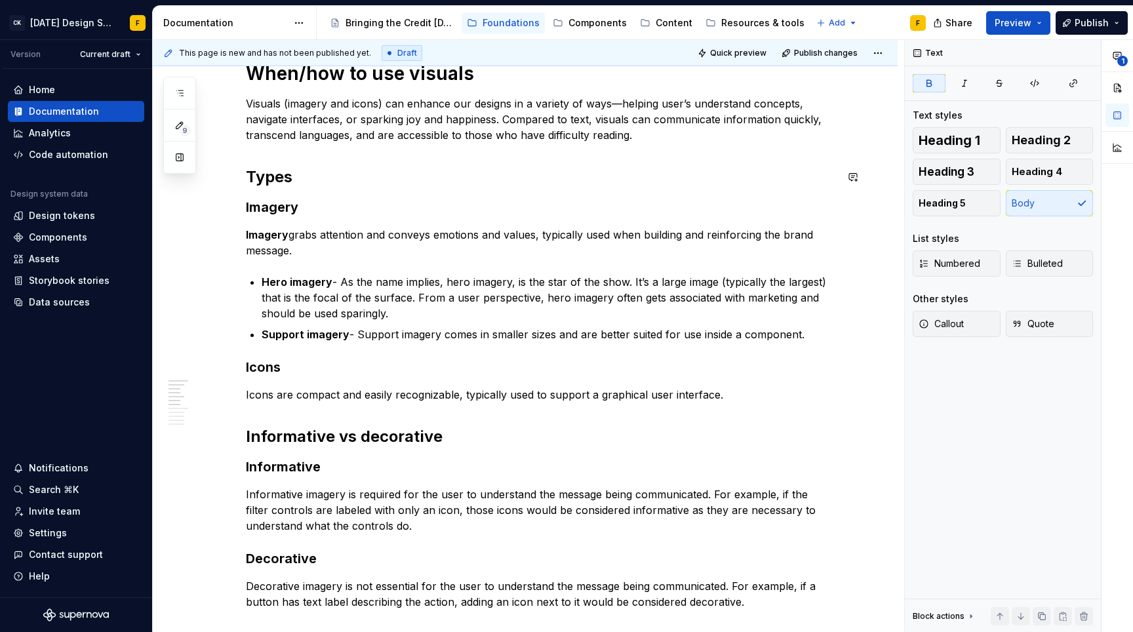
click at [290, 159] on div "When/how to use visuals Visuals (imagery and icons) can enhance our designs in …" at bounding box center [541, 546] width 590 height 968
click at [275, 234] on strong "Imagery" at bounding box center [267, 234] width 43 height 13
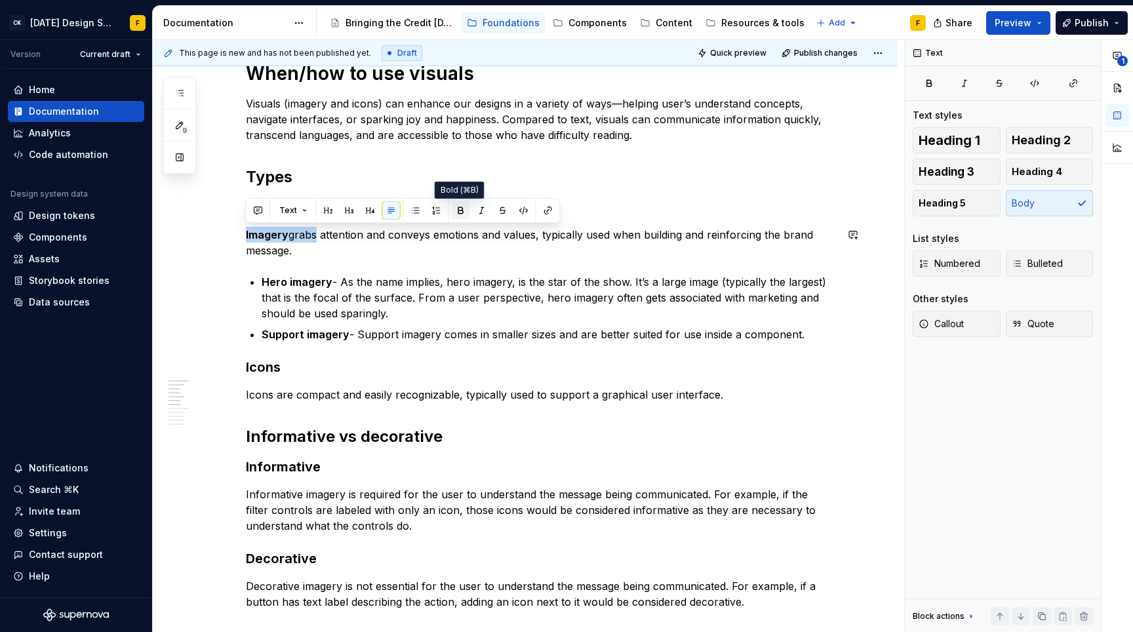
click at [455, 207] on button "button" at bounding box center [461, 210] width 18 height 18
click at [290, 237] on p "Imagerygrabs attention and conveys emotions and values, typically used when bui…" at bounding box center [541, 242] width 590 height 31
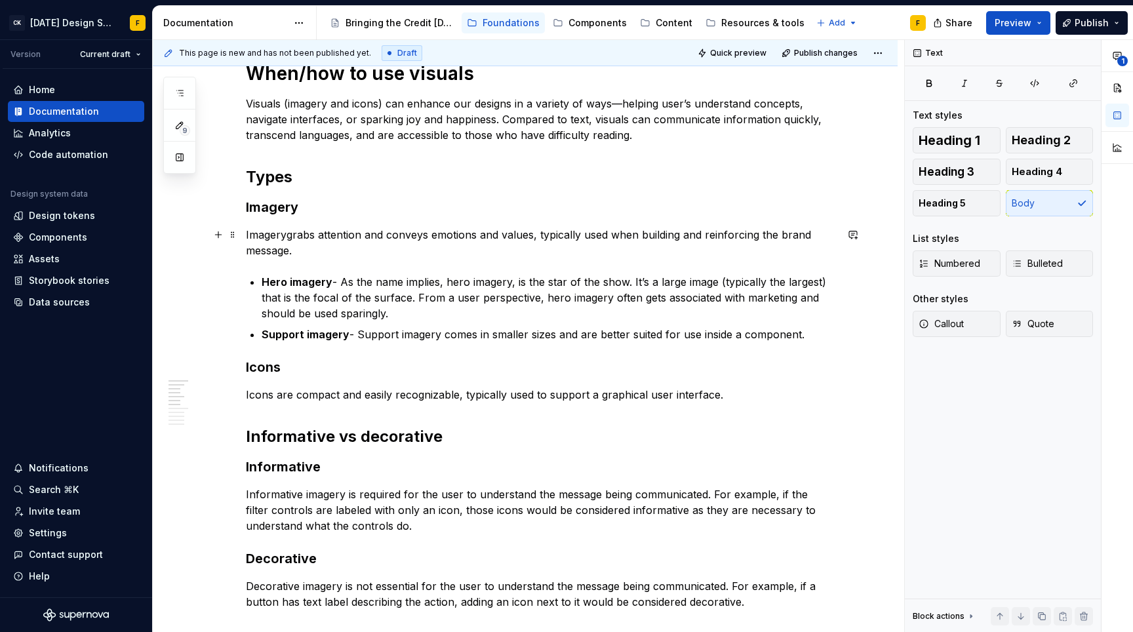
click at [284, 235] on p "Imagerygrabs attention and conveys emotions and values, typically used when bui…" at bounding box center [541, 242] width 590 height 31
click at [305, 247] on p "Imagery grabs attention and conveys emotions and values, typically used when bu…" at bounding box center [541, 242] width 590 height 31
click at [323, 319] on p "Hero imagery - As the name implies, hero imagery, is the star of the show. It’s…" at bounding box center [549, 297] width 574 height 47
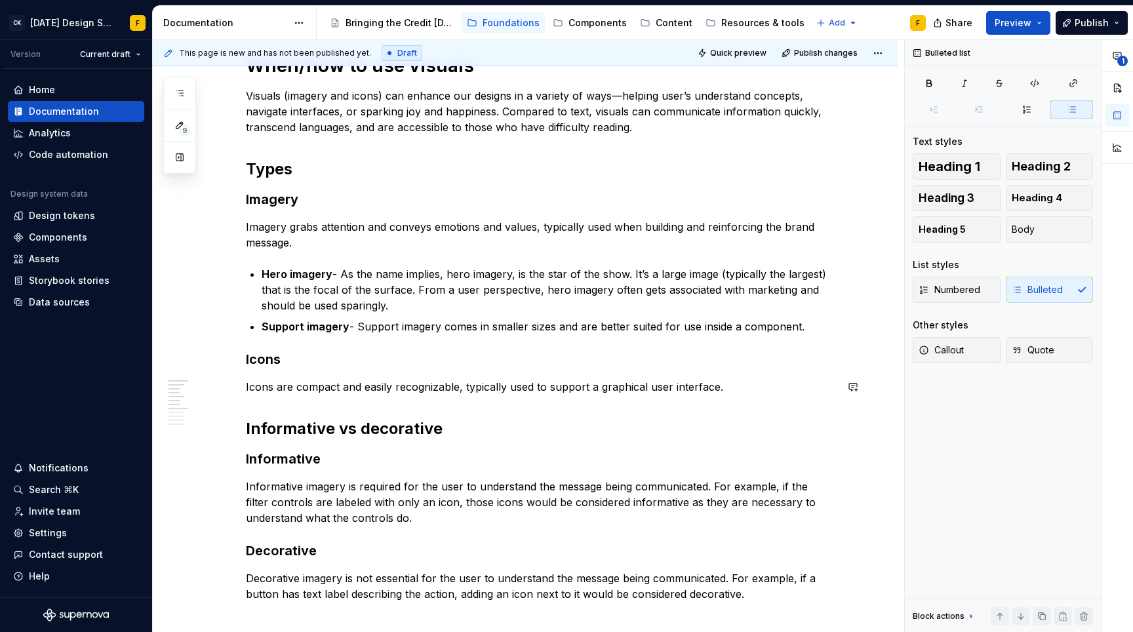
scroll to position [195, 0]
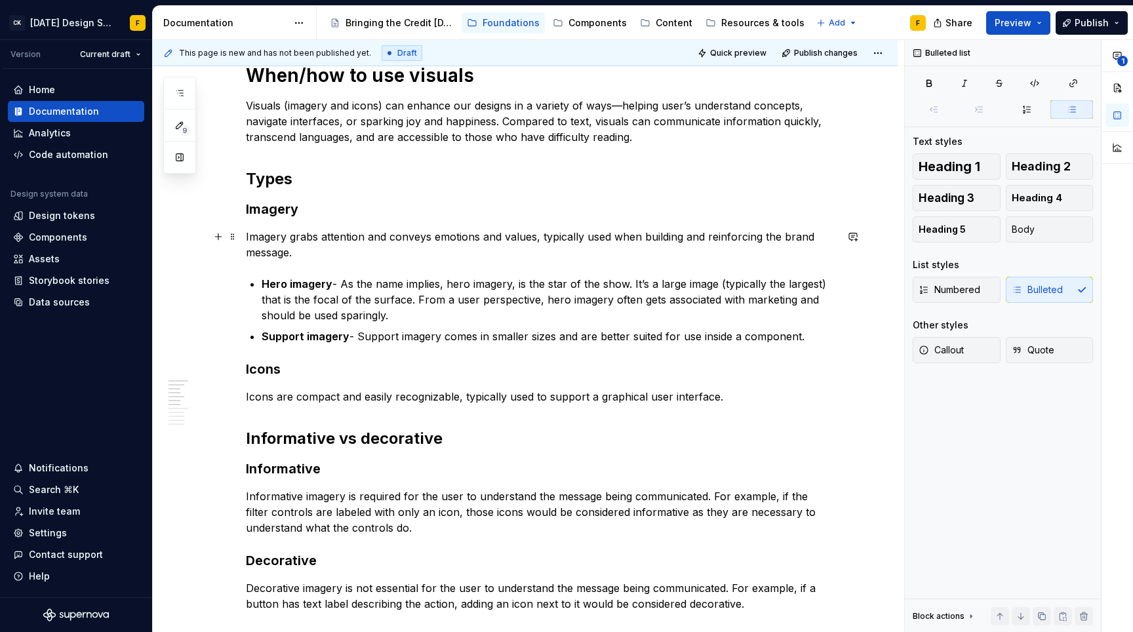
click at [273, 241] on p "Imagery grabs attention and conveys emotions and values, typically used when bu…" at bounding box center [541, 244] width 590 height 31
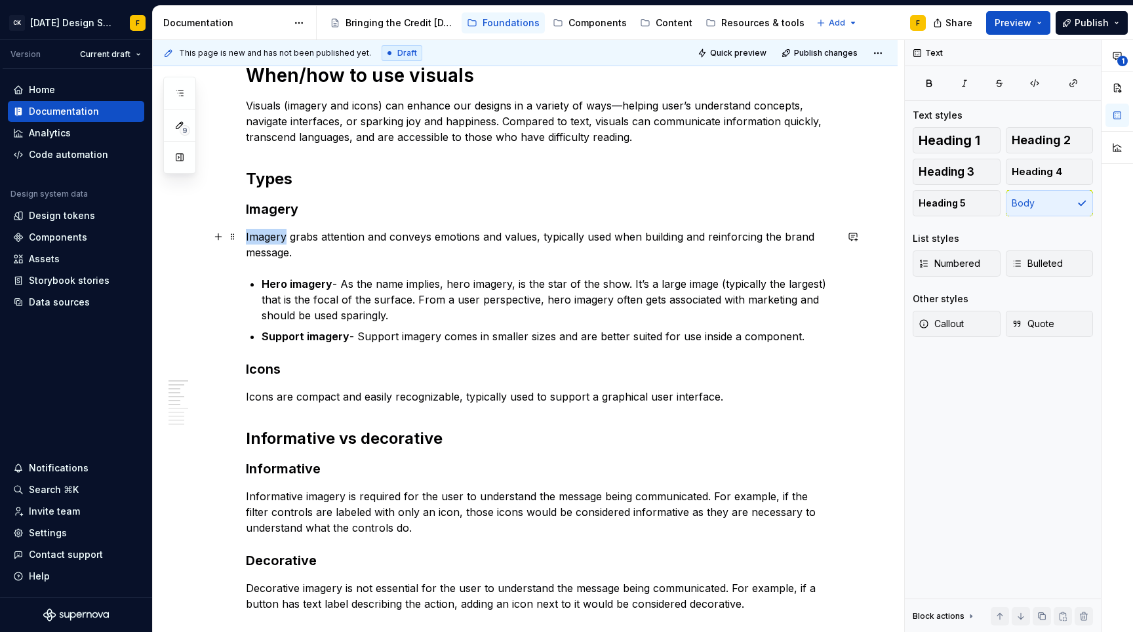
click at [273, 241] on p "Imagery grabs attention and conveys emotions and values, typically used when bu…" at bounding box center [541, 244] width 590 height 31
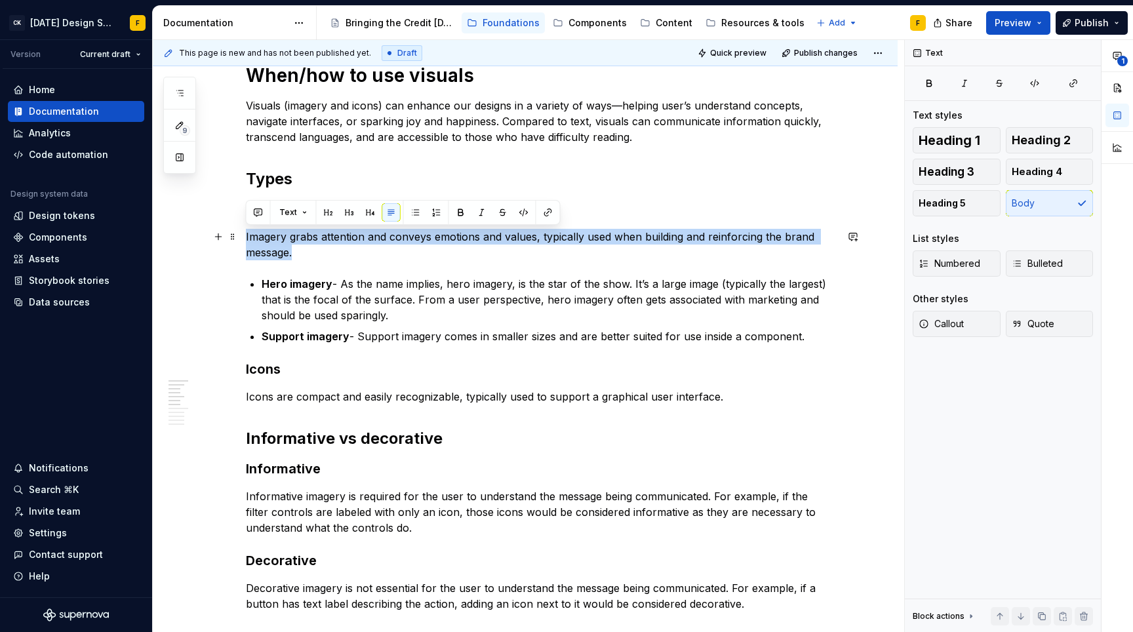
click at [273, 241] on p "Imagery grabs attention and conveys emotions and values, typically used when bu…" at bounding box center [541, 244] width 590 height 31
copy p "Imagery grabs attention and conveys emotions and values, typically used when bu…"
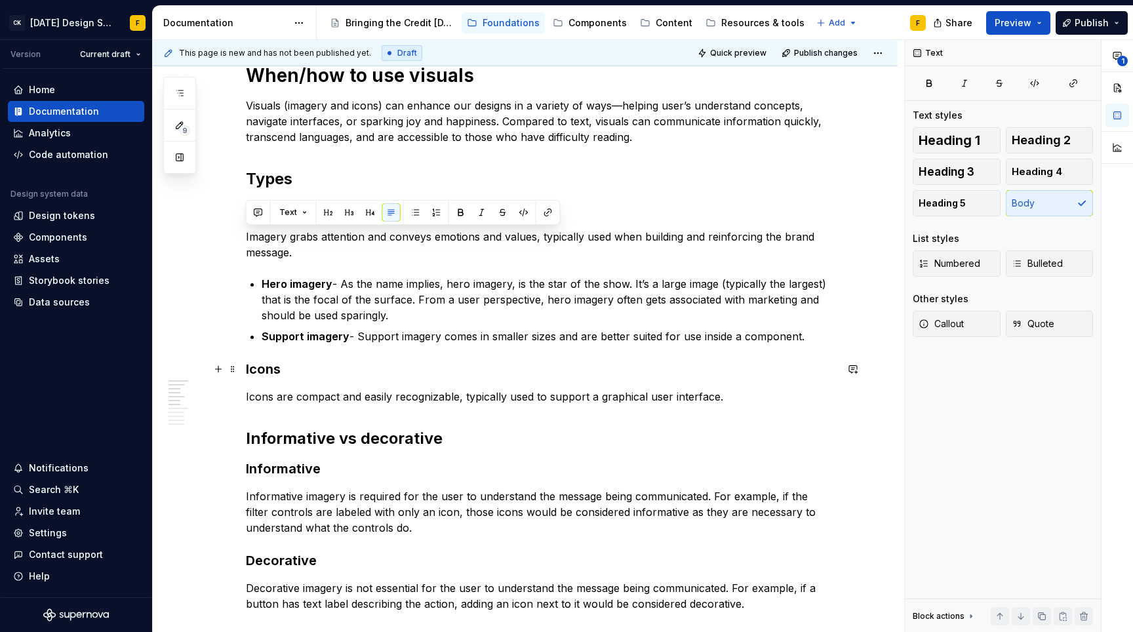
click at [269, 368] on h3 "Icons" at bounding box center [541, 369] width 590 height 18
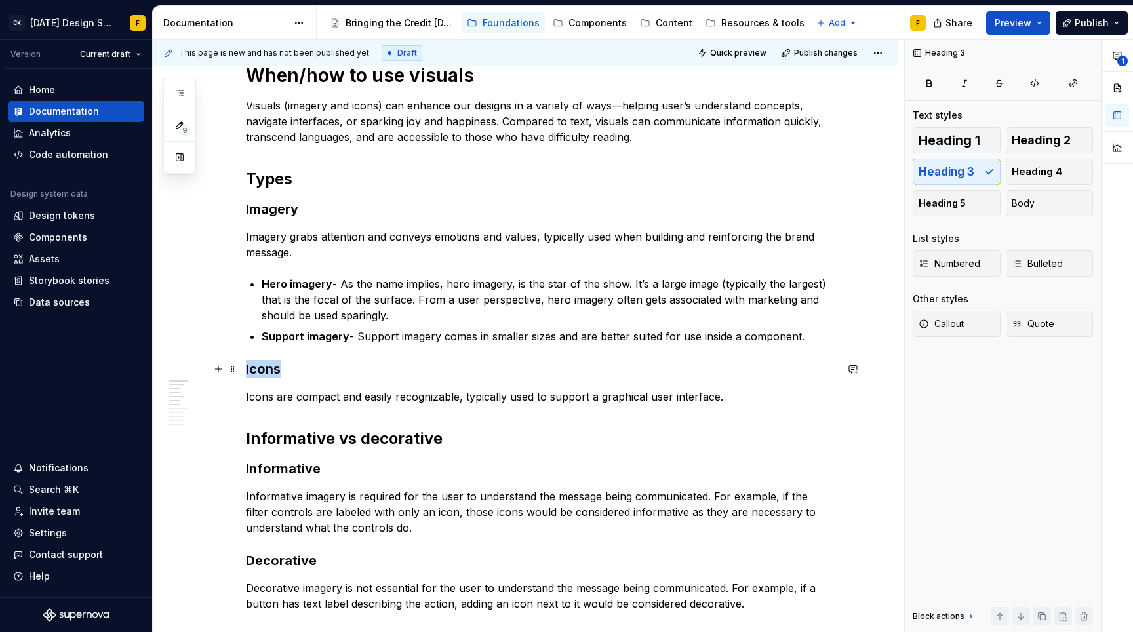
click at [269, 368] on h3 "Icons" at bounding box center [541, 369] width 590 height 18
copy h3 "Icons"
click at [484, 398] on p "Icons are compact and easily recognizable, typically used to support a graphica…" at bounding box center [541, 397] width 590 height 16
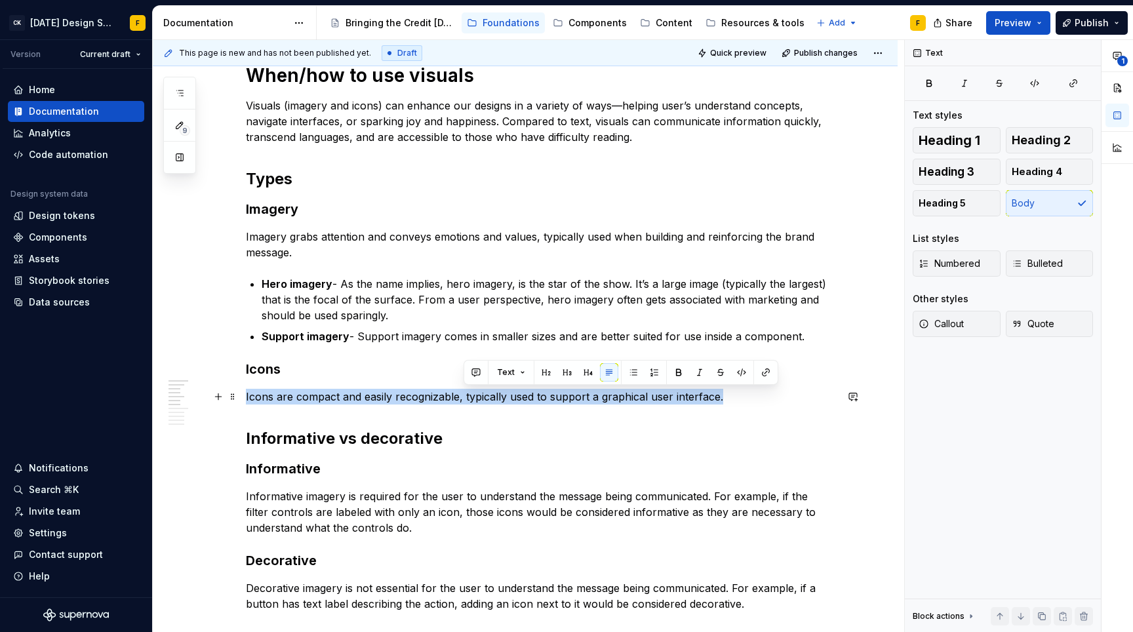
click at [484, 398] on p "Icons are compact and easily recognizable, typically used to support a graphica…" at bounding box center [541, 397] width 590 height 16
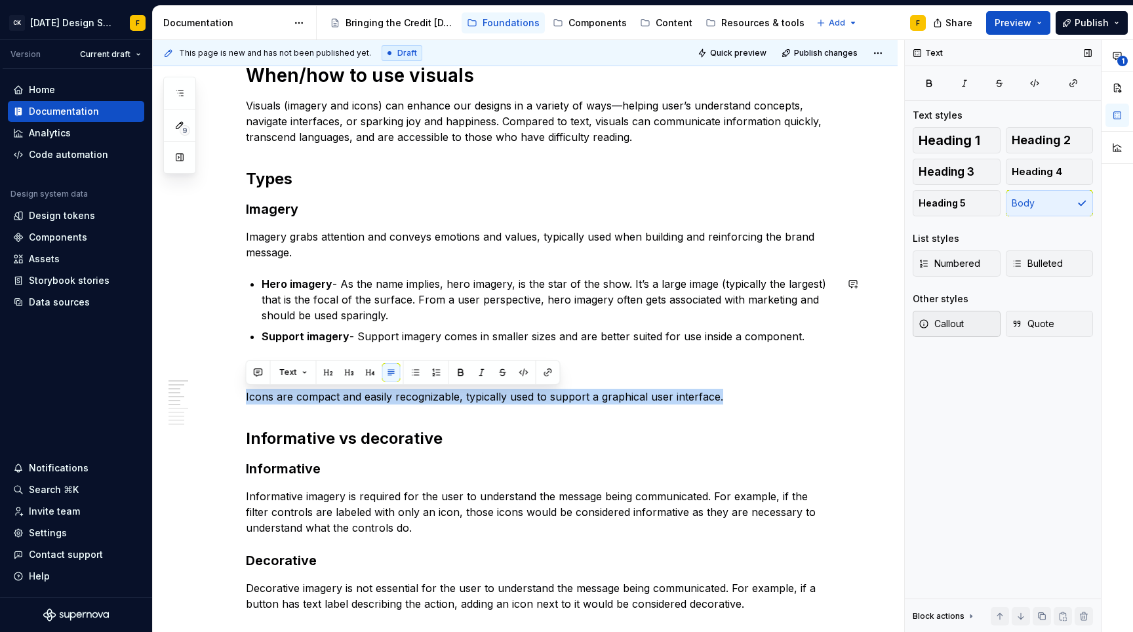
copy p "Icons are compact and easily recognizable, typically used to support a graphica…"
click at [791, 404] on div "When/how to use visuals Visuals (imagery and icons) can enhance our designs in …" at bounding box center [541, 548] width 590 height 968
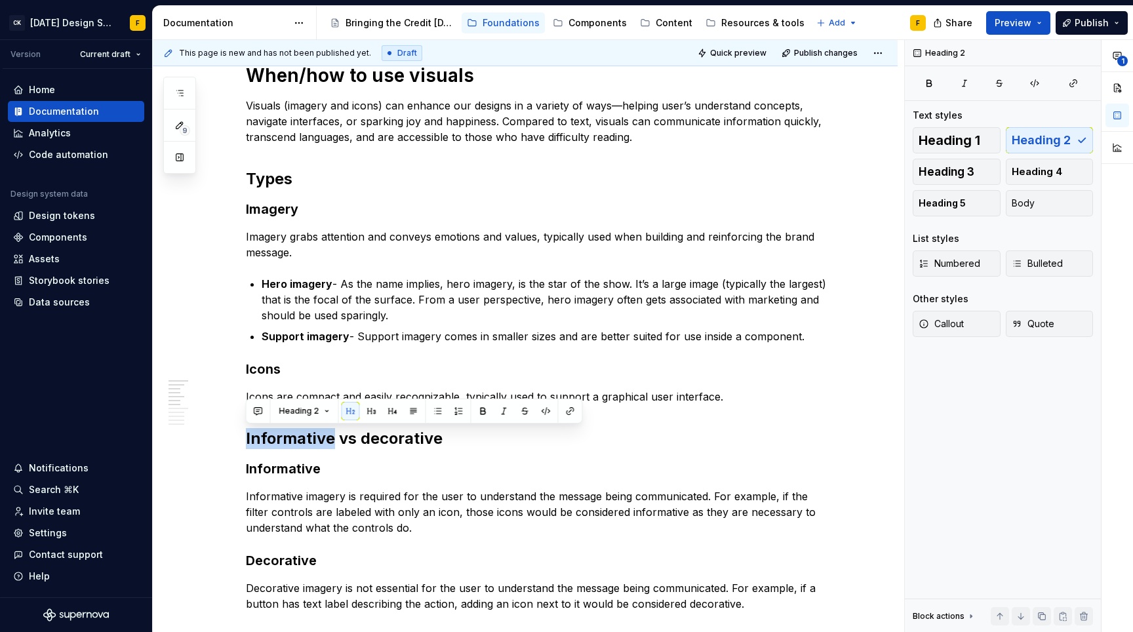
click at [791, 404] on div "When/how to use visuals Visuals (imagery and icons) can enhance our designs in …" at bounding box center [541, 548] width 590 height 968
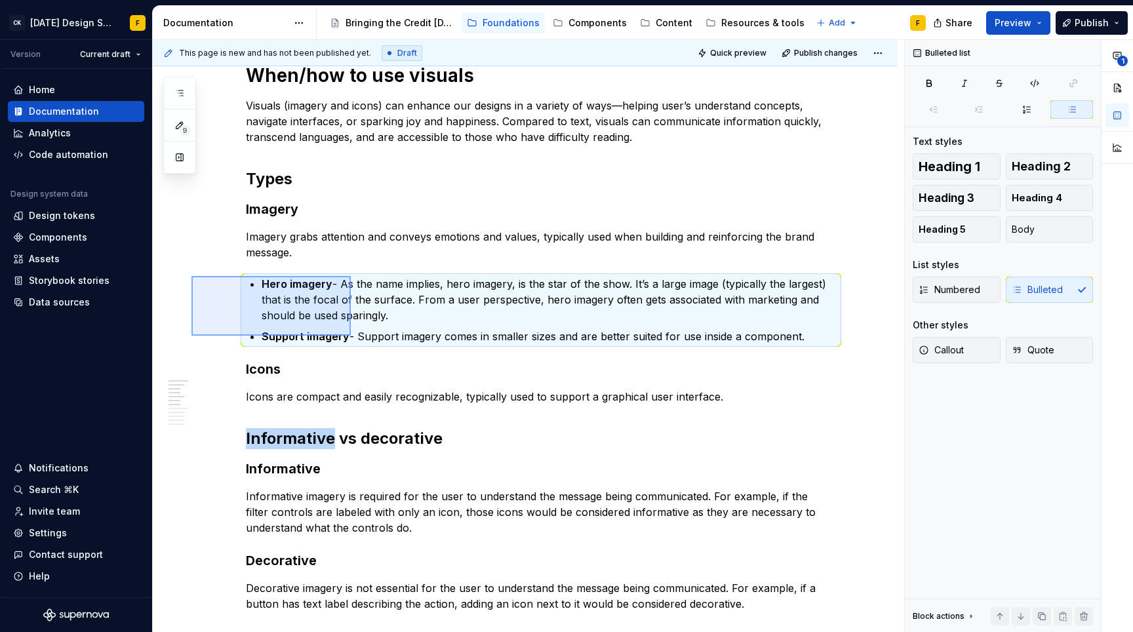
drag, startPoint x: 208, startPoint y: 283, endPoint x: 352, endPoint y: 334, distance: 152.4
click at [352, 334] on div "This page is new and has not been published yet. Draft Quick preview Publish ch…" at bounding box center [528, 336] width 751 height 593
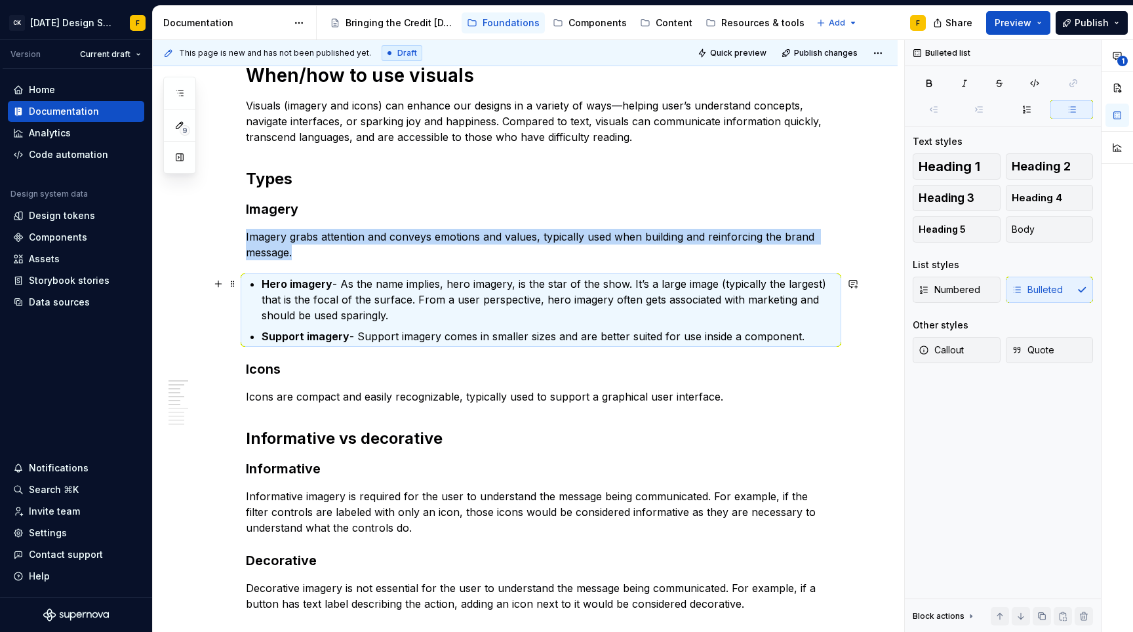
copy p "Imagery grabs attention and conveys emotions and values, typically used when bu…"
click at [532, 289] on p "Hero imagery - As the name implies, hero imagery, is the star of the show. It’s…" at bounding box center [549, 299] width 574 height 47
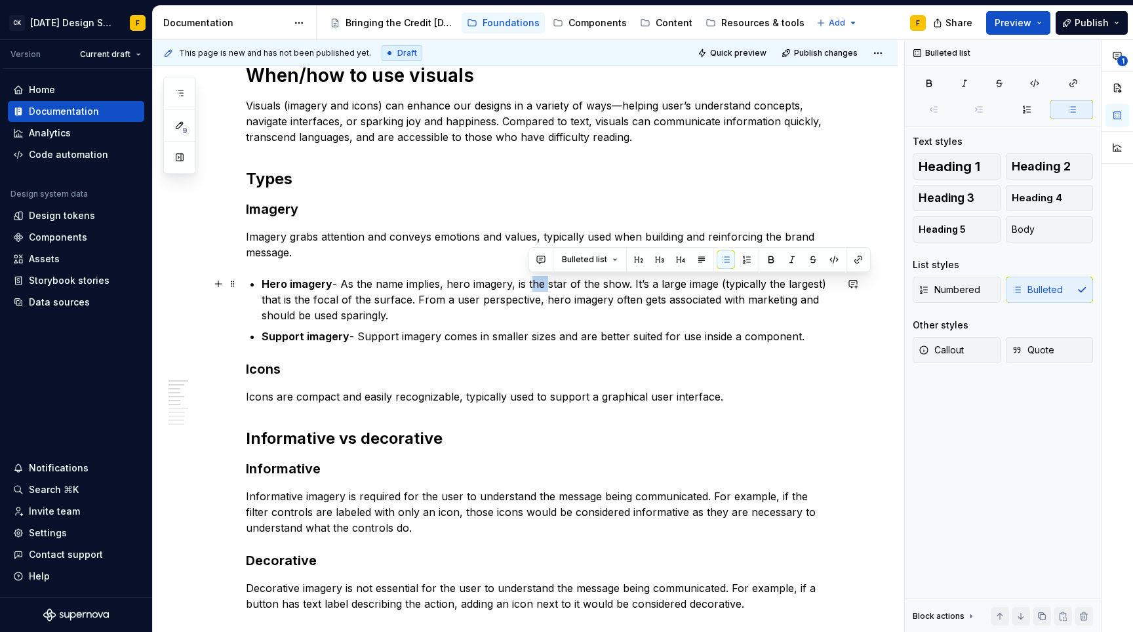
click at [532, 289] on p "Hero imagery - As the name implies, hero imagery, is the star of the show. It’s…" at bounding box center [549, 299] width 574 height 47
click at [518, 287] on p "Hero imagery - As the name implies, hero imagery, is the star of the show. It’s…" at bounding box center [549, 299] width 574 height 47
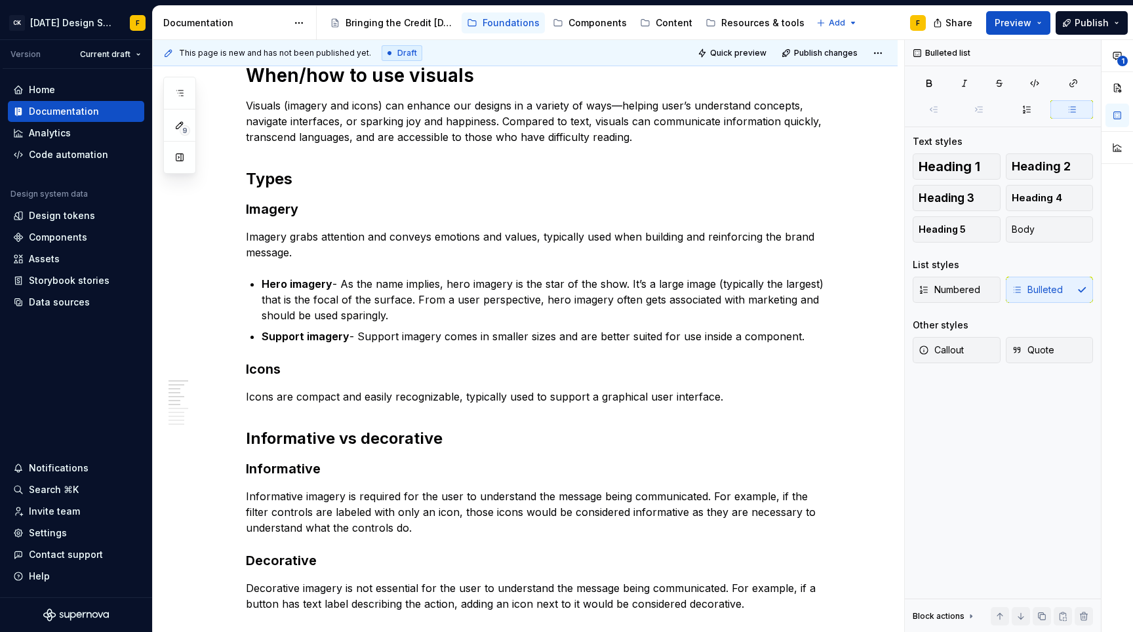
click at [791, 281] on p "Hero imagery - As the name implies, hero imagery is the star of the show. It’s …" at bounding box center [549, 299] width 574 height 47
click at [812, 283] on p "Hero imagery - As the name implies, hero imagery is the star of the show. It’s …" at bounding box center [549, 299] width 574 height 47
click at [818, 281] on p "Hero imagery - As the name implies, hero imagery is the star of the show. It’s …" at bounding box center [549, 299] width 574 height 47
click at [403, 298] on p "Hero imagery - As the name implies, hero imagery is the star of the show. It’s …" at bounding box center [549, 299] width 574 height 47
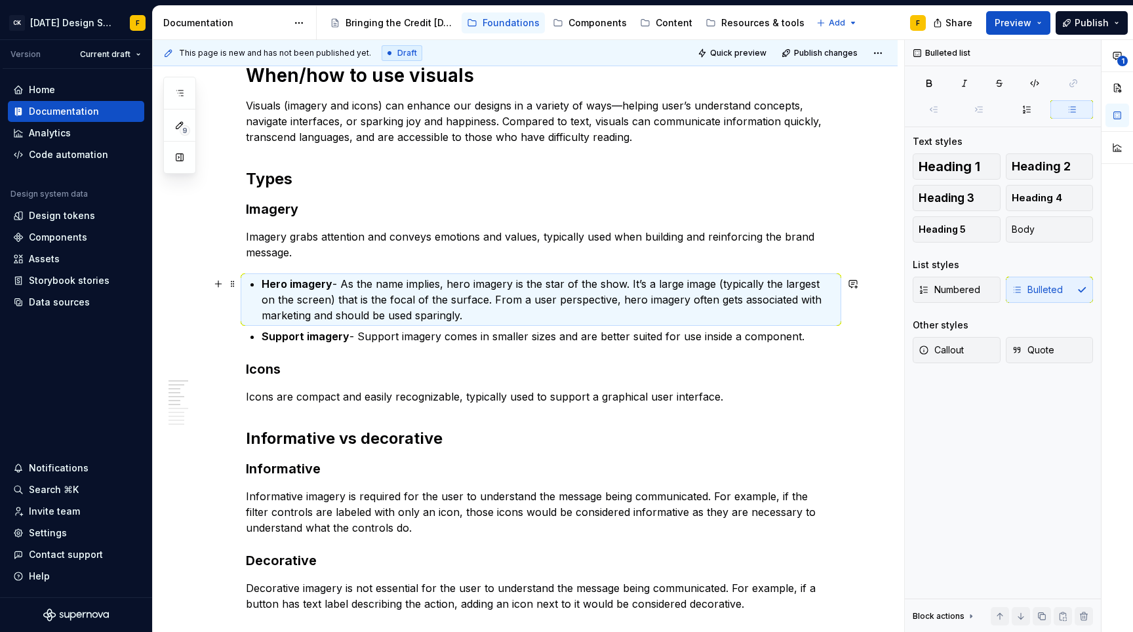
click at [403, 298] on p "Hero imagery - As the name implies, hero imagery is the star of the show. It’s …" at bounding box center [549, 299] width 574 height 47
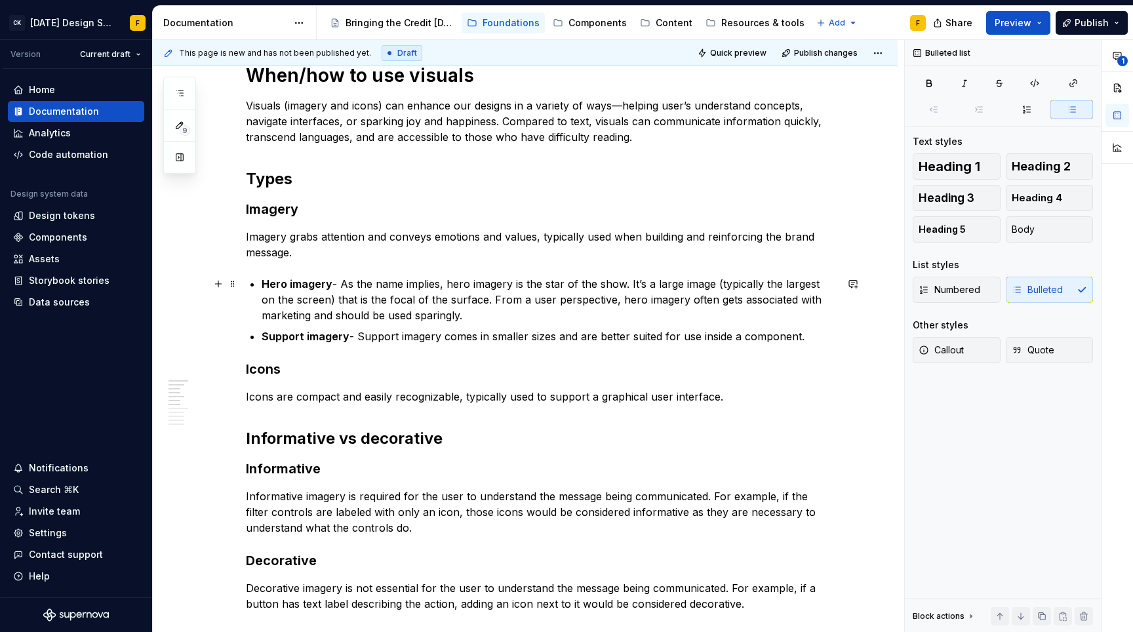
click at [394, 300] on p "Hero imagery - As the name implies, hero imagery is the star of the show. It’s …" at bounding box center [549, 299] width 574 height 47
click at [404, 300] on p "Hero imagery - As the name implies, hero imagery is the star of the show. It’s …" at bounding box center [549, 299] width 574 height 47
click at [733, 278] on p "Hero imagery - As the name implies, hero imagery is the star of the show. It’s …" at bounding box center [549, 299] width 574 height 47
click at [718, 282] on p "Hero imagery - As the name implies, hero imagery is the star of the show. It’s …" at bounding box center [549, 299] width 574 height 47
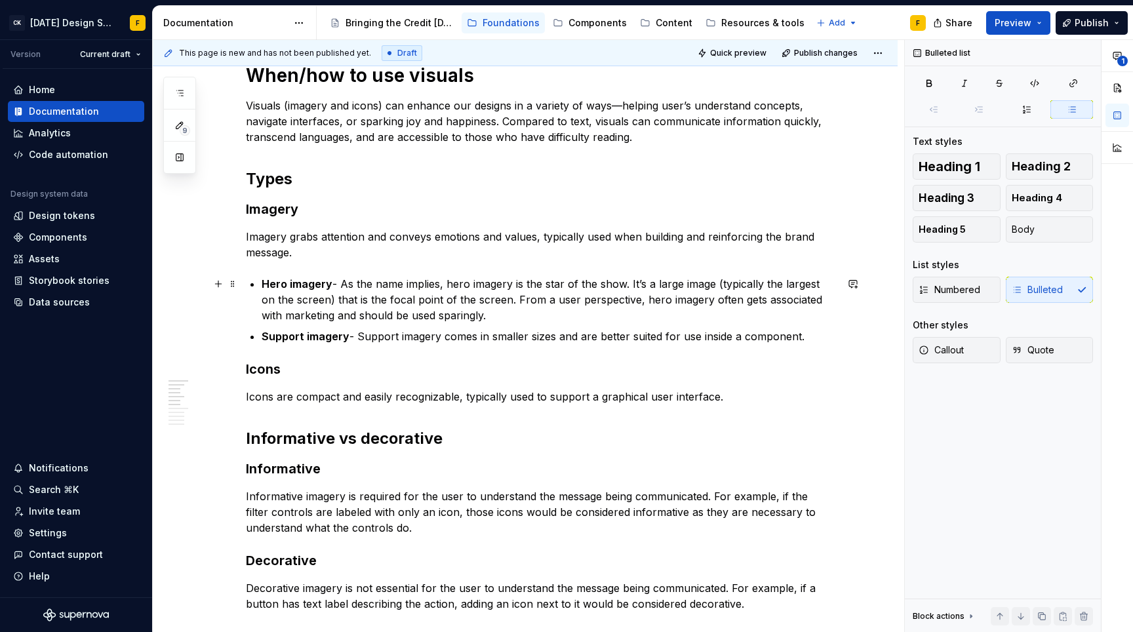
drag, startPoint x: 712, startPoint y: 280, endPoint x: 721, endPoint y: 280, distance: 9.2
click at [712, 280] on p "Hero imagery - As the name implies, hero imagery is the star of the show. It’s …" at bounding box center [549, 299] width 574 height 47
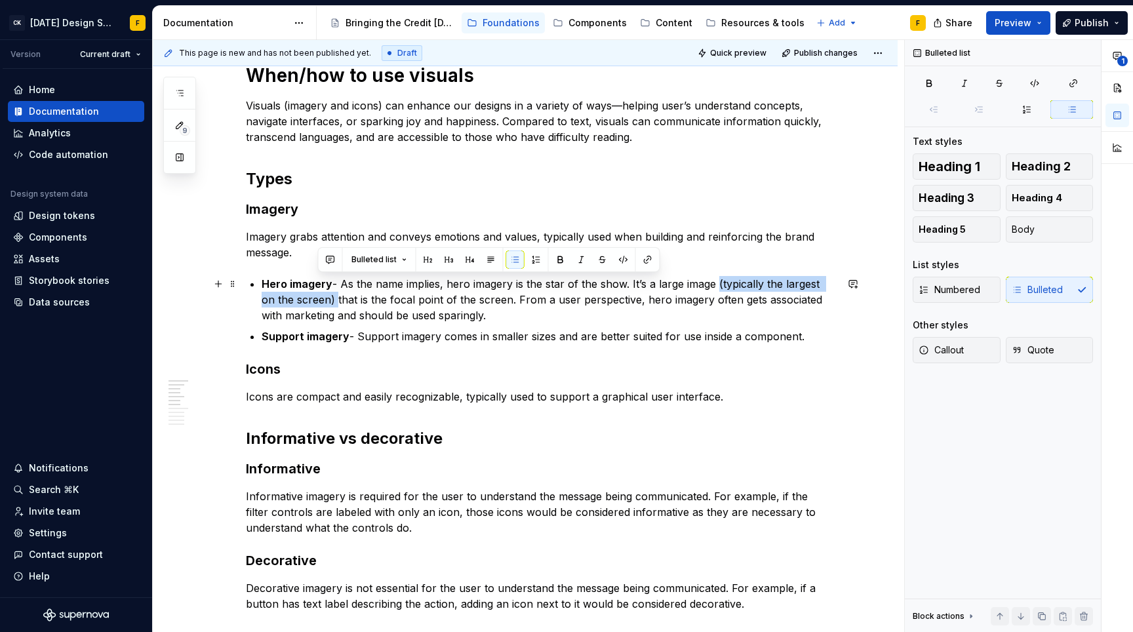
drag, startPoint x: 712, startPoint y: 281, endPoint x: 319, endPoint y: 297, distance: 393.7
click at [319, 297] on p "Hero imagery - As the name implies, hero imagery is the star of the show. It’s …" at bounding box center [549, 299] width 574 height 47
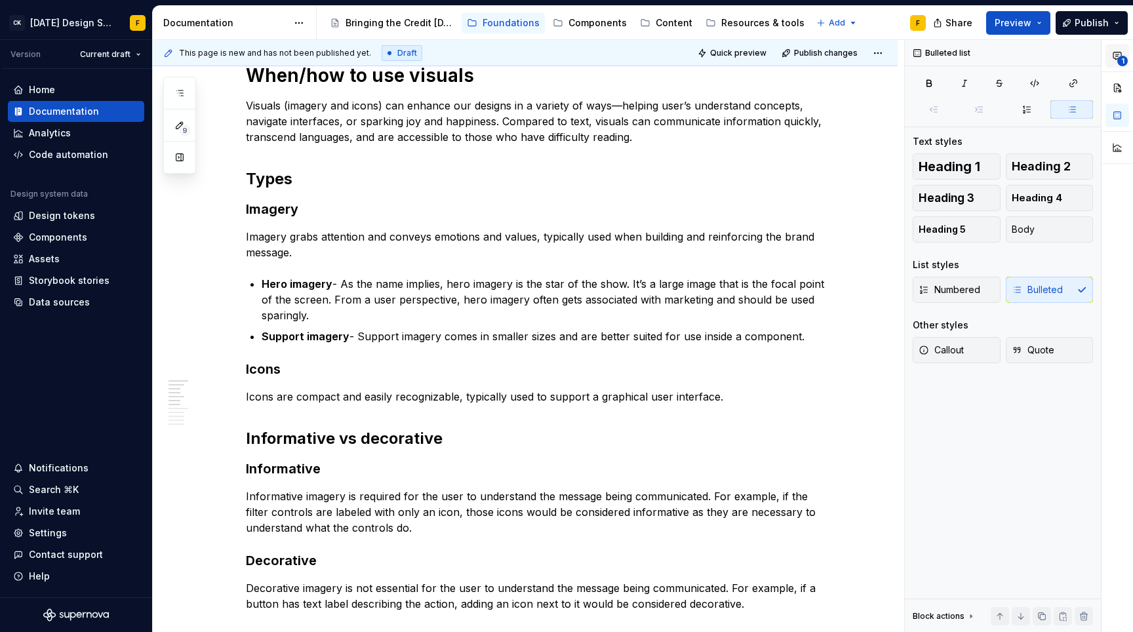
click at [1111, 58] on button "1" at bounding box center [1117, 56] width 24 height 24
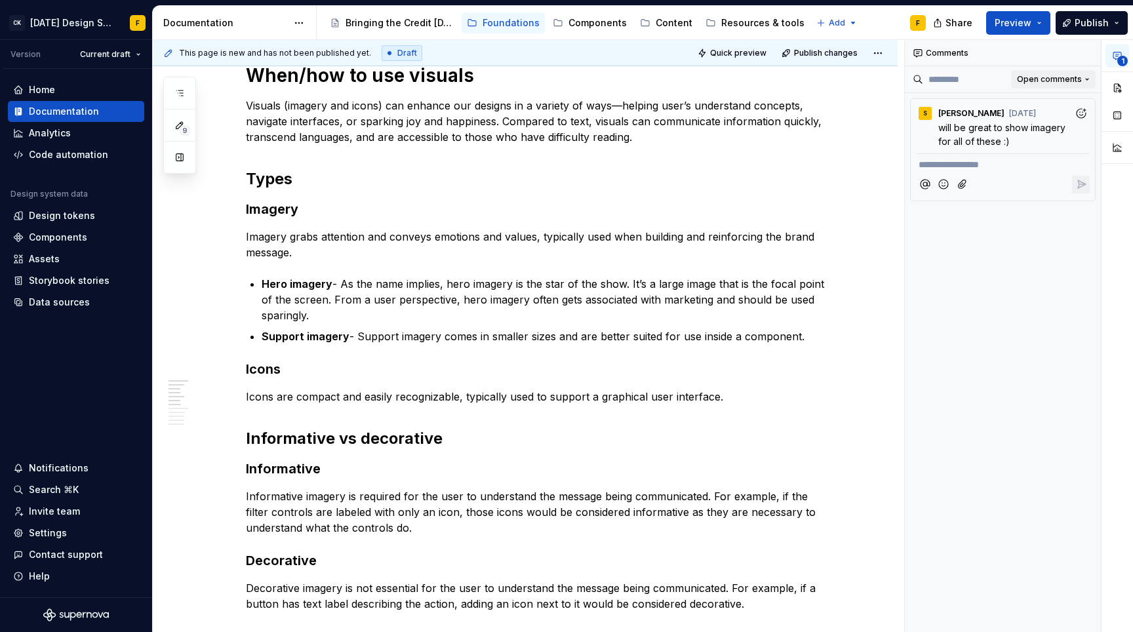
click at [1040, 79] on span "Open comments" at bounding box center [1049, 79] width 65 height 10
click at [1025, 122] on div "Resolved" at bounding box center [1044, 125] width 85 height 13
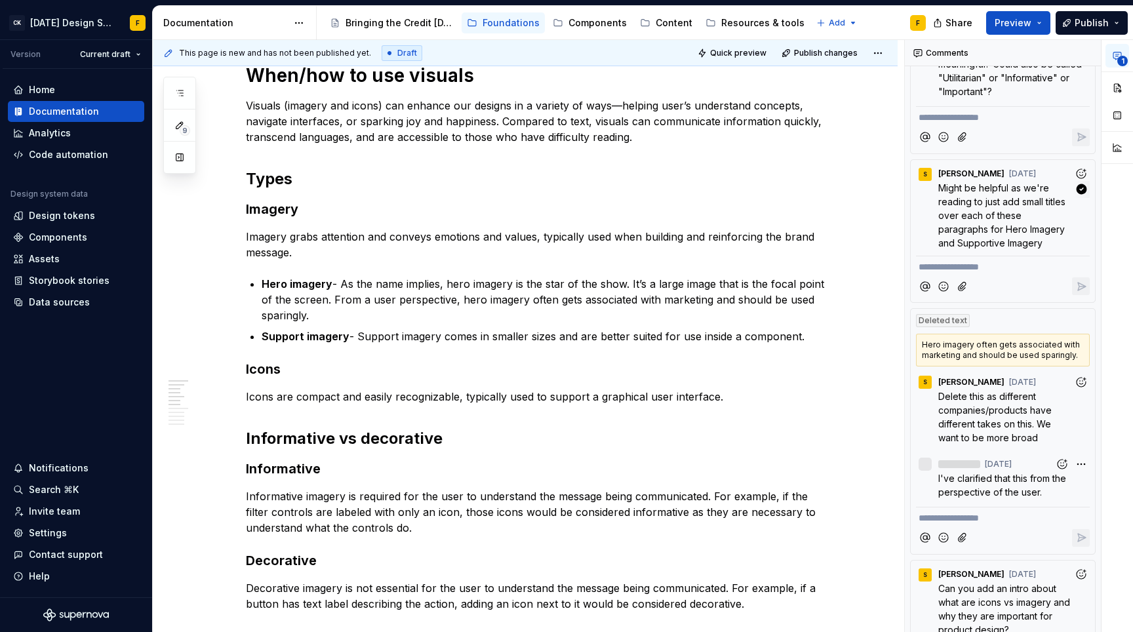
scroll to position [249, 0]
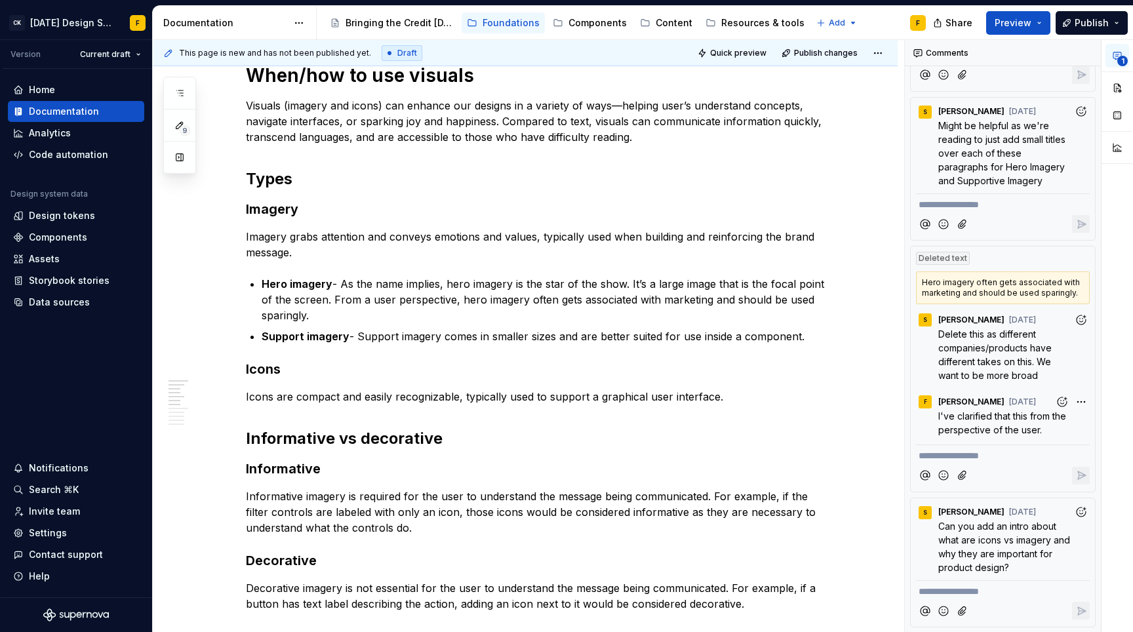
click at [868, 24] on div "Accessibility guide for tree Page tree. Navigate the tree with the arrow keys. …" at bounding box center [627, 23] width 620 height 34
click at [519, 300] on p "Hero imagery - As the name implies, hero imagery is the star of the show. It’s …" at bounding box center [549, 299] width 574 height 47
drag, startPoint x: 331, startPoint y: 300, endPoint x: 330, endPoint y: 312, distance: 11.8
click at [330, 312] on p "Hero imagery - As the name implies, hero imagery is the star of the show. It’s …" at bounding box center [549, 299] width 574 height 47
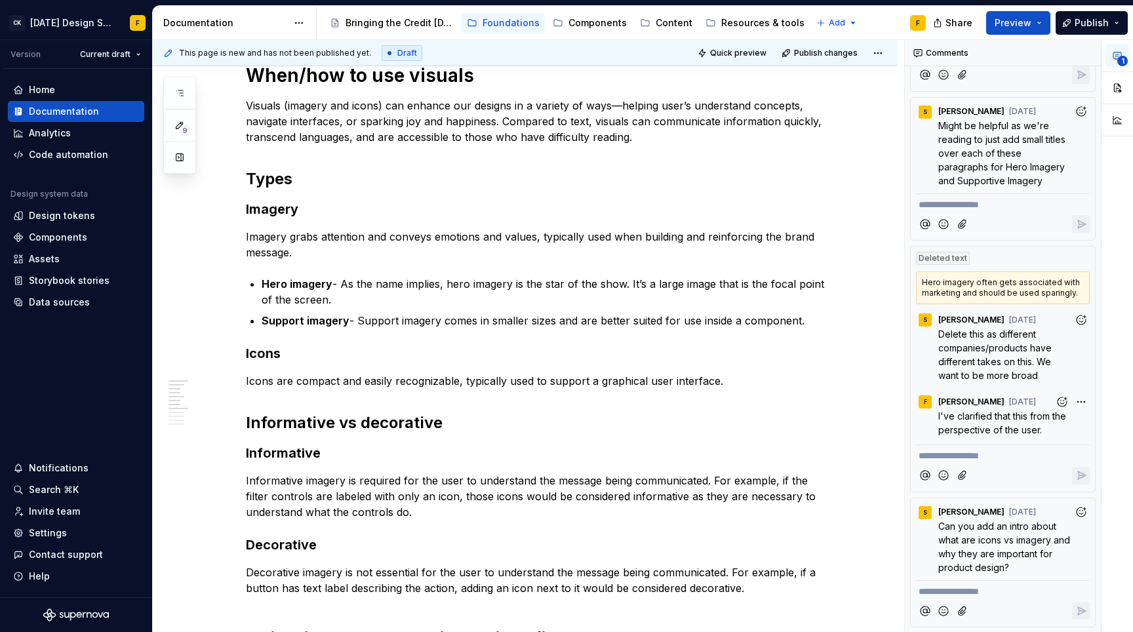
click at [1115, 56] on icon "button" at bounding box center [1117, 55] width 10 height 10
type textarea "*"
click at [422, 281] on p "Hero imagery - As the name implies, hero imagery is the star of the show. It’s …" at bounding box center [549, 291] width 574 height 31
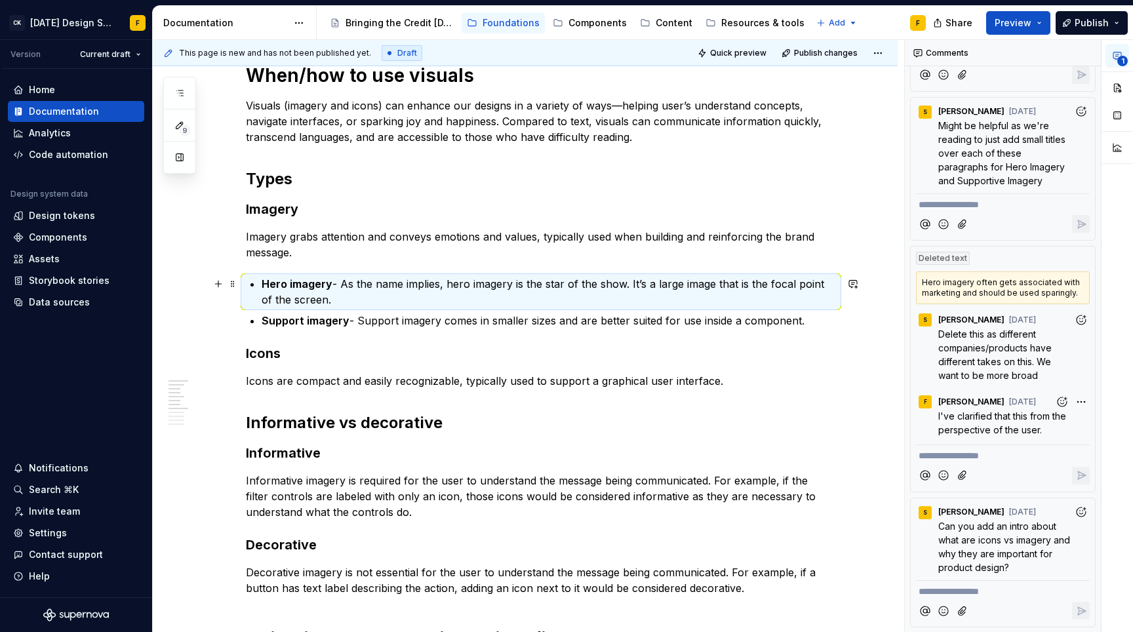
click at [354, 287] on p "Hero imagery - As the name implies, hero imagery is the star of the show. It’s …" at bounding box center [549, 291] width 574 height 31
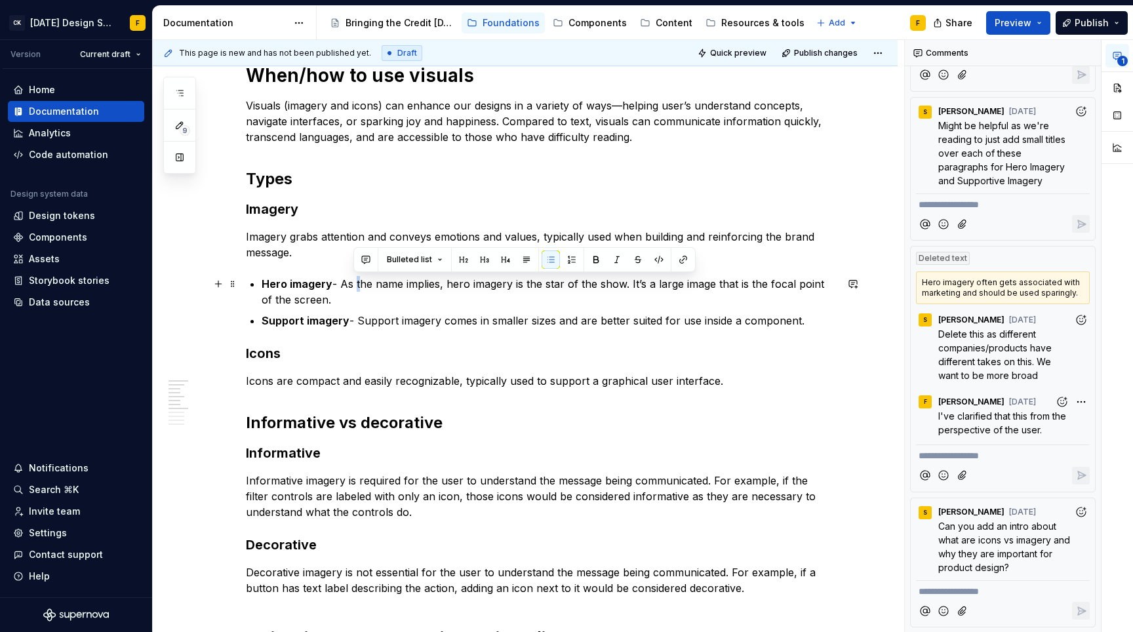
click at [349, 285] on p "Hero imagery - As the name implies, hero imagery is the star of the show. It’s …" at bounding box center [549, 291] width 574 height 31
click at [380, 423] on h2 "Informative vs decorative" at bounding box center [541, 422] width 590 height 21
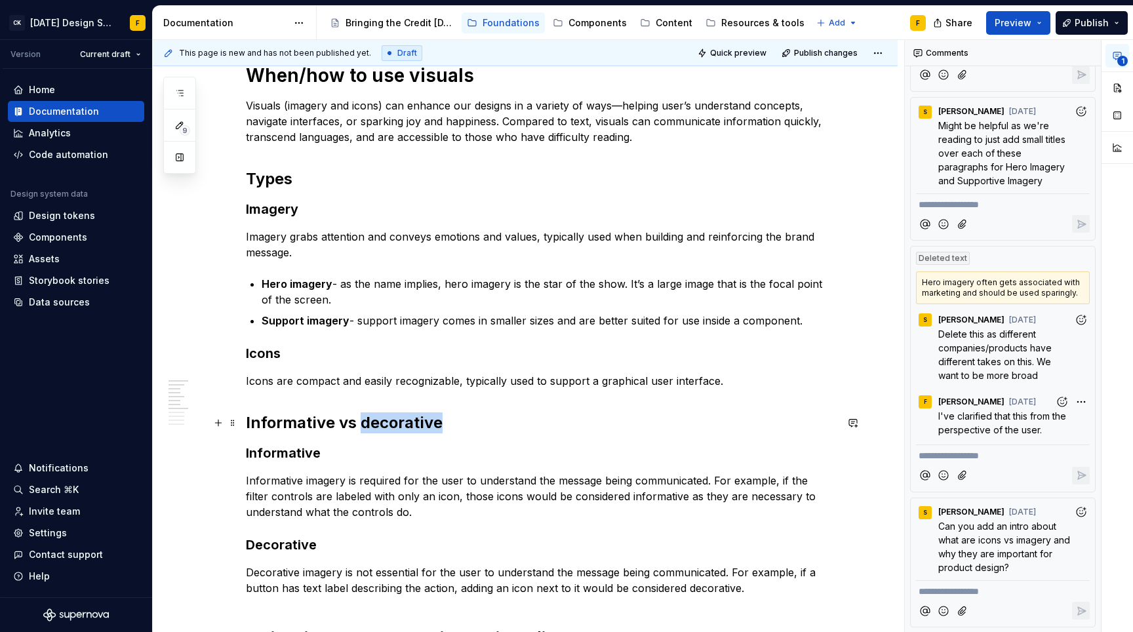
click at [380, 423] on h2 "Informative vs decorative" at bounding box center [541, 422] width 590 height 21
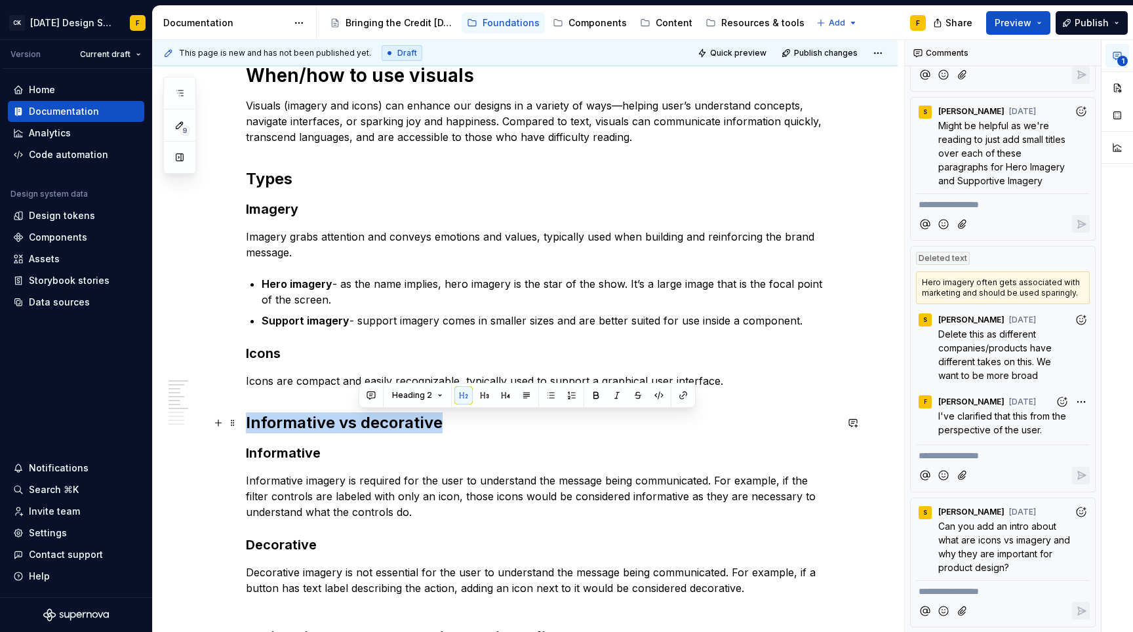
click at [380, 423] on h2 "Informative vs decorative" at bounding box center [541, 422] width 590 height 21
copy h2 "Informative vs decorative"
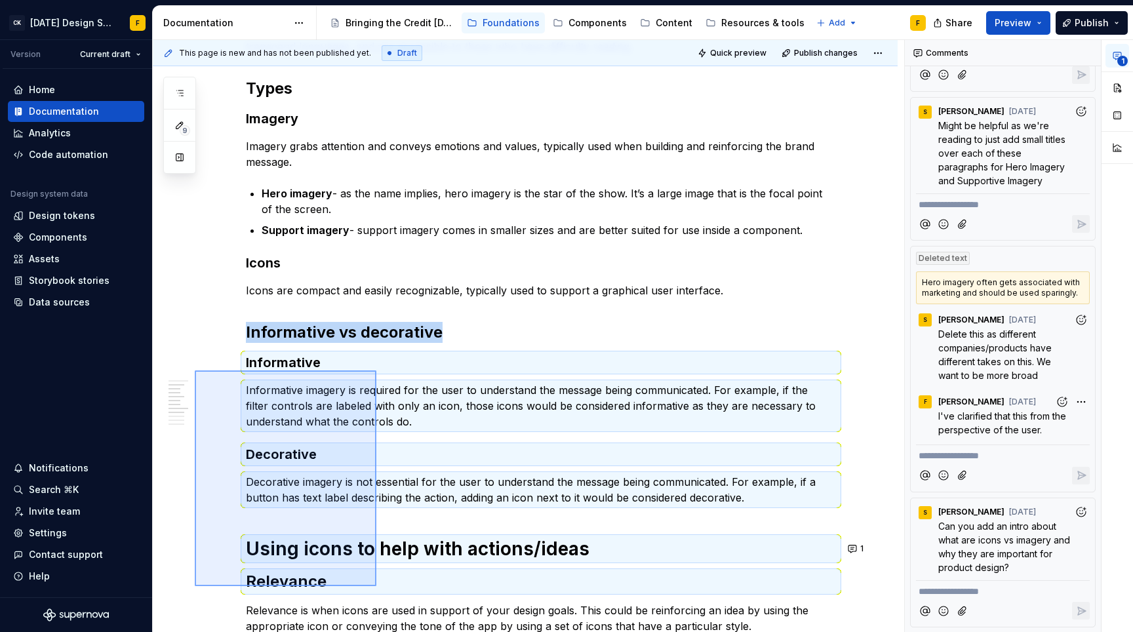
scroll to position [292, 0]
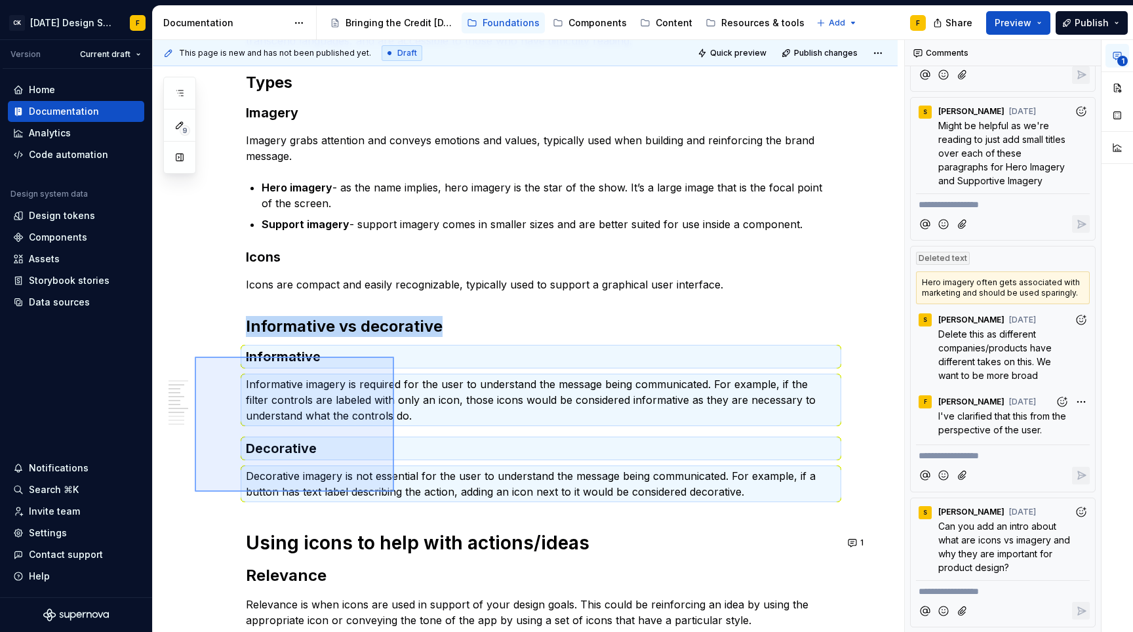
drag, startPoint x: 195, startPoint y: 453, endPoint x: 394, endPoint y: 492, distance: 203.0
click at [394, 492] on div "This page is new and has not been published yet. Draft Quick preview Publish ch…" at bounding box center [528, 336] width 751 height 593
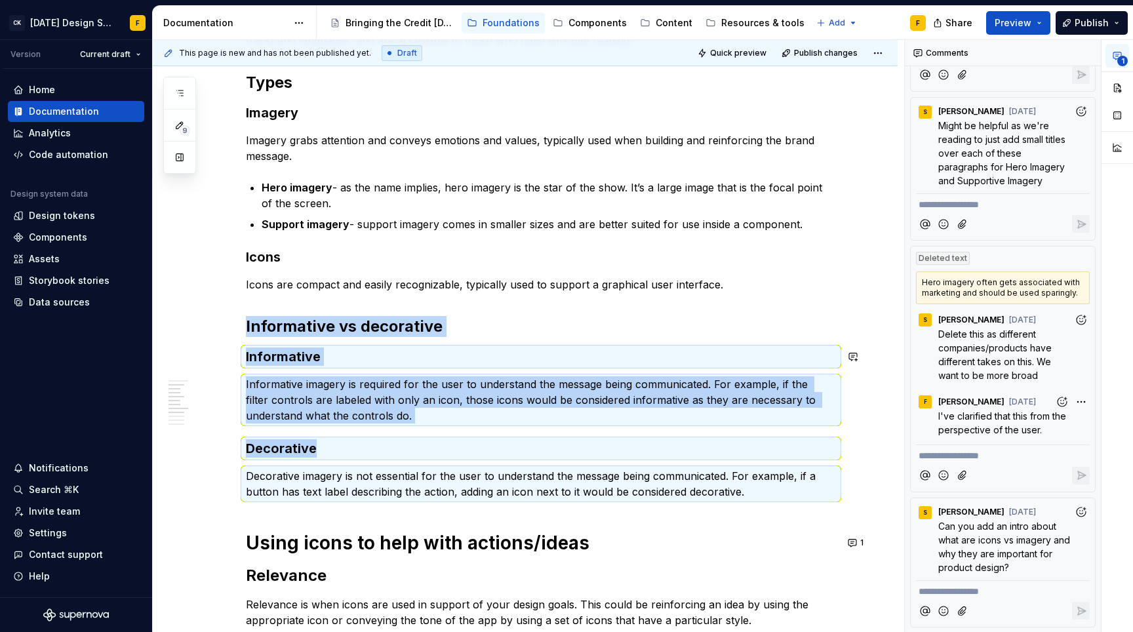
copy div "Informative vs decorative Informative Informative imagery is required for the u…"
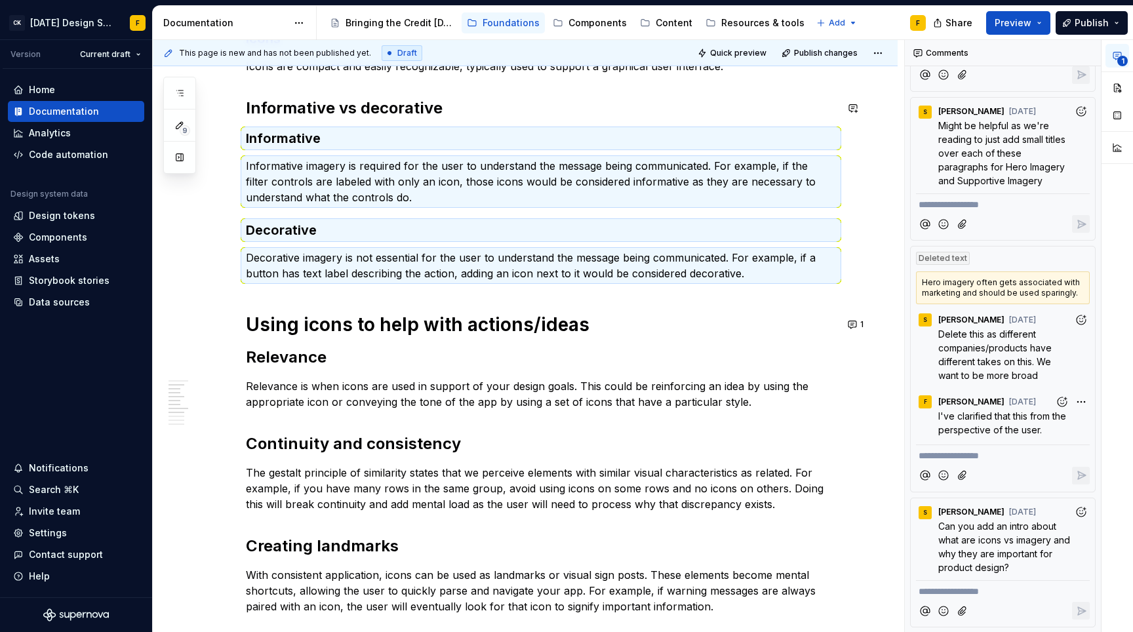
scroll to position [512, 0]
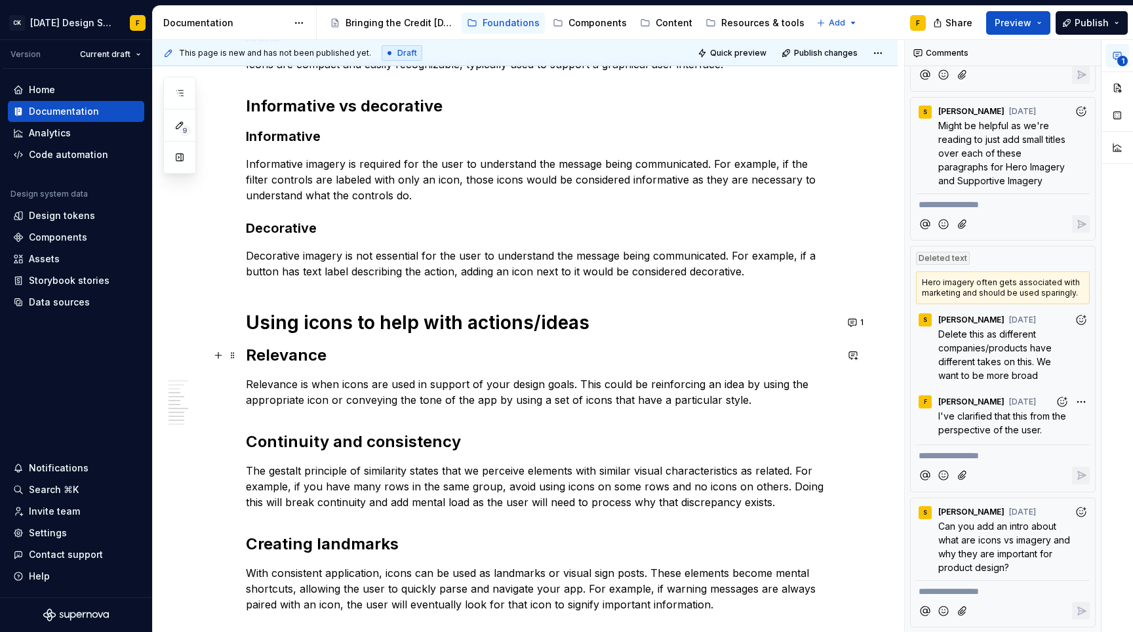
click at [439, 359] on h2 "Relevance" at bounding box center [541, 355] width 590 height 21
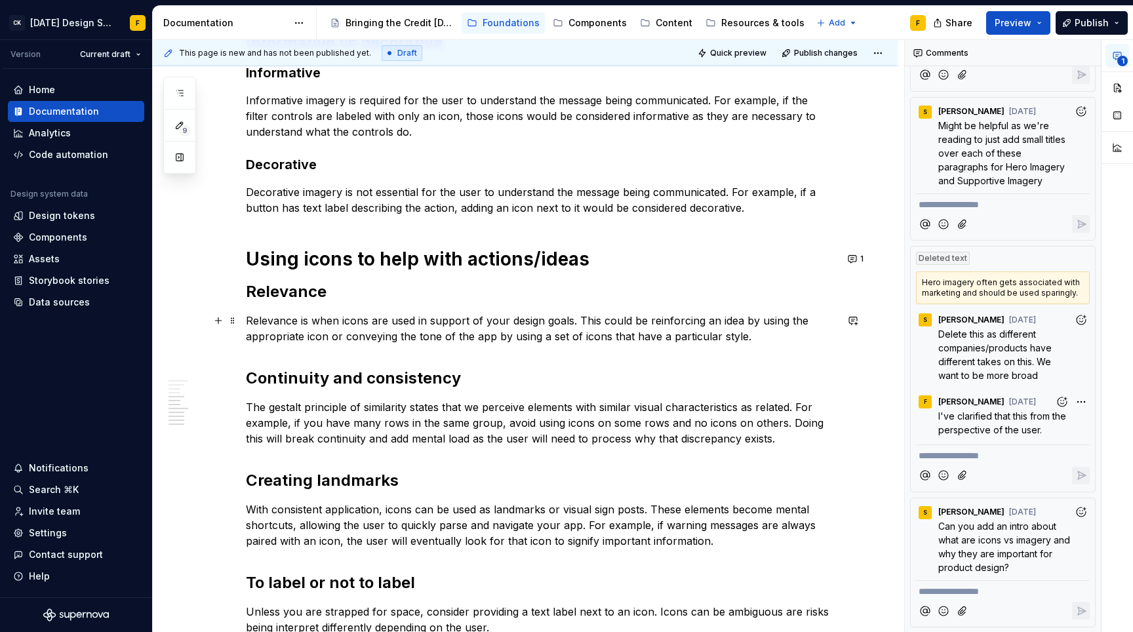
scroll to position [589, 0]
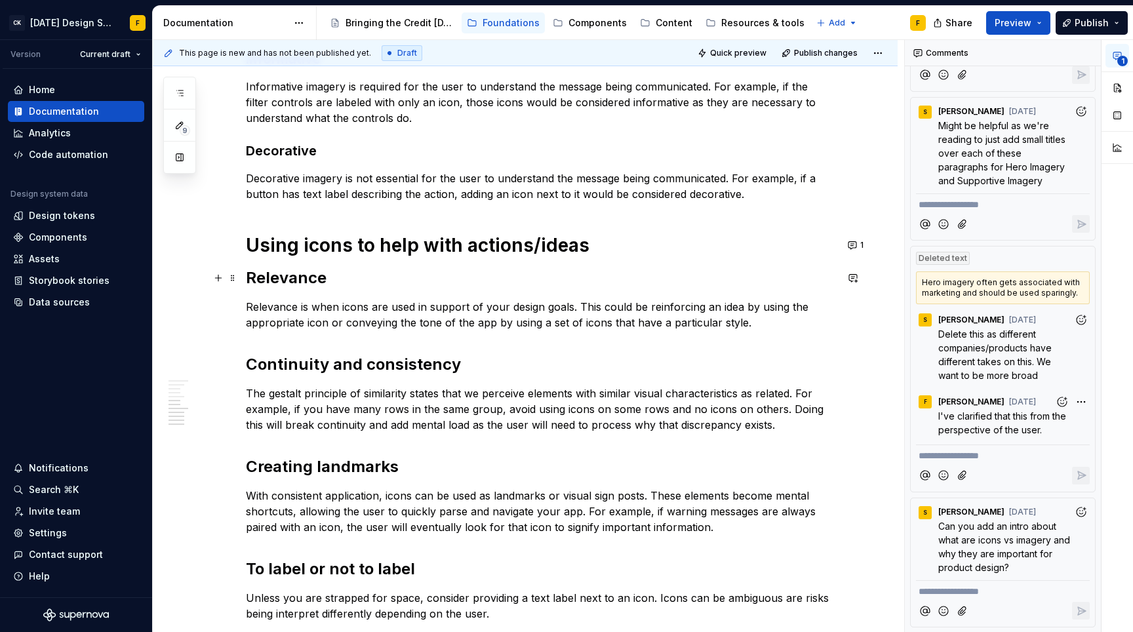
click at [249, 277] on h2 "Relevance" at bounding box center [541, 277] width 590 height 21
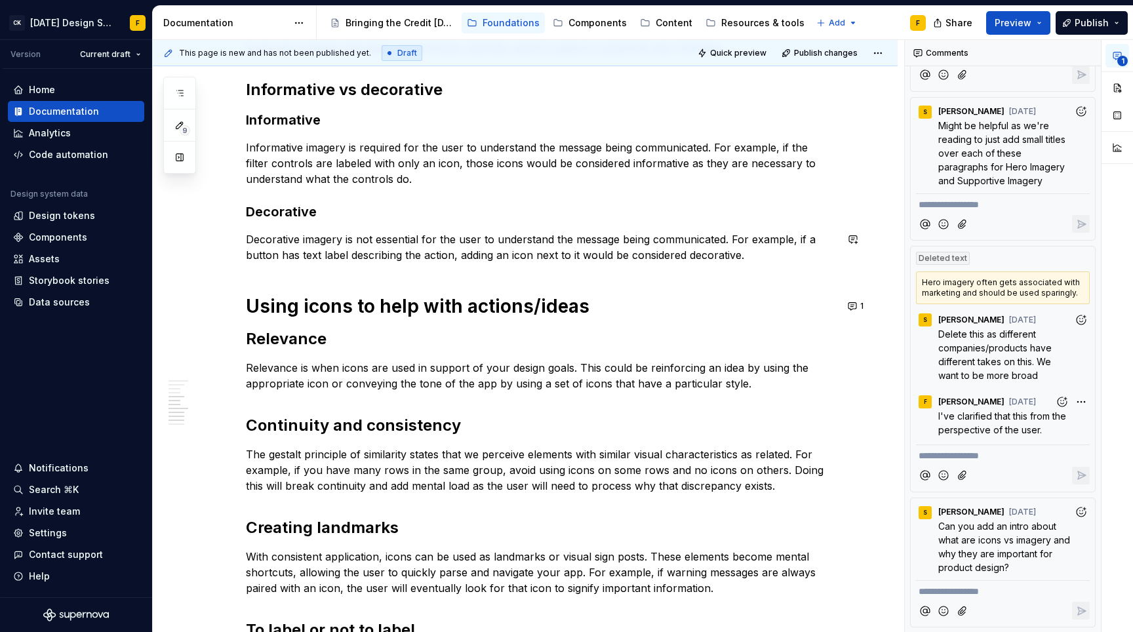
scroll to position [538, 0]
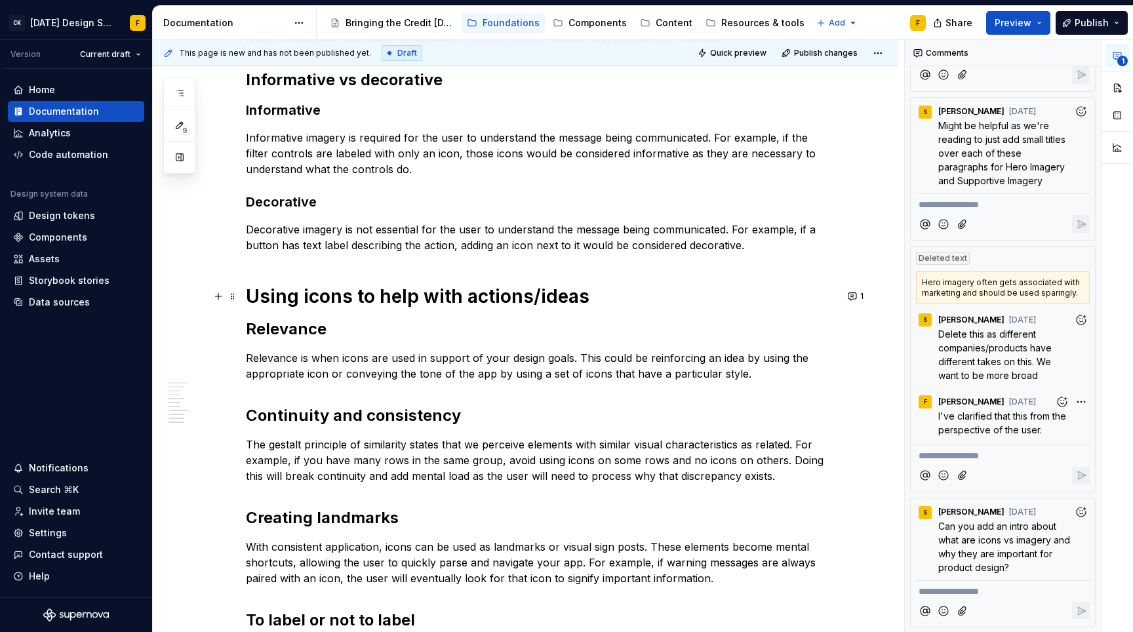
click at [371, 300] on h1 "Using icons to help with actions/ideas" at bounding box center [541, 297] width 590 height 24
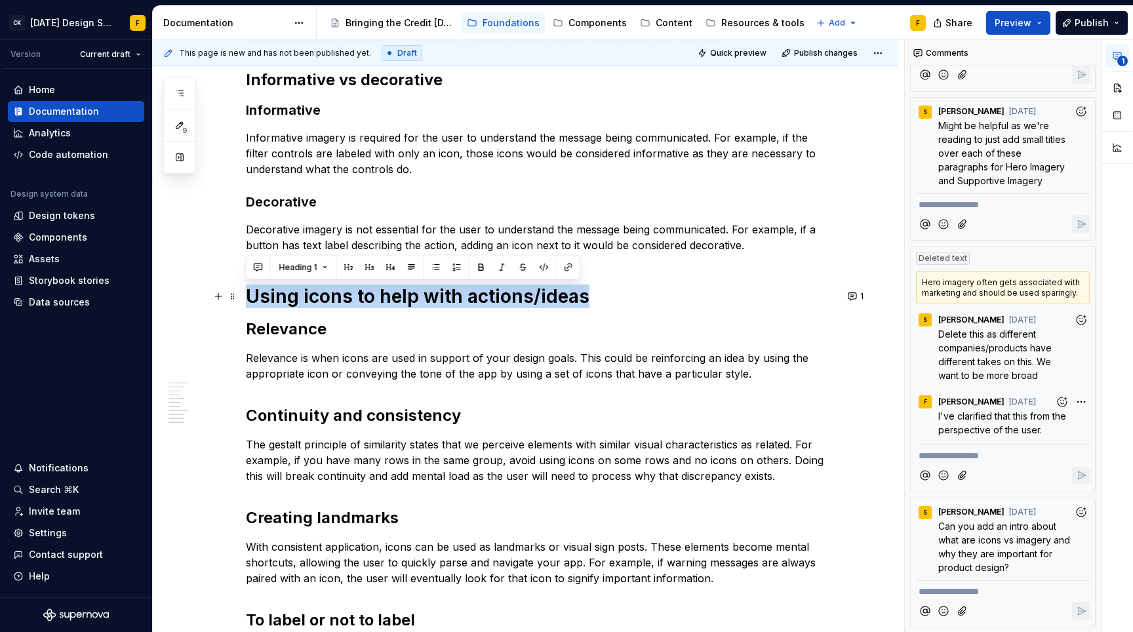
click at [371, 300] on h1 "Using icons to help with actions/ideas" at bounding box center [541, 297] width 590 height 24
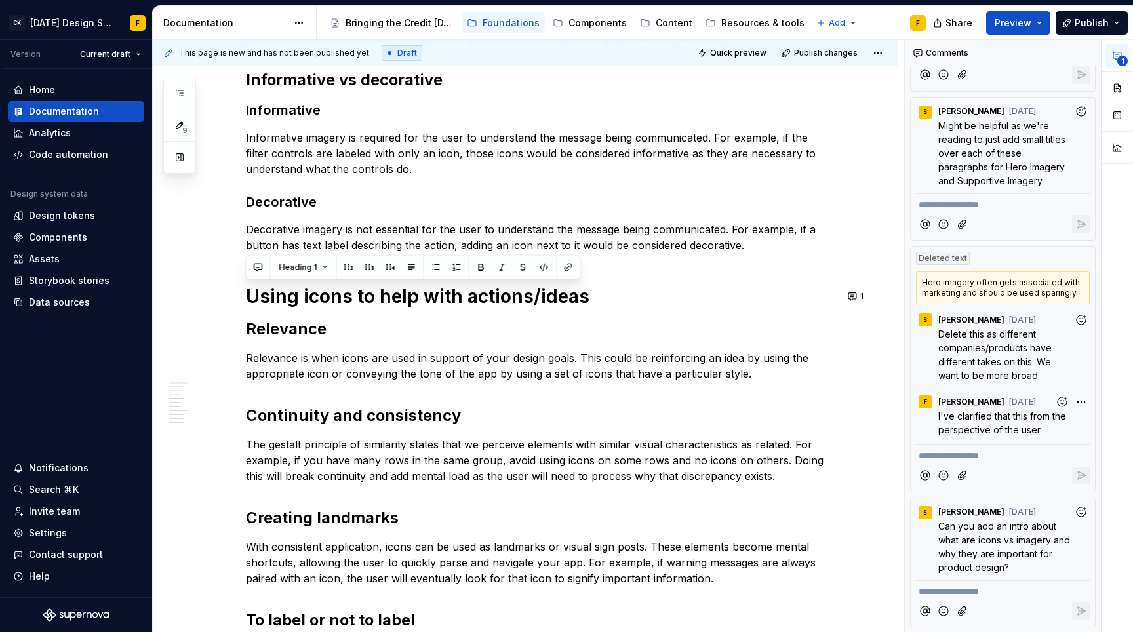
click at [287, 317] on div "When/how to use visuals Visuals (imagery and icons) can enhance our designs in …" at bounding box center [541, 197] width 590 height 952
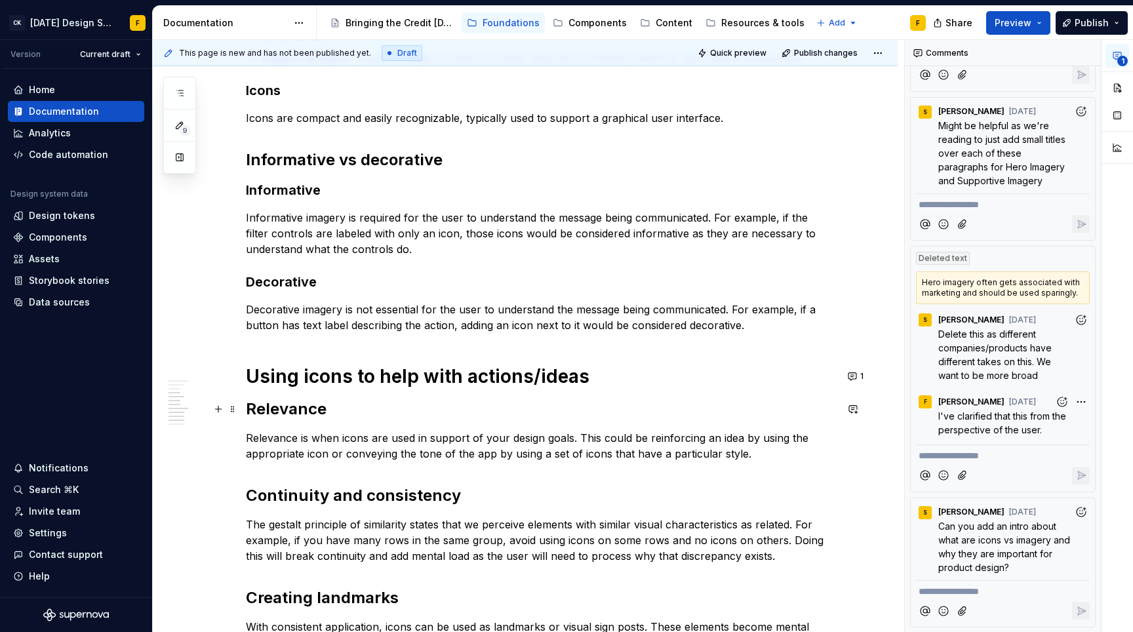
scroll to position [460, 0]
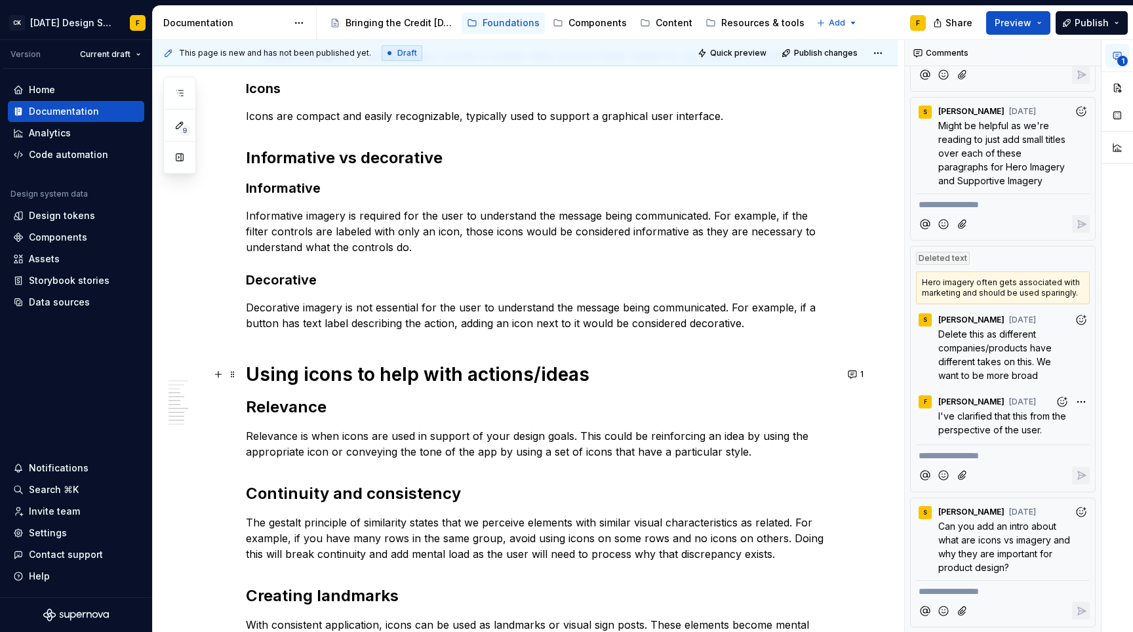
click at [423, 378] on h1 "Using icons to help with actions/ideas" at bounding box center [541, 375] width 590 height 24
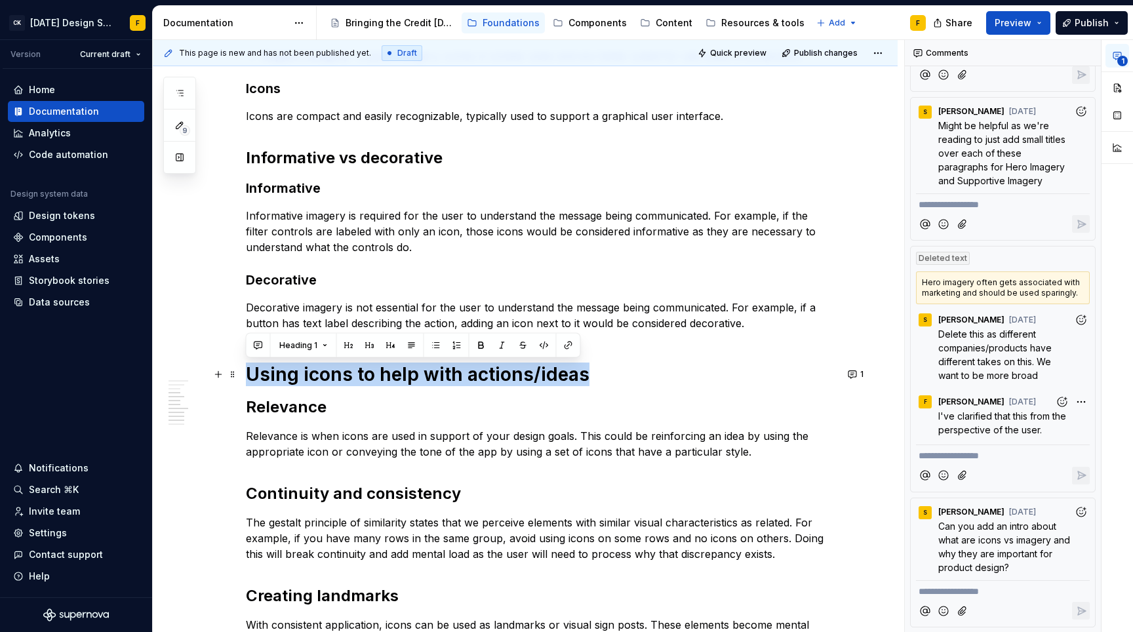
click at [423, 378] on h1 "Using icons to help with actions/ideas" at bounding box center [541, 375] width 590 height 24
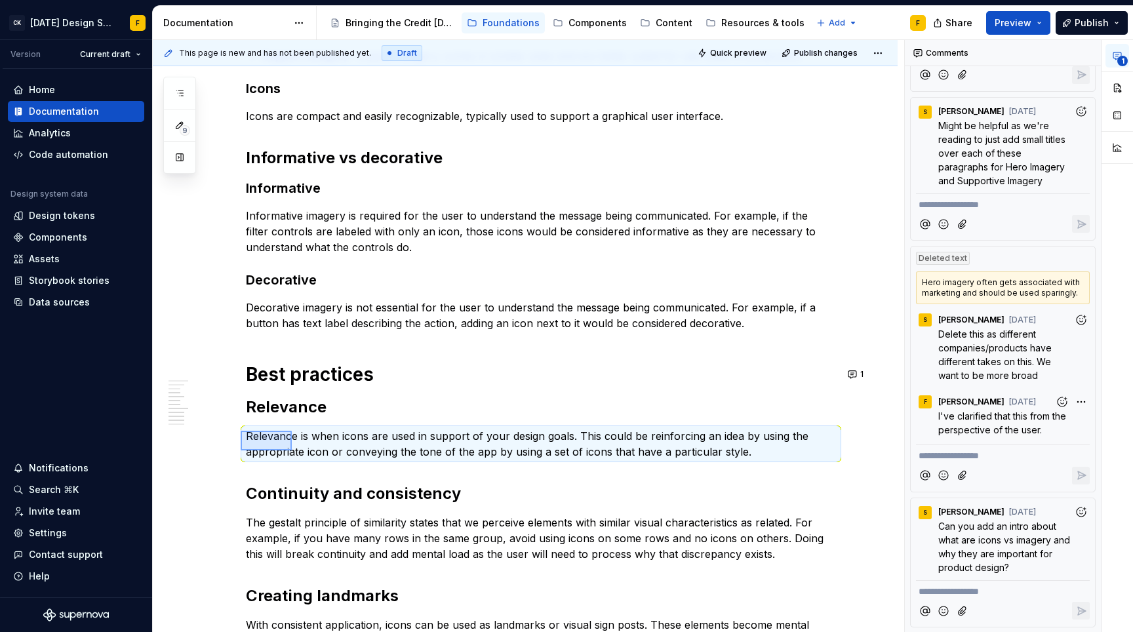
drag, startPoint x: 241, startPoint y: 431, endPoint x: 292, endPoint y: 450, distance: 54.8
click at [292, 450] on div "This page is new and has not been published yet. Draft Quick preview Publish ch…" at bounding box center [528, 336] width 751 height 593
copy h2 "Relevance"
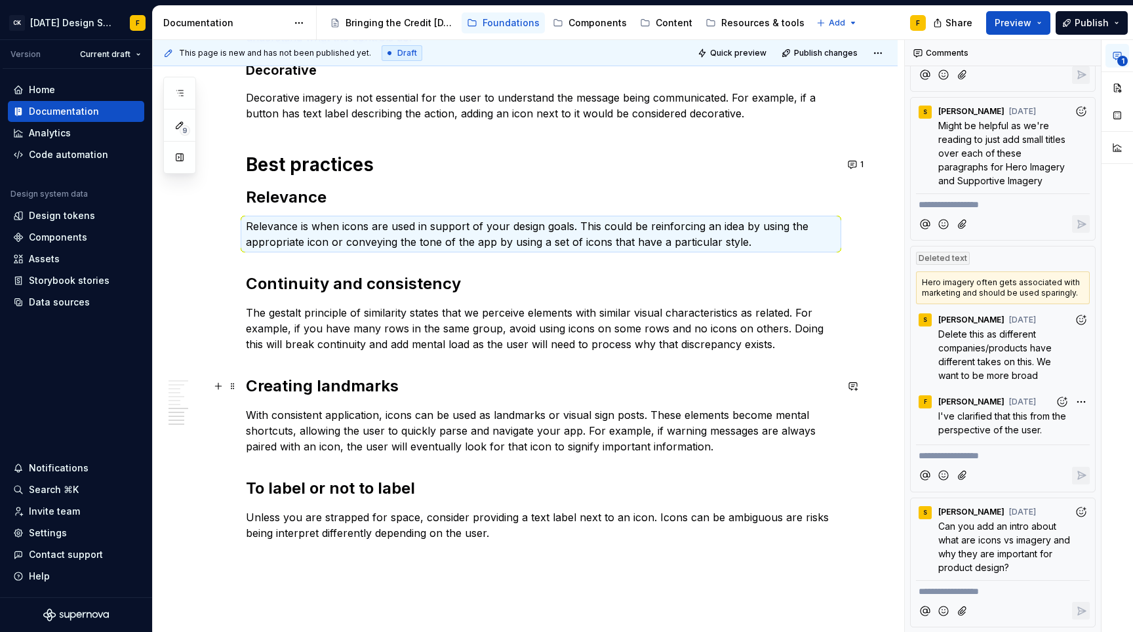
scroll to position [667, 0]
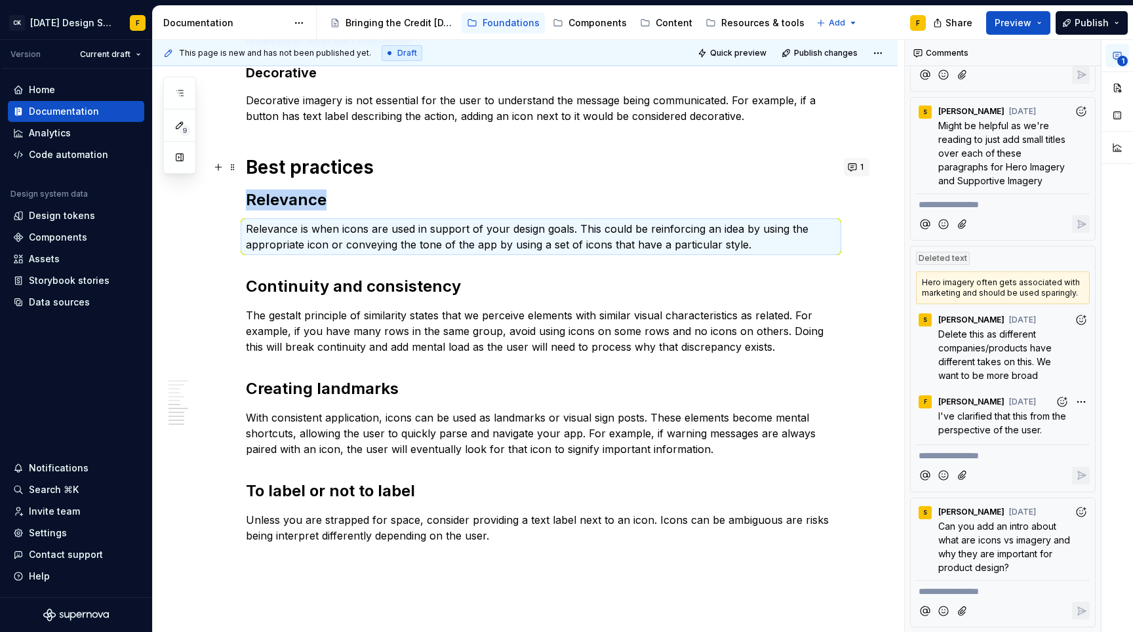
click at [851, 169] on button "1" at bounding box center [857, 167] width 26 height 18
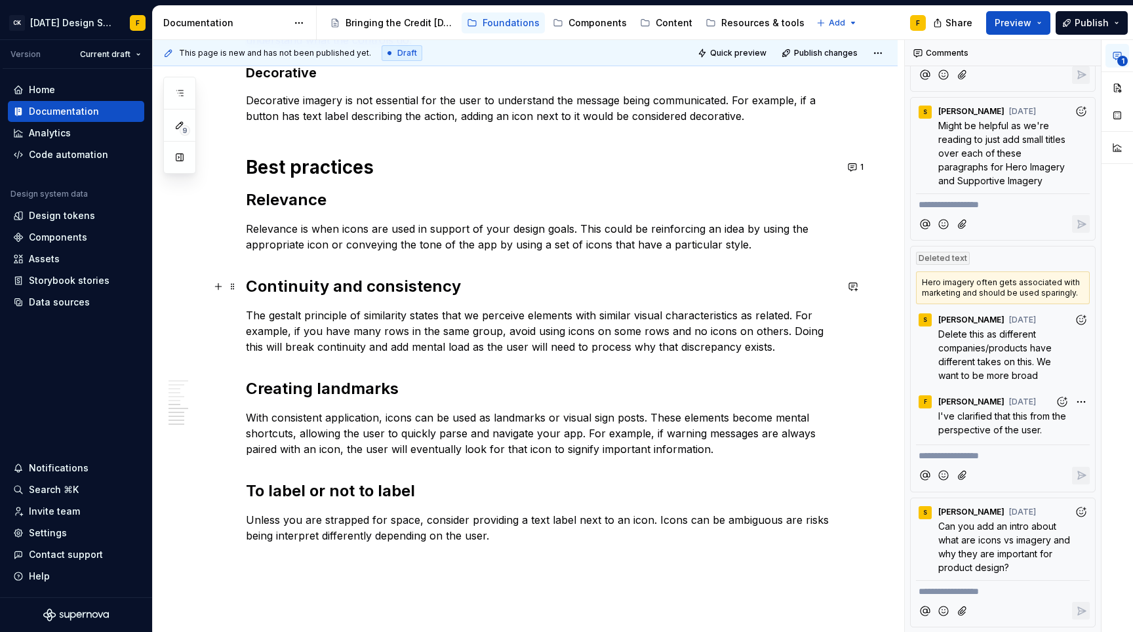
click at [427, 281] on h2 "Continuity and consistency" at bounding box center [541, 286] width 590 height 21
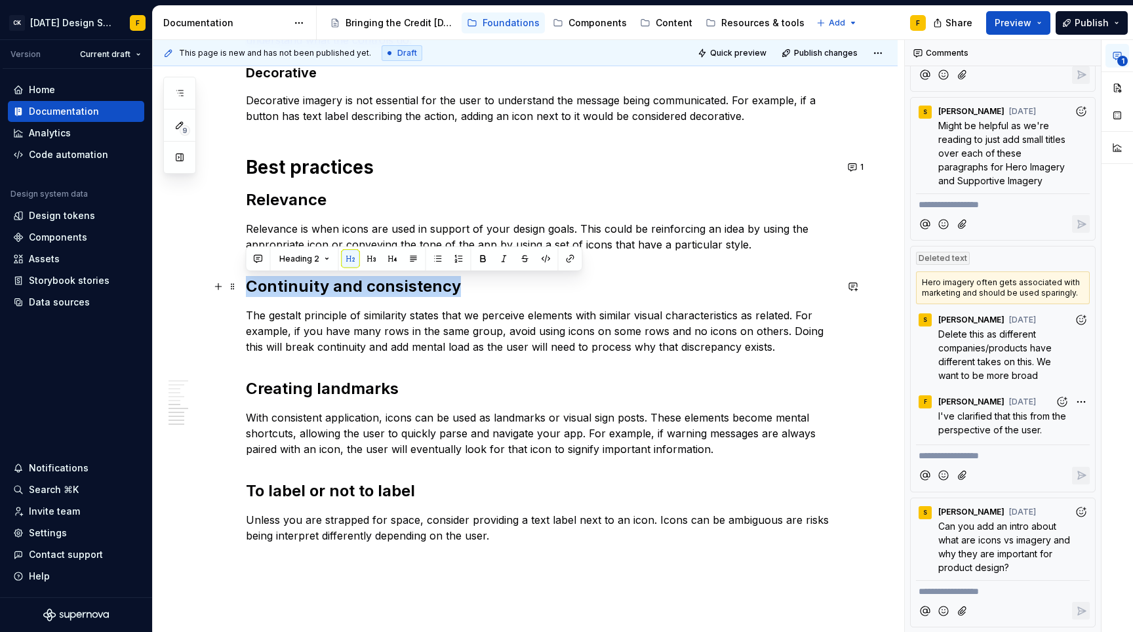
drag, startPoint x: 459, startPoint y: 283, endPoint x: 243, endPoint y: 289, distance: 215.8
click at [243, 289] on div "When/how to use visuals Visuals (imagery and icons) can enhance our designs in …" at bounding box center [525, 154] width 745 height 1189
copy h2 "Continuity and consistency"
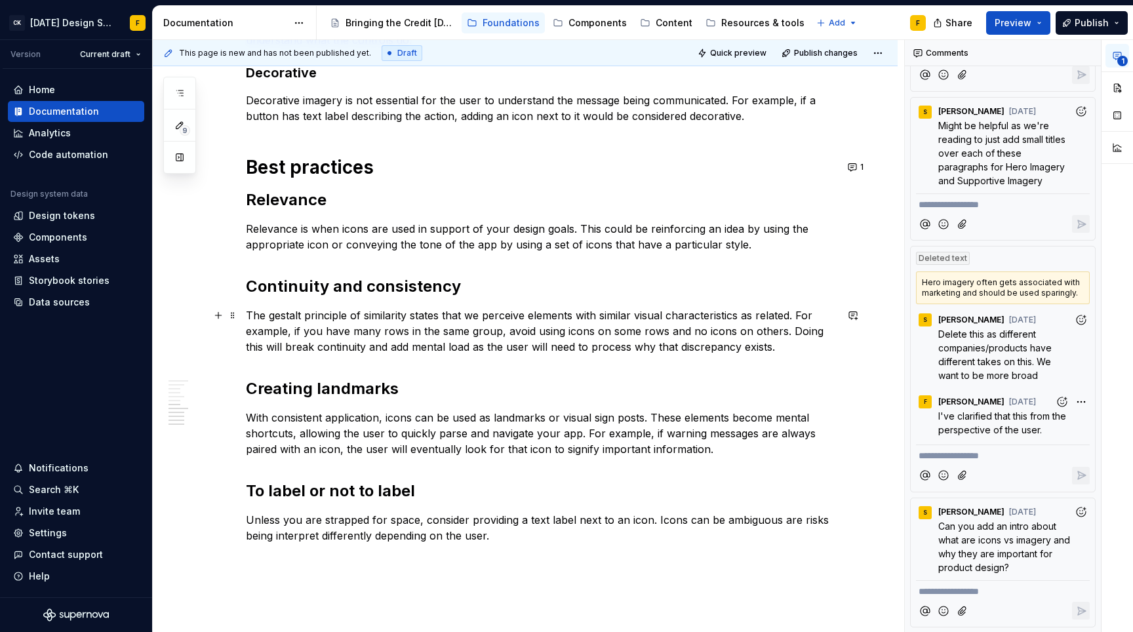
click at [549, 325] on p "The gestalt principle of similarity states that we perceive elements with simil…" at bounding box center [541, 330] width 590 height 47
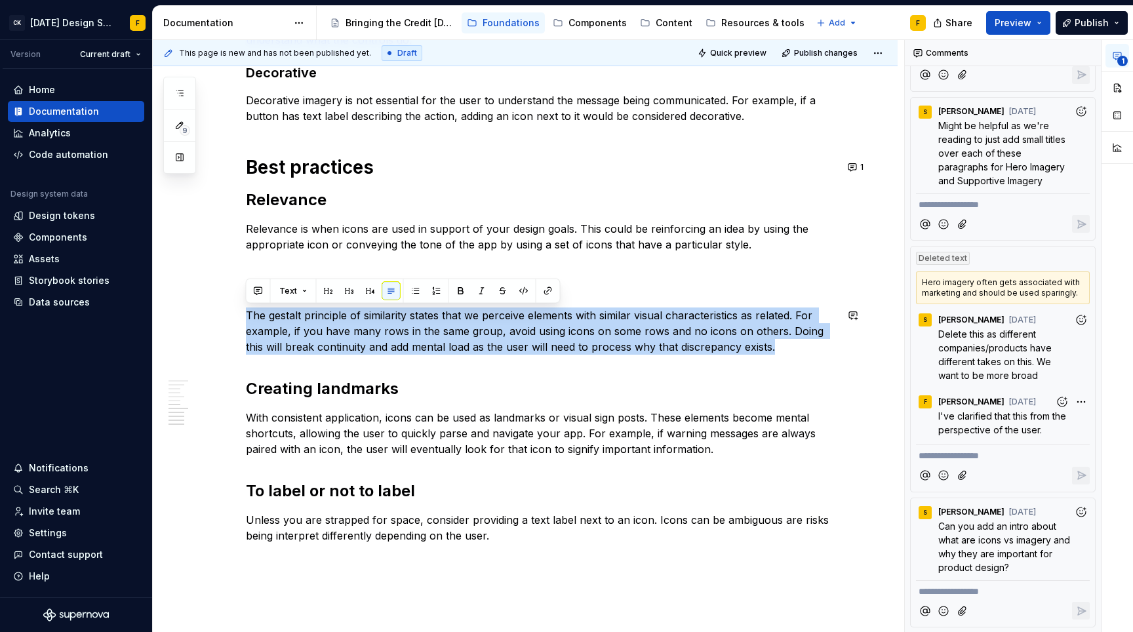
copy p "The gestalt principle of similarity states that we perceive elements with simil…"
click at [383, 327] on p "The gestalt principle of similarity states that we perceive elements with simil…" at bounding box center [541, 330] width 590 height 47
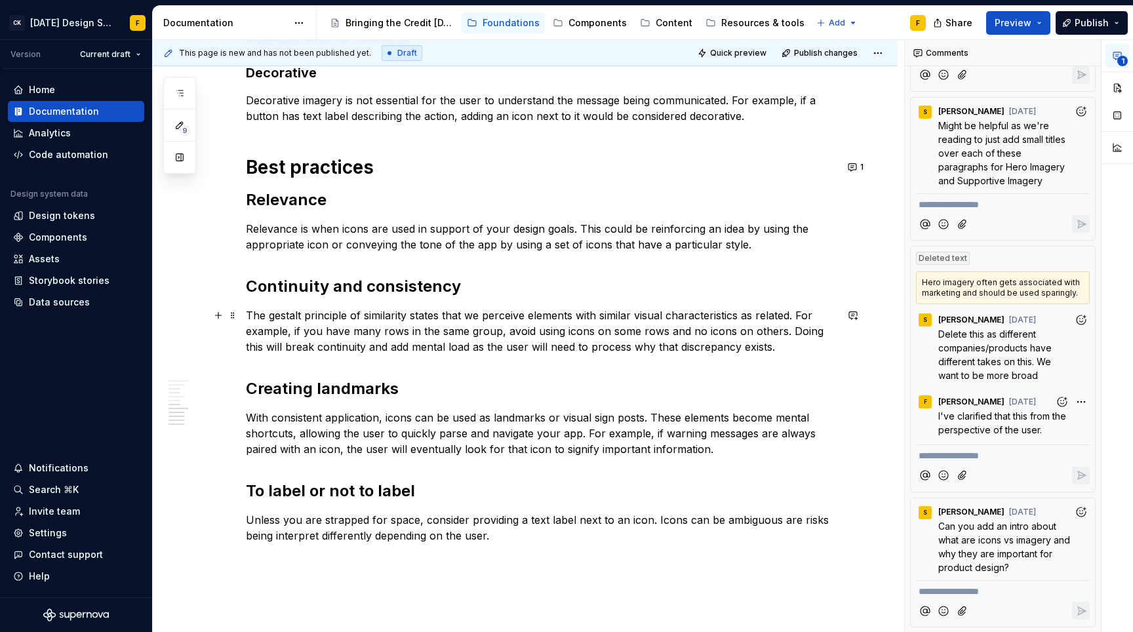
click at [275, 313] on p "The gestalt principle of similarity states that we perceive elements with simil…" at bounding box center [541, 330] width 590 height 47
click at [355, 388] on h2 "Creating landmarks" at bounding box center [541, 388] width 590 height 21
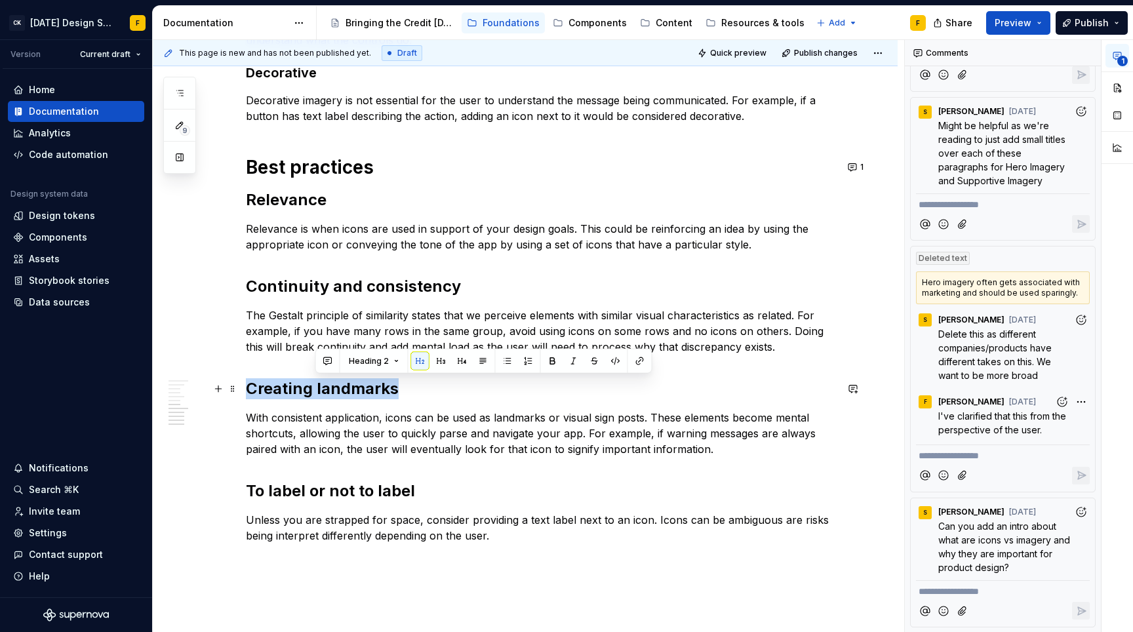
click at [355, 388] on h2 "Creating landmarks" at bounding box center [541, 388] width 590 height 21
copy h2 "Creating landmarks"
click at [614, 429] on p "With consistent application, icons can be used as landmarks or visual sign post…" at bounding box center [541, 433] width 590 height 47
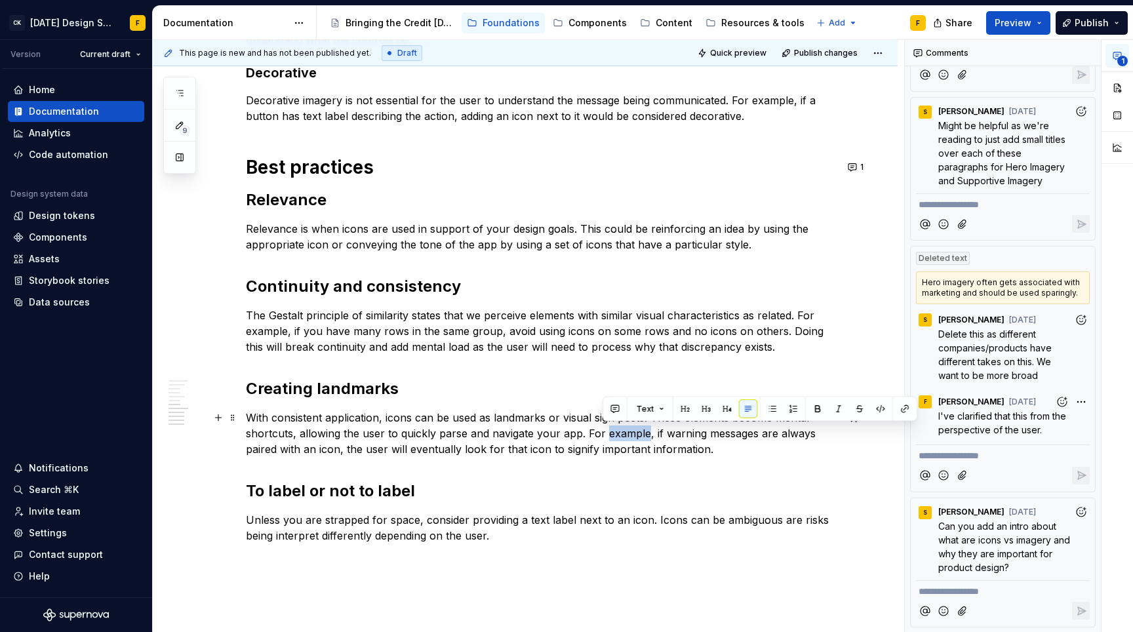
click at [614, 429] on p "With consistent application, icons can be used as landmarks or visual sign post…" at bounding box center [541, 433] width 590 height 47
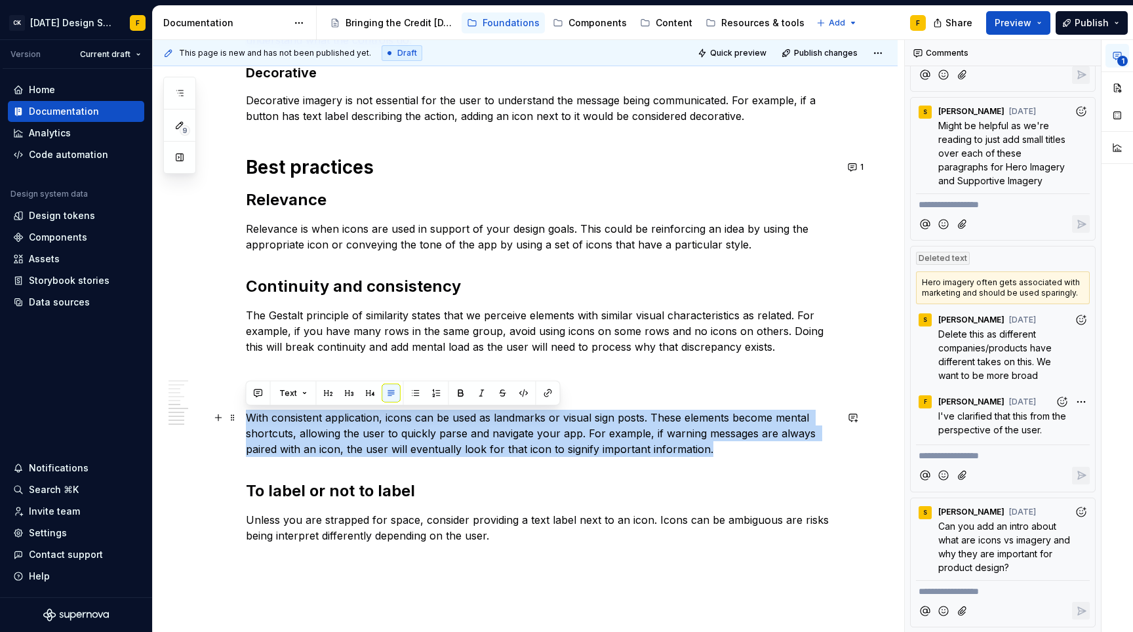
click at [614, 429] on p "With consistent application, icons can be used as landmarks or visual sign post…" at bounding box center [541, 433] width 590 height 47
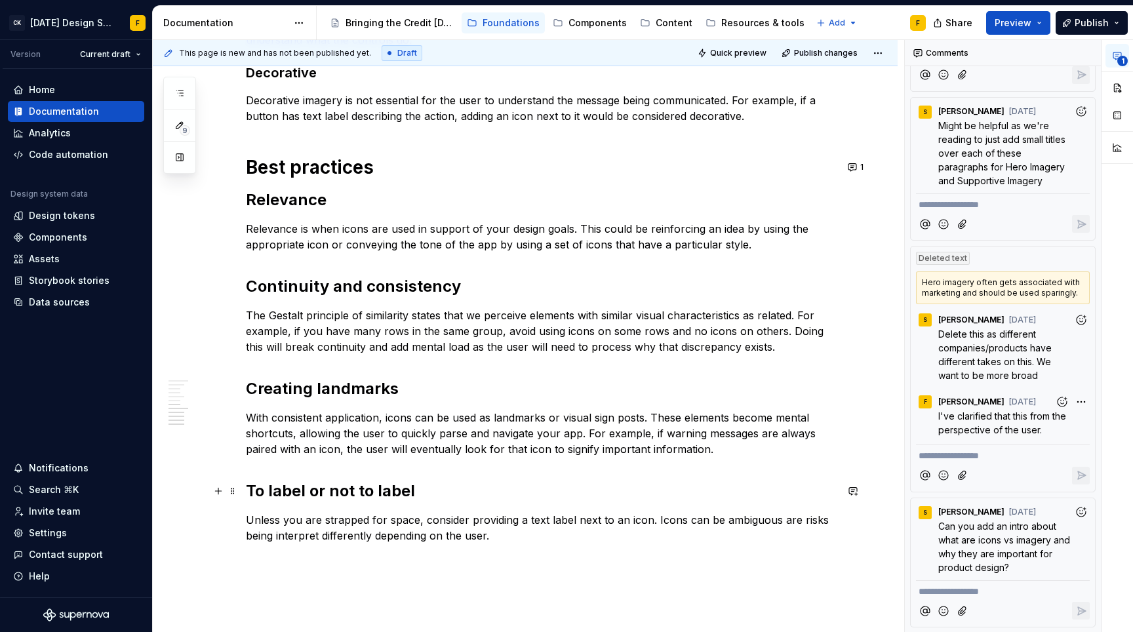
click at [391, 493] on h2 "To label or not to label" at bounding box center [541, 491] width 590 height 21
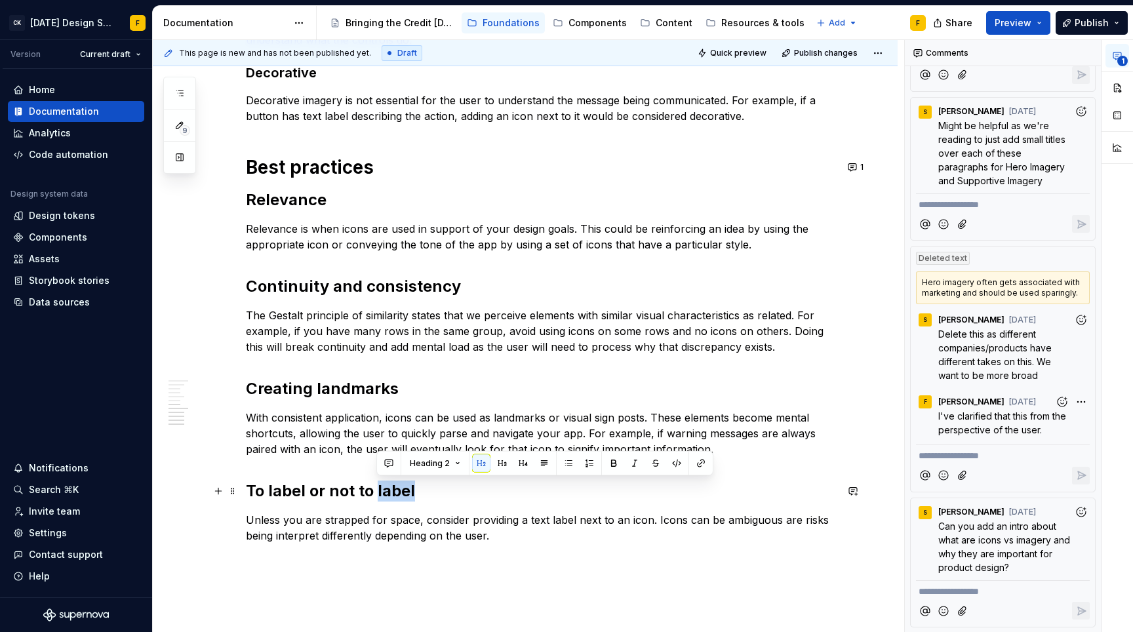
click at [391, 493] on h2 "To label or not to label" at bounding box center [541, 491] width 590 height 21
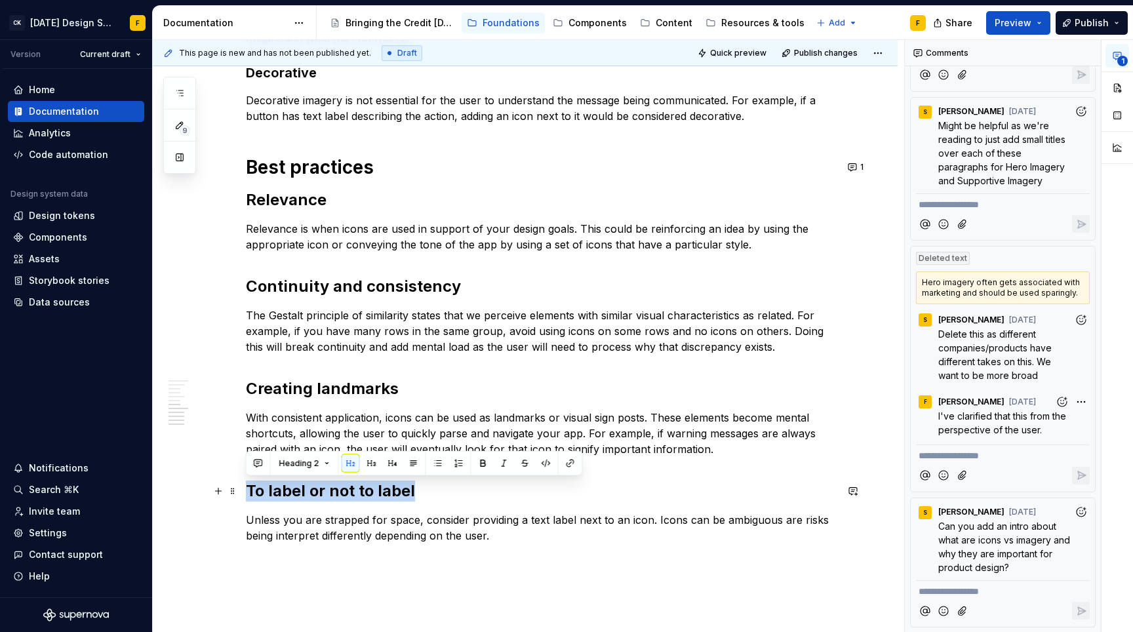
click at [391, 493] on h2 "To label or not to label" at bounding box center [541, 491] width 590 height 21
click at [368, 494] on h2 "To label or not to label" at bounding box center [541, 491] width 590 height 21
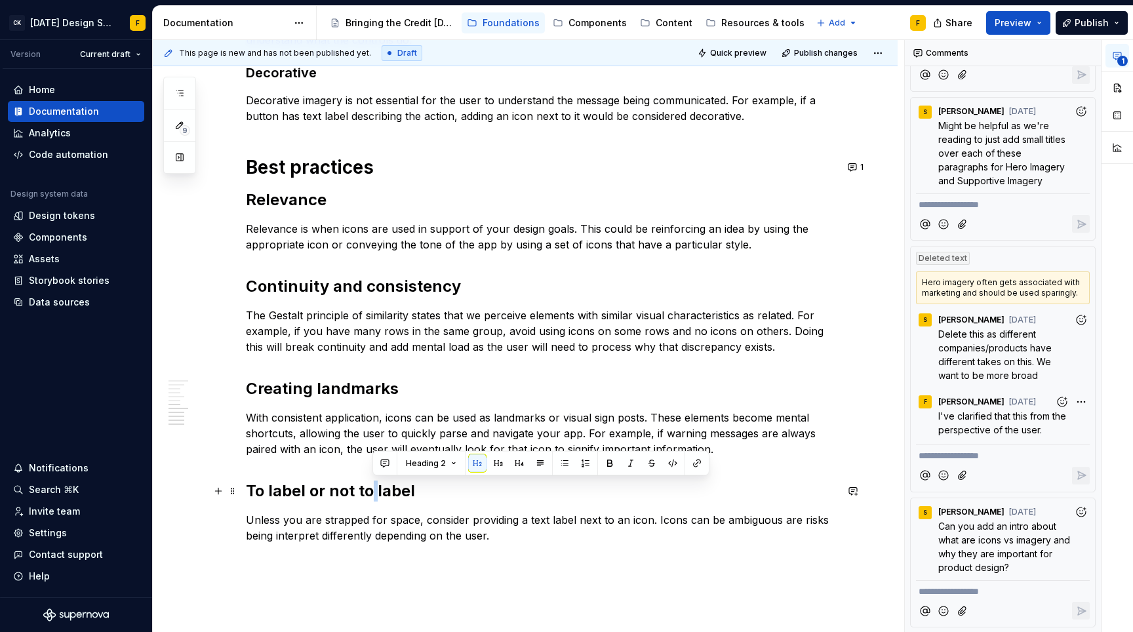
click at [368, 494] on h2 "To label or not to label" at bounding box center [541, 491] width 590 height 21
click at [368, 493] on h2 "To label or not to label" at bounding box center [541, 491] width 590 height 21
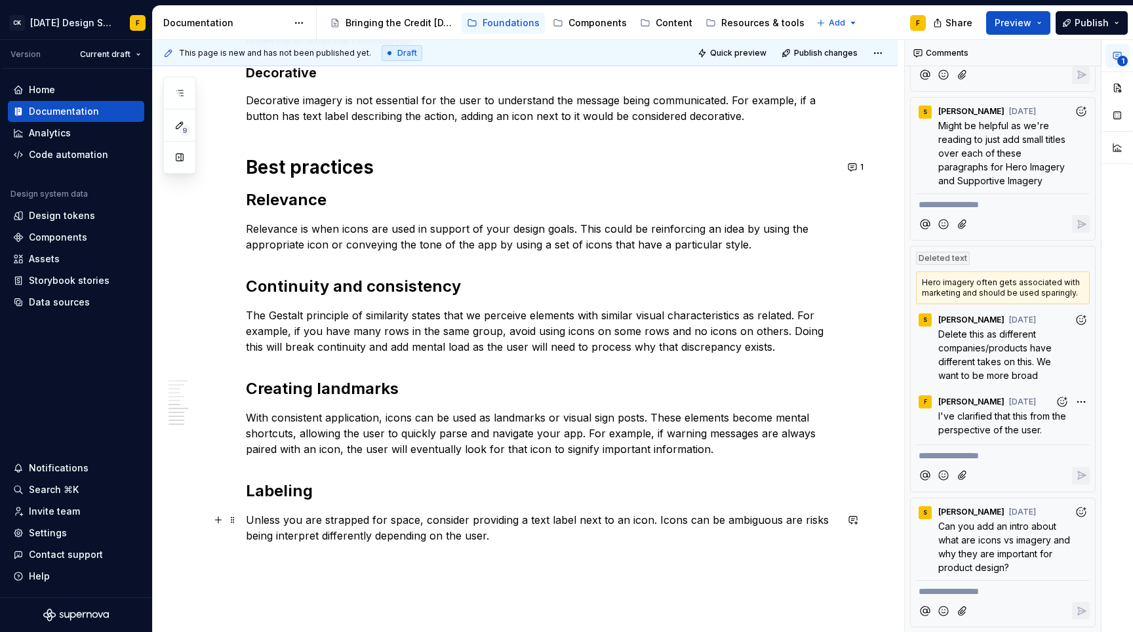
click at [396, 526] on p "Unless you are strapped for space, consider providing a text label next to an i…" at bounding box center [541, 527] width 590 height 31
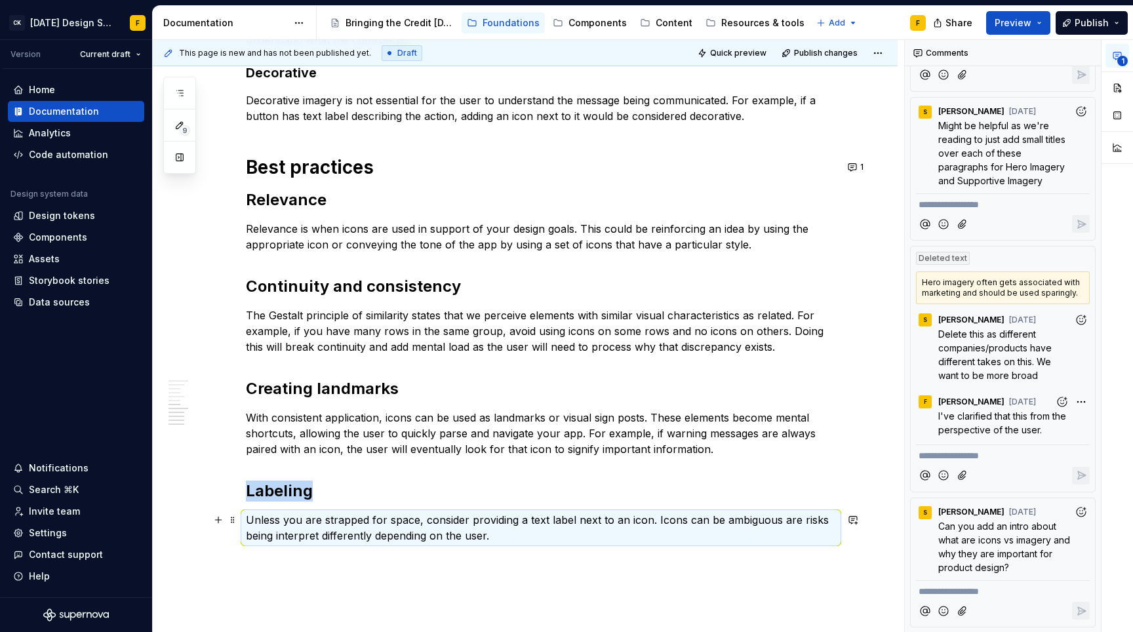
click at [396, 526] on p "Unless you are strapped for space, consider providing a text label next to an i…" at bounding box center [541, 527] width 590 height 31
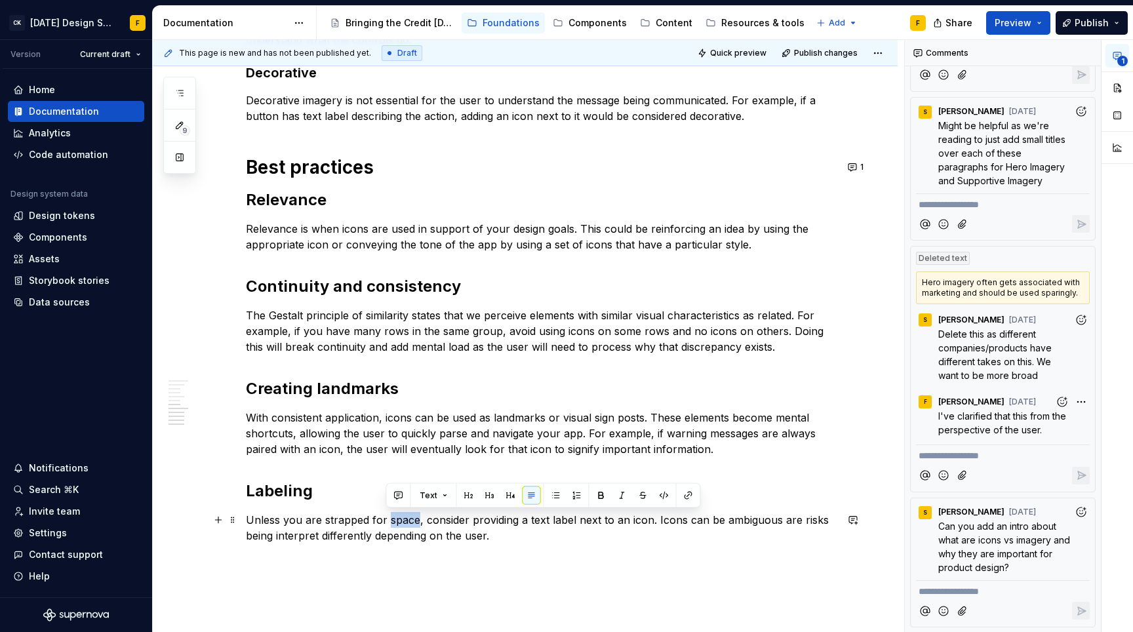
click at [396, 526] on p "Unless you are strapped for space, consider providing a text label next to an i…" at bounding box center [541, 527] width 590 height 31
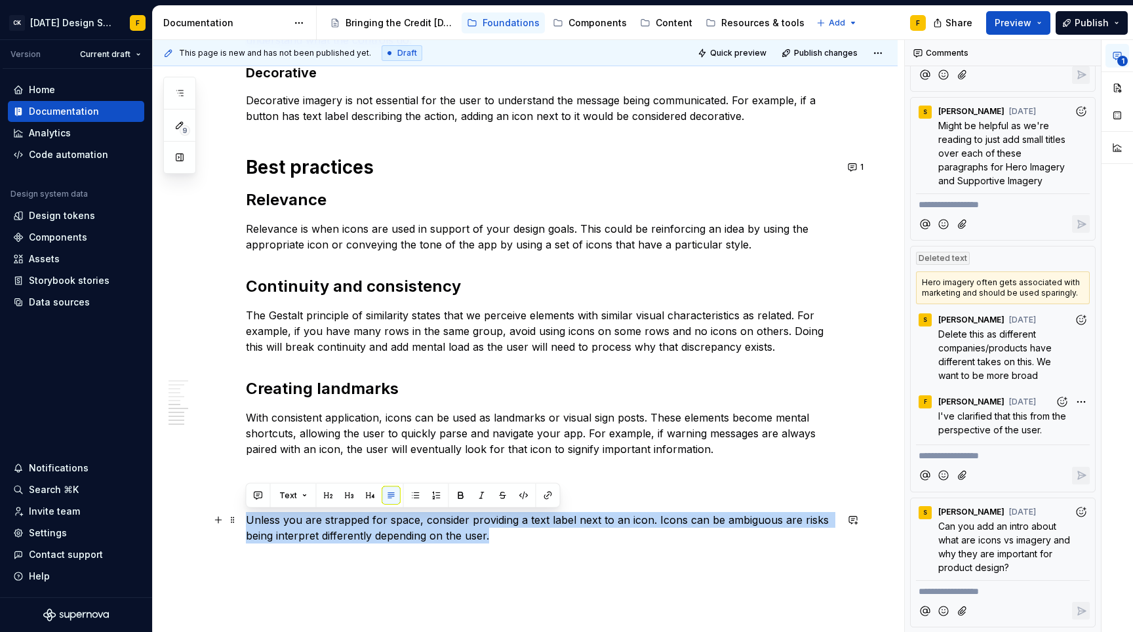
click at [396, 526] on p "Unless you are strapped for space, consider providing a text label next to an i…" at bounding box center [541, 527] width 590 height 31
click at [703, 559] on div "When/how to use visuals Visuals (imagery and icons) can enhance our designs in …" at bounding box center [525, 154] width 745 height 1189
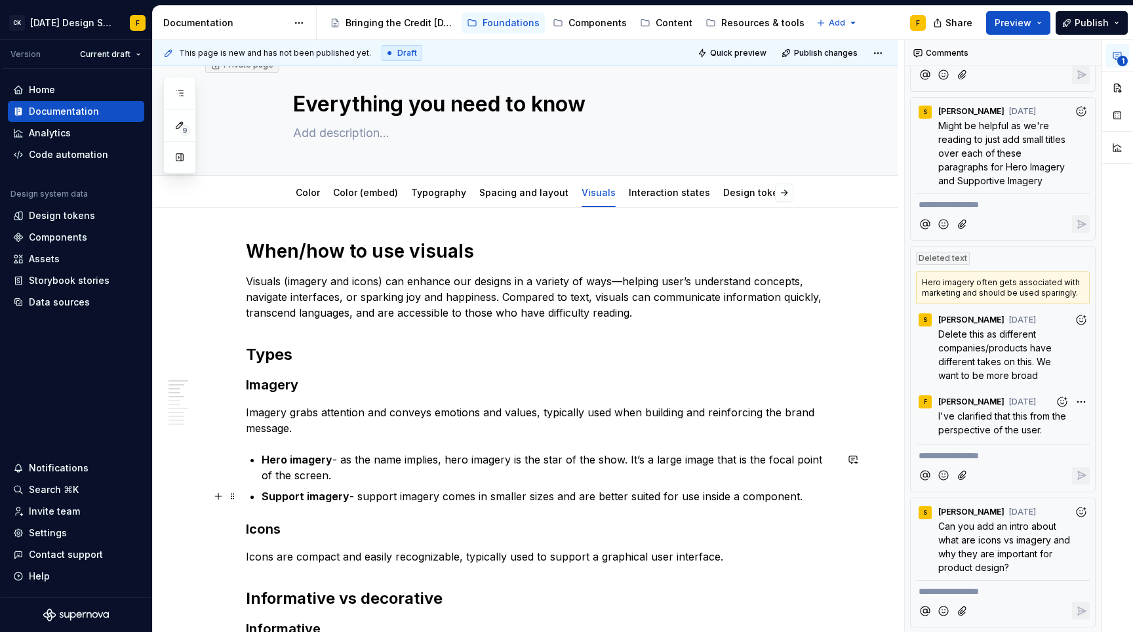
scroll to position [0, 0]
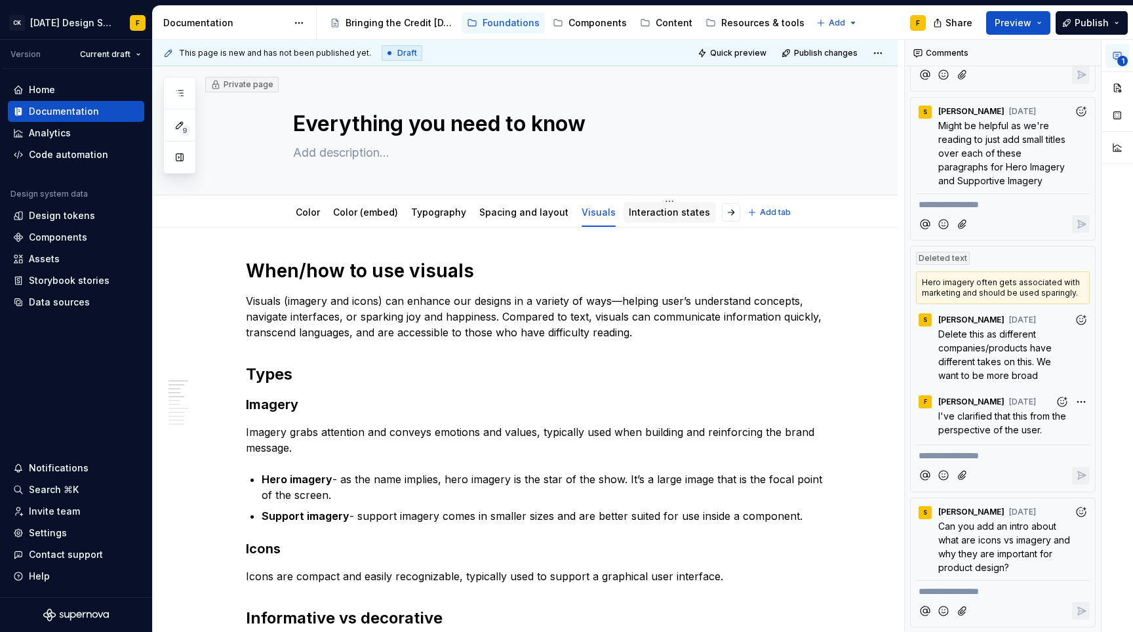
click at [638, 217] on link "Interaction states" at bounding box center [669, 212] width 81 height 11
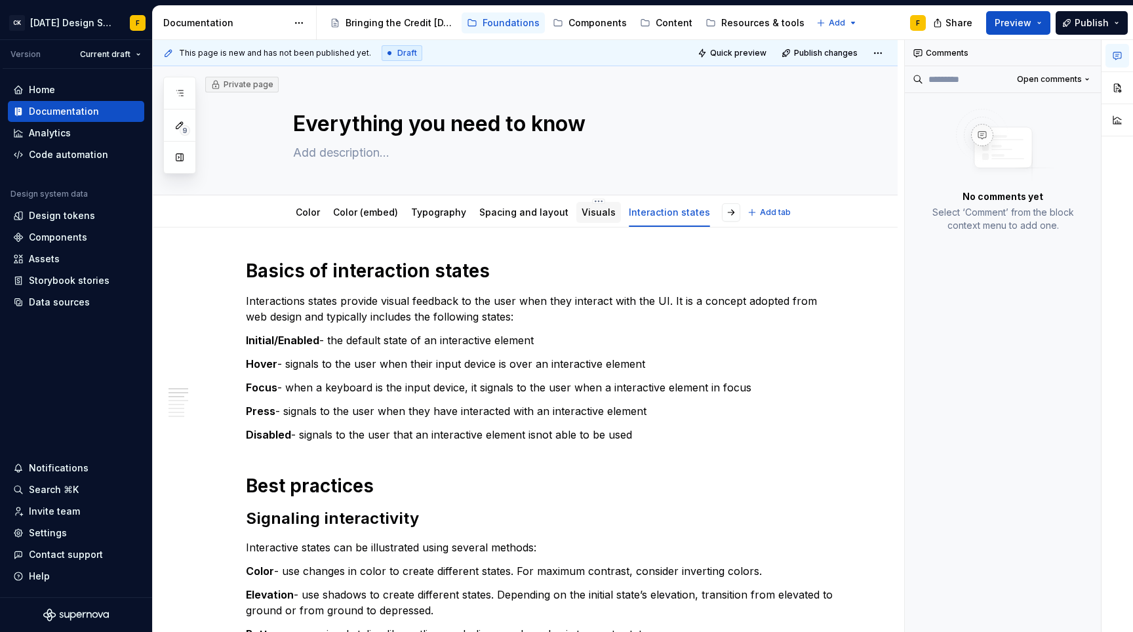
click at [593, 218] on link "Visuals" at bounding box center [598, 212] width 34 height 11
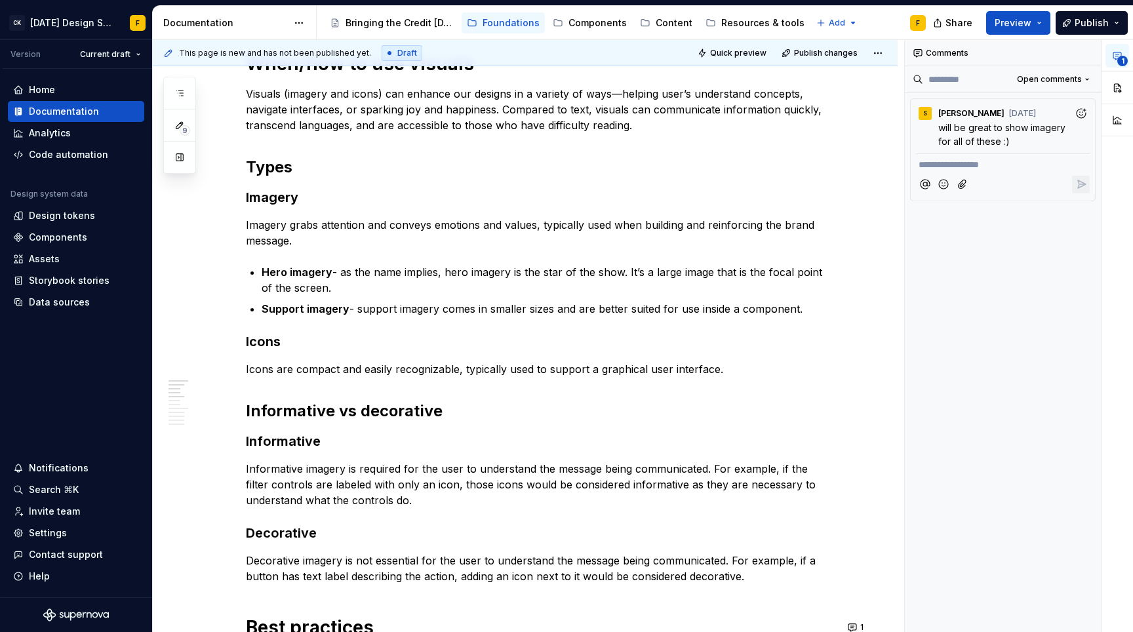
scroll to position [807, 0]
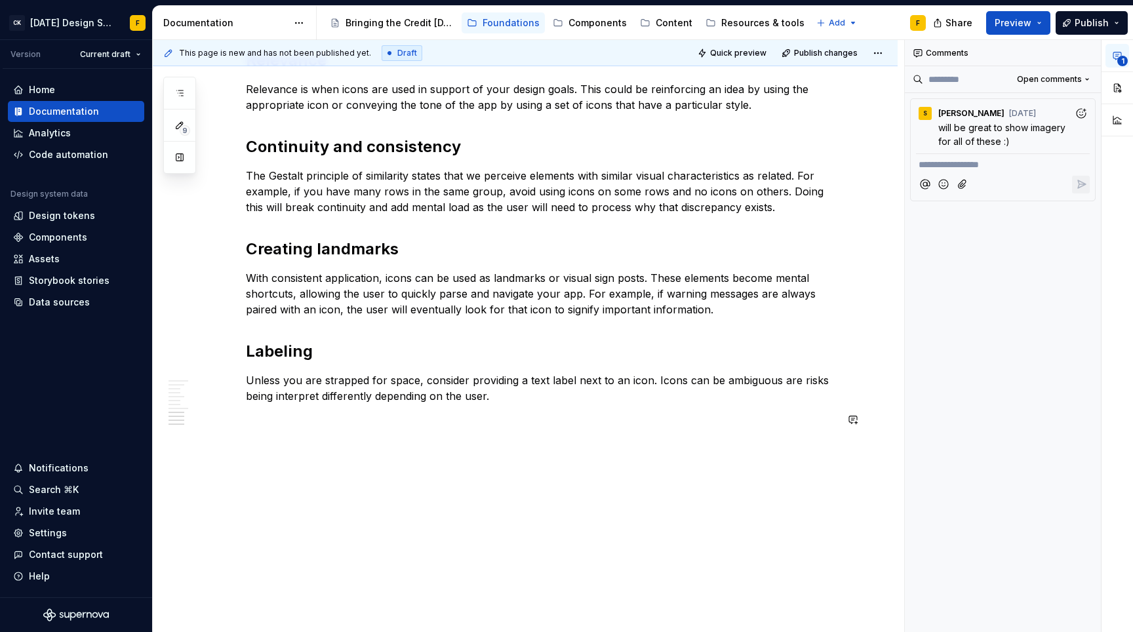
click at [448, 455] on div "When/how to use visuals Visuals (imagery and icons) can enhance our designs in …" at bounding box center [525, 26] width 745 height 1212
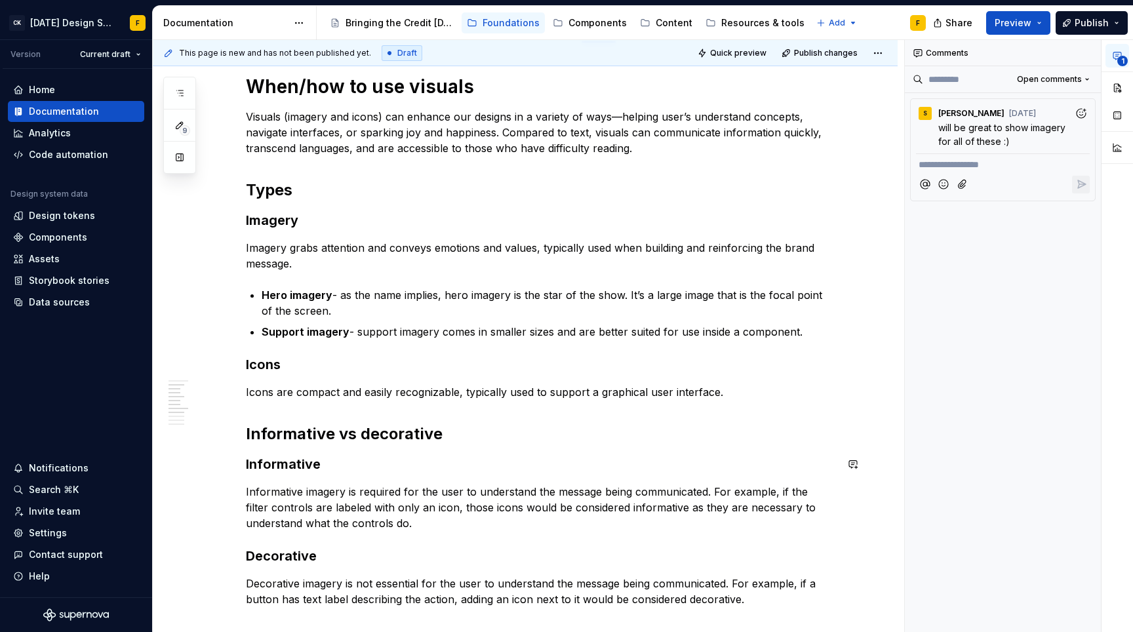
scroll to position [0, 0]
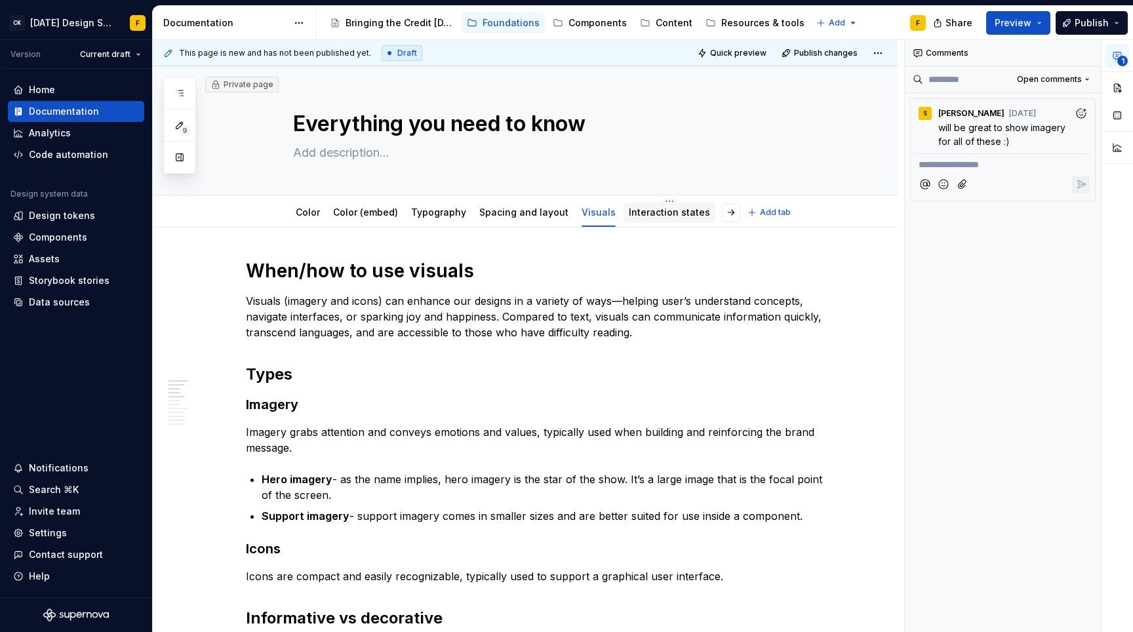
click at [631, 214] on link "Interaction states" at bounding box center [669, 212] width 81 height 11
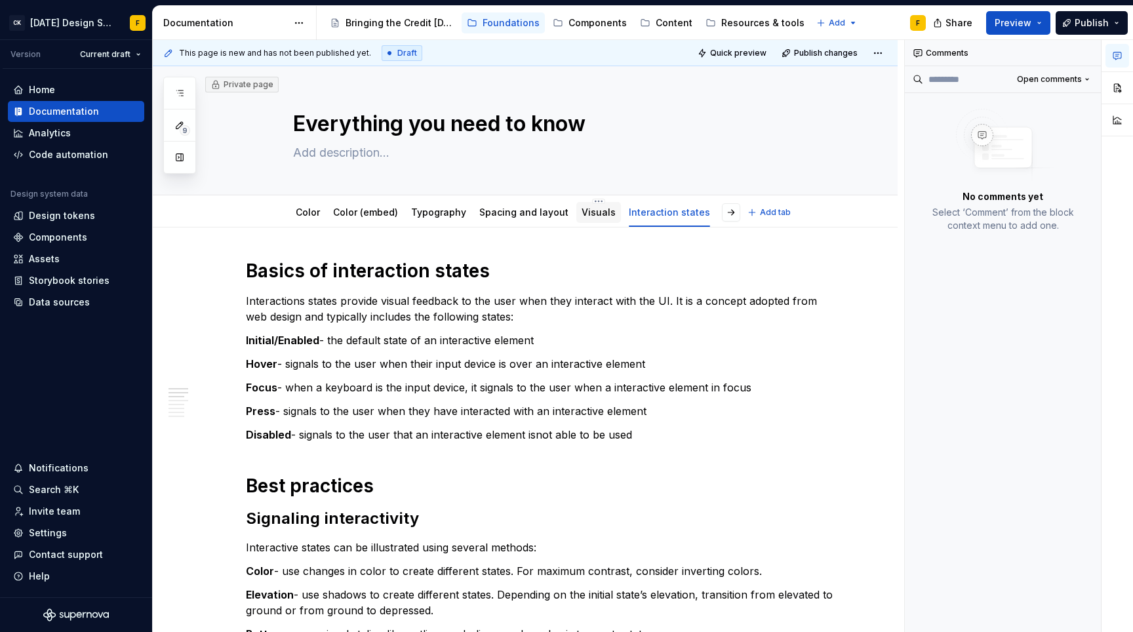
click at [590, 216] on link "Visuals" at bounding box center [598, 212] width 34 height 11
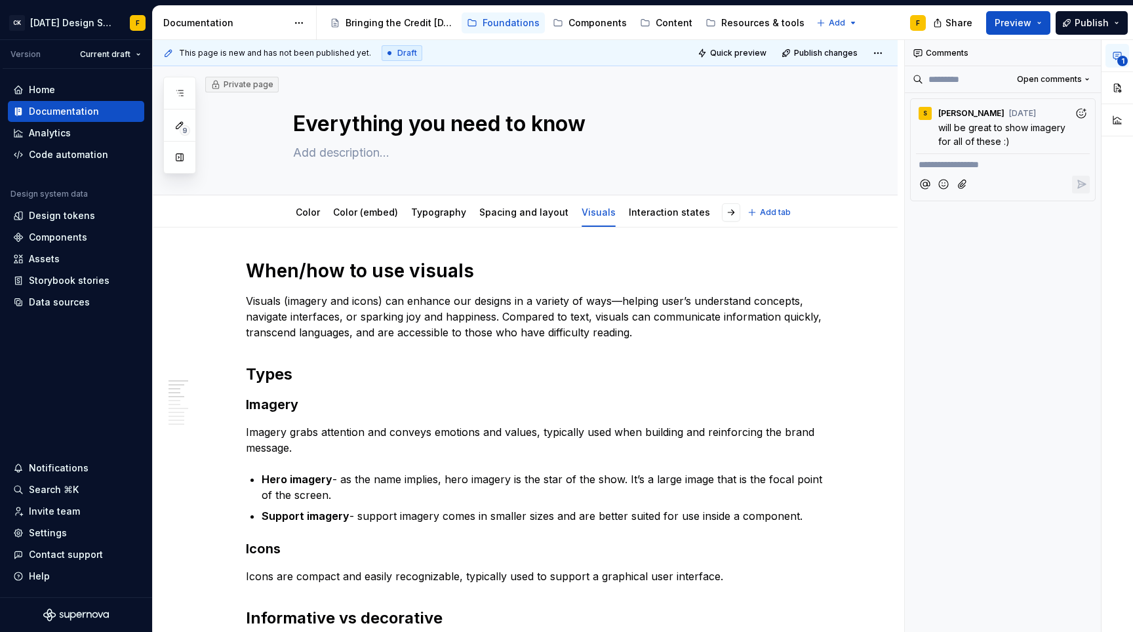
type textarea "*"
click at [352, 273] on h1 "When/how to use visuals" at bounding box center [541, 271] width 590 height 24
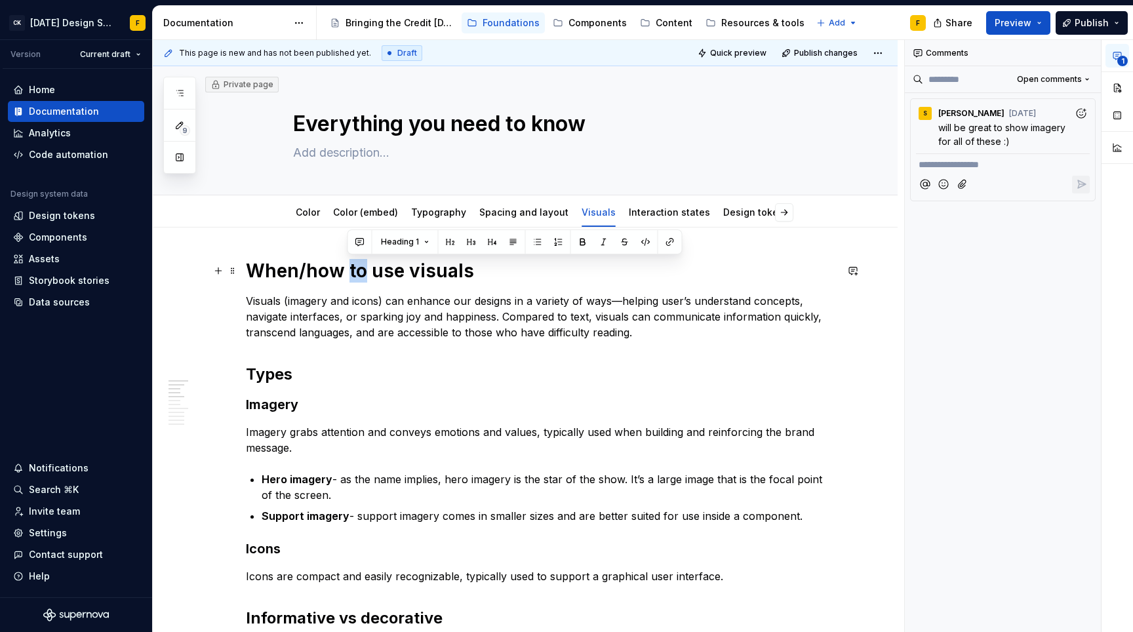
click at [352, 273] on h1 "When/how to use visuals" at bounding box center [541, 271] width 590 height 24
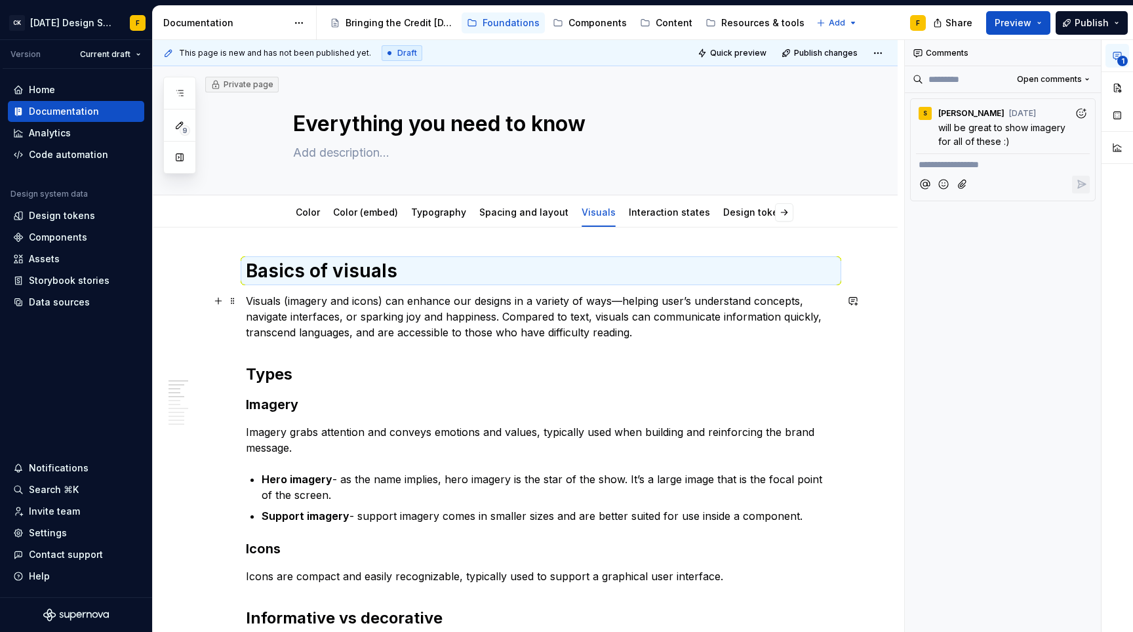
click at [499, 305] on p "Visuals (imagery and icons) can enhance our designs in a variety of ways—helpin…" at bounding box center [541, 316] width 590 height 47
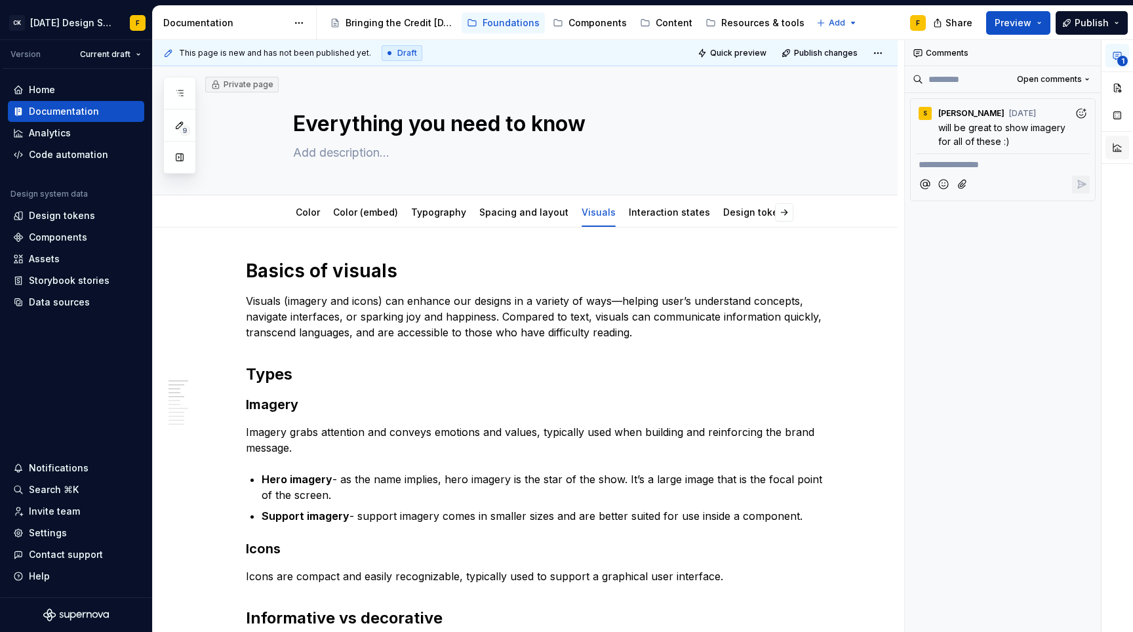
type textarea "*"
